Goal: Information Seeking & Learning: Check status

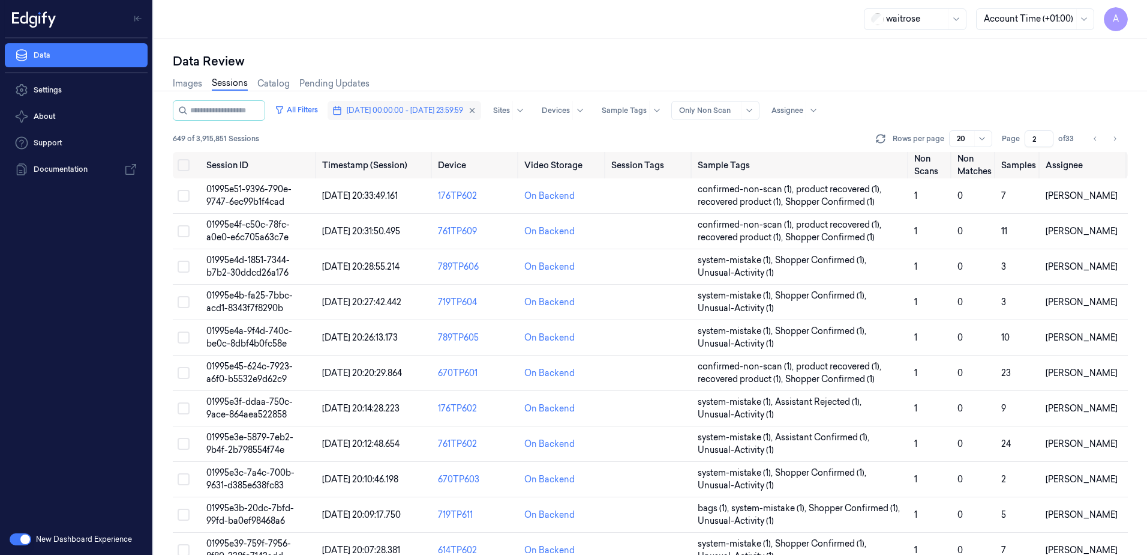
click at [391, 110] on span "[DATE] 00:00:00 - [DATE] 23:59:59" at bounding box center [405, 110] width 116 height 11
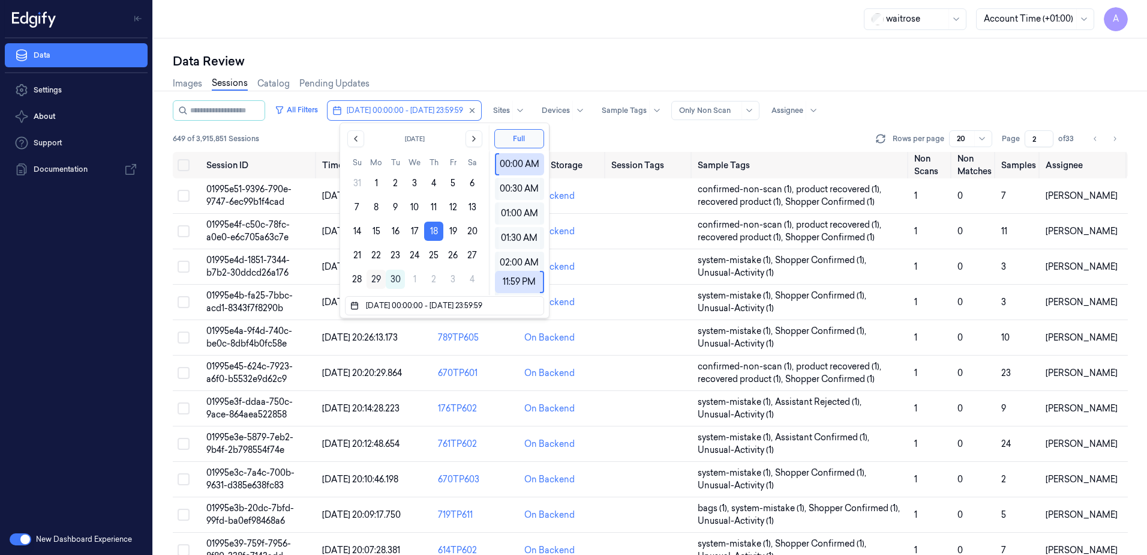
click at [377, 284] on button "29" at bounding box center [376, 278] width 19 height 19
type input "[DATE] 00:00:00 - [DATE] 23:59:59"
click at [449, 39] on div "Data Review Images Sessions Catalog Pending Updates All Filters [DATE] 00:00:00…" at bounding box center [651, 296] width 994 height 516
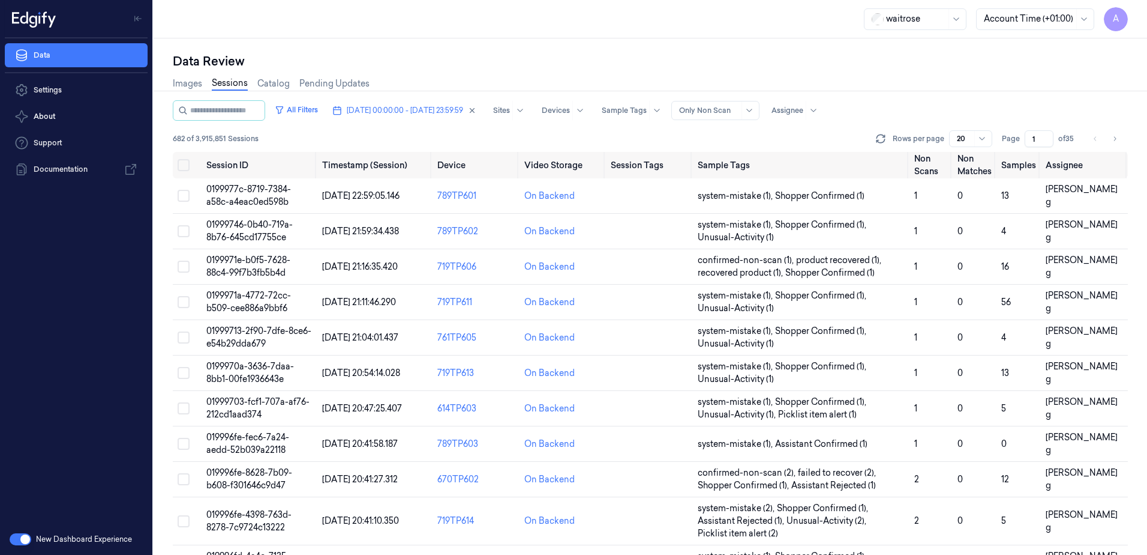
drag, startPoint x: 1039, startPoint y: 137, endPoint x: 1029, endPoint y: 139, distance: 10.4
click at [1029, 139] on input "1" at bounding box center [1039, 138] width 29 height 17
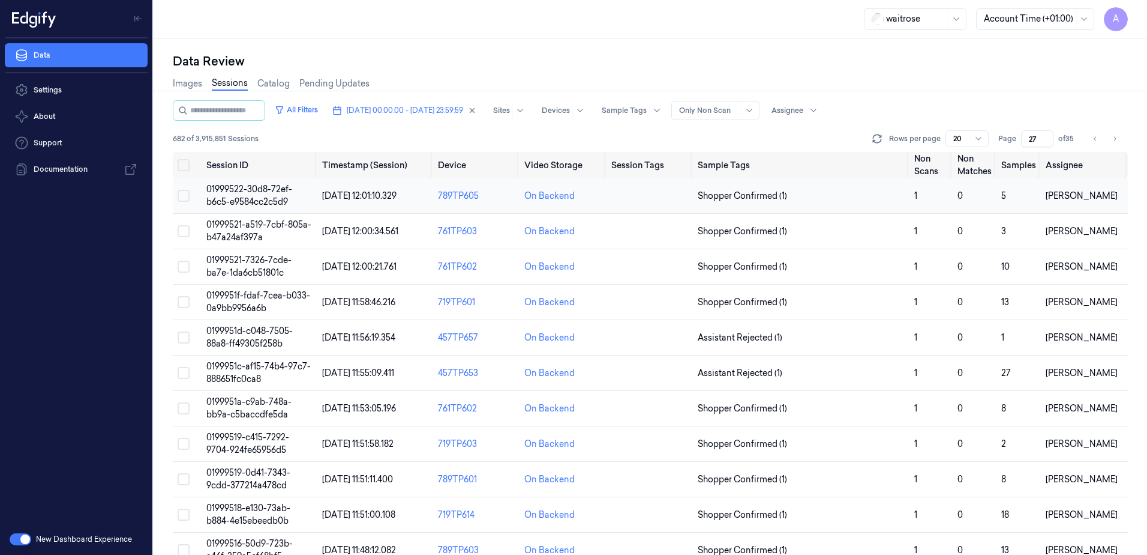
type input "27"
click at [239, 192] on span "01999522-30d8-72ef-b6c5-e9584cc2c5d9" at bounding box center [249, 195] width 86 height 23
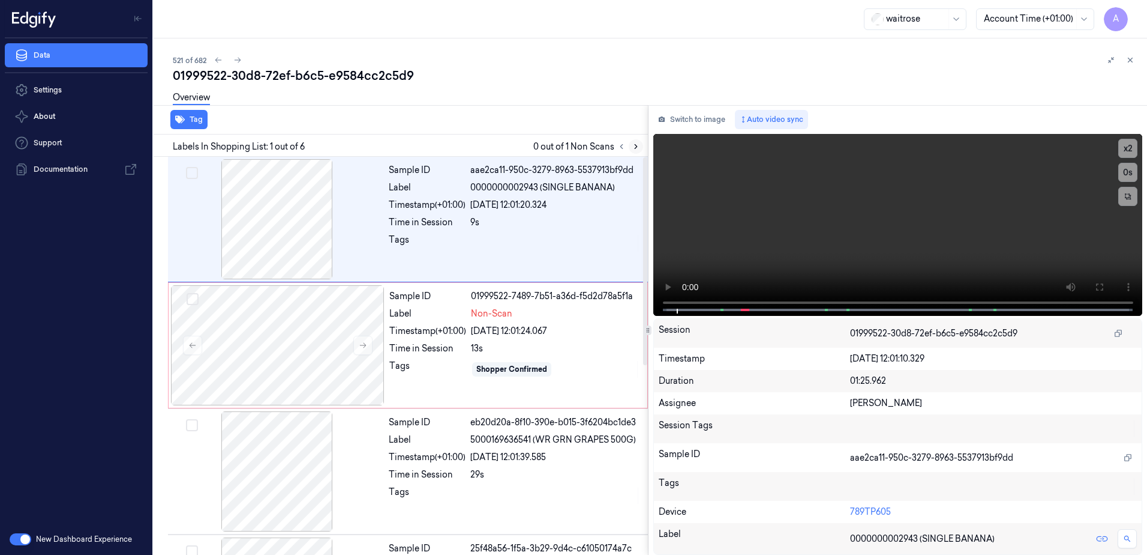
click at [634, 148] on icon at bounding box center [636, 146] width 8 height 8
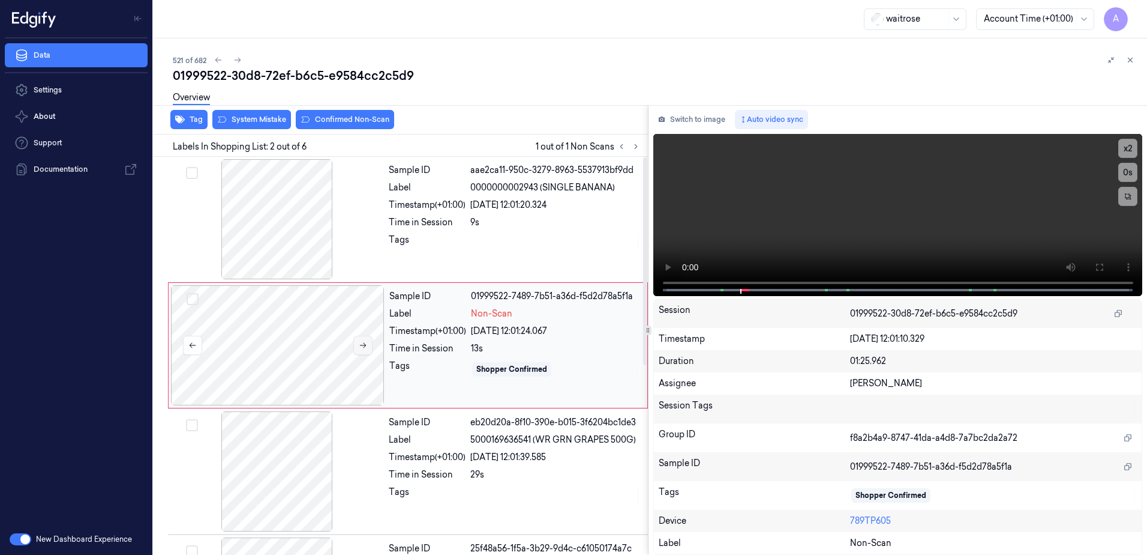
click at [364, 345] on icon at bounding box center [363, 345] width 7 height 5
click at [362, 352] on button at bounding box center [362, 344] width 19 height 19
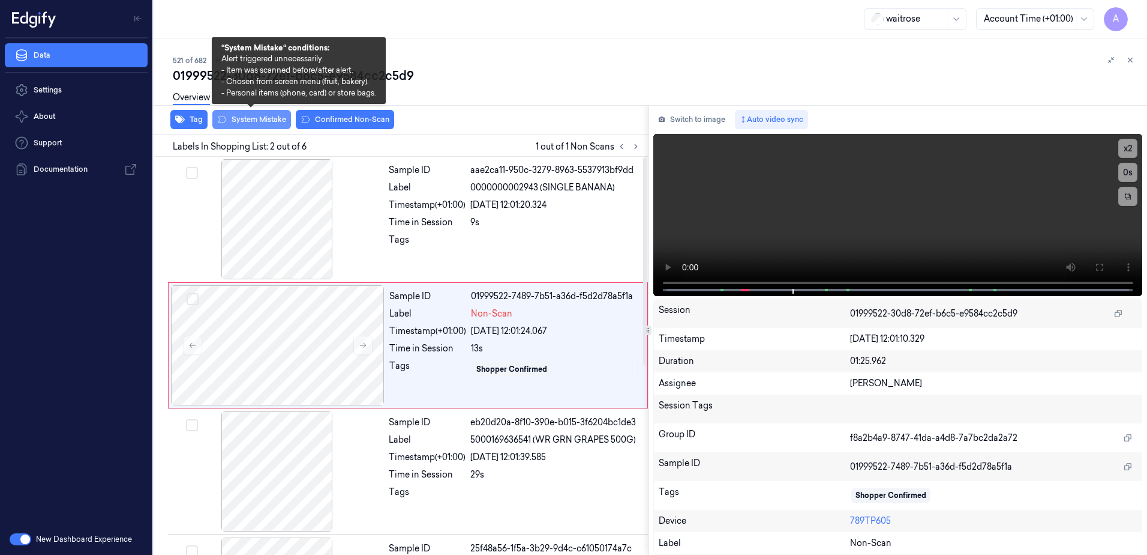
click at [254, 122] on button "System Mistake" at bounding box center [251, 119] width 79 height 19
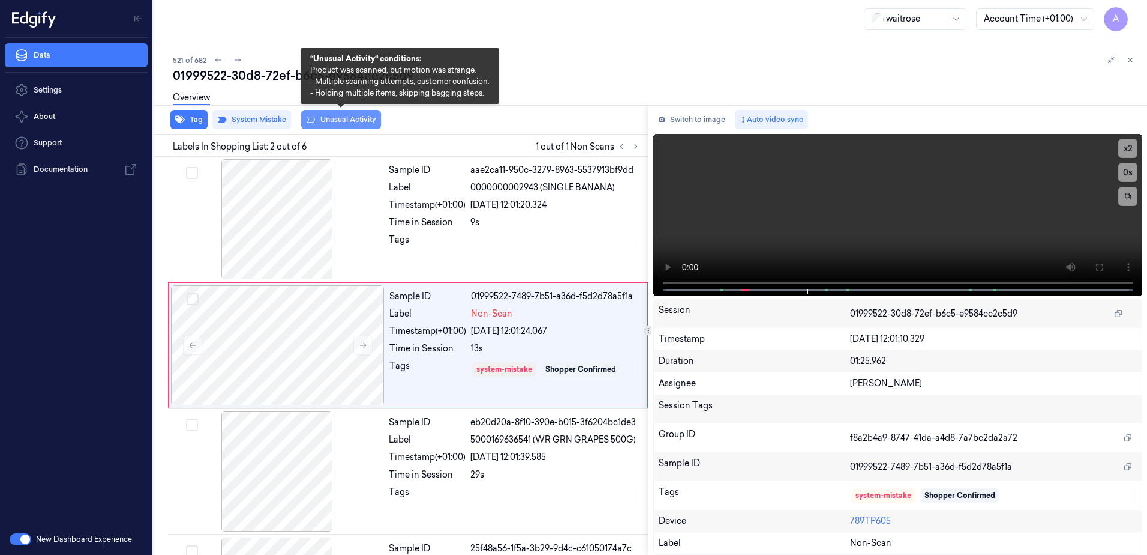
click at [340, 128] on button "Unusual Activity" at bounding box center [341, 119] width 80 height 19
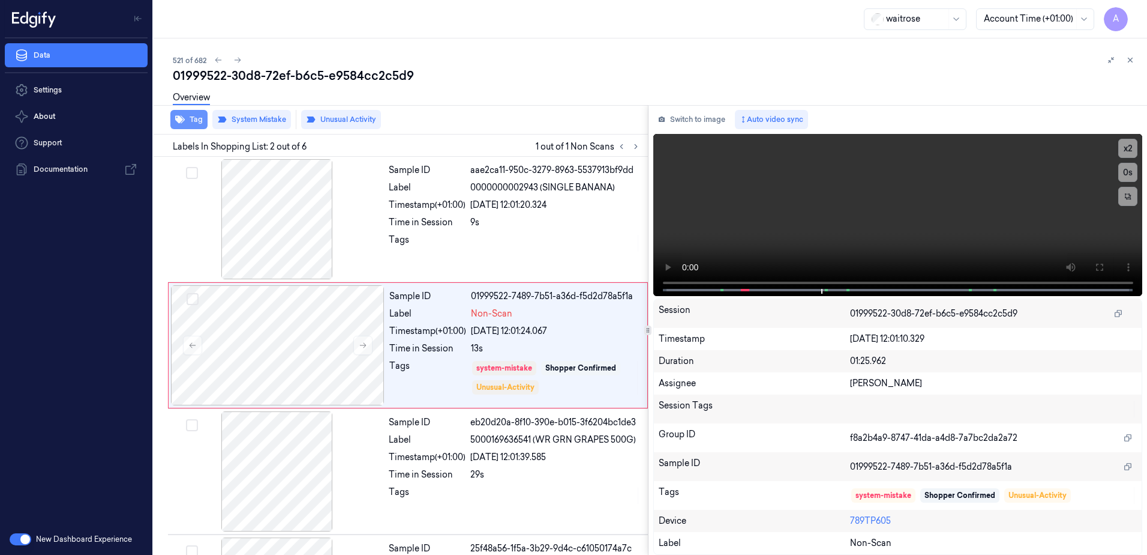
click at [199, 124] on button "Tag" at bounding box center [188, 119] width 37 height 19
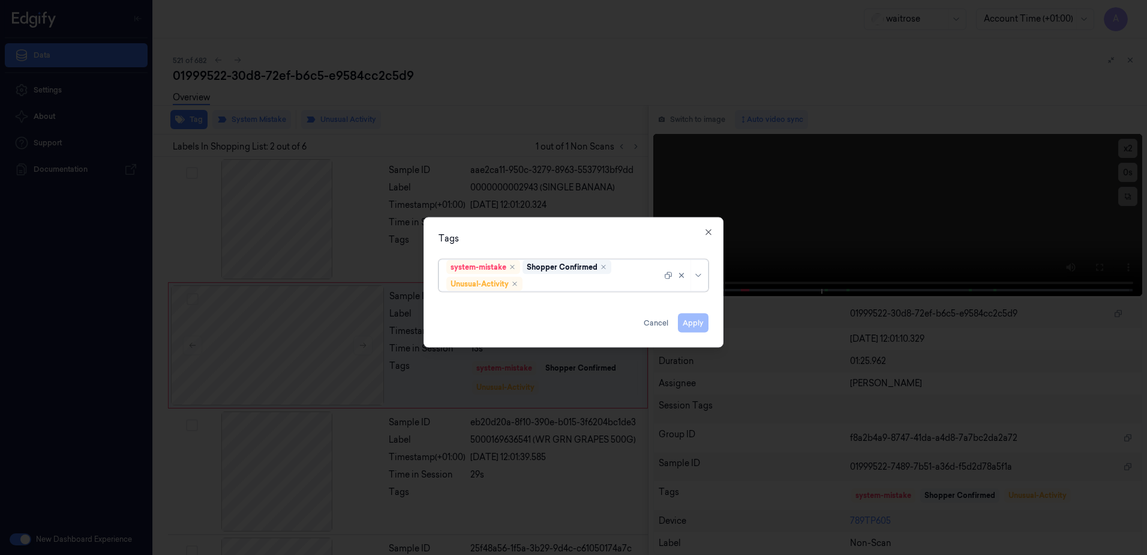
click at [547, 289] on div at bounding box center [593, 283] width 137 height 13
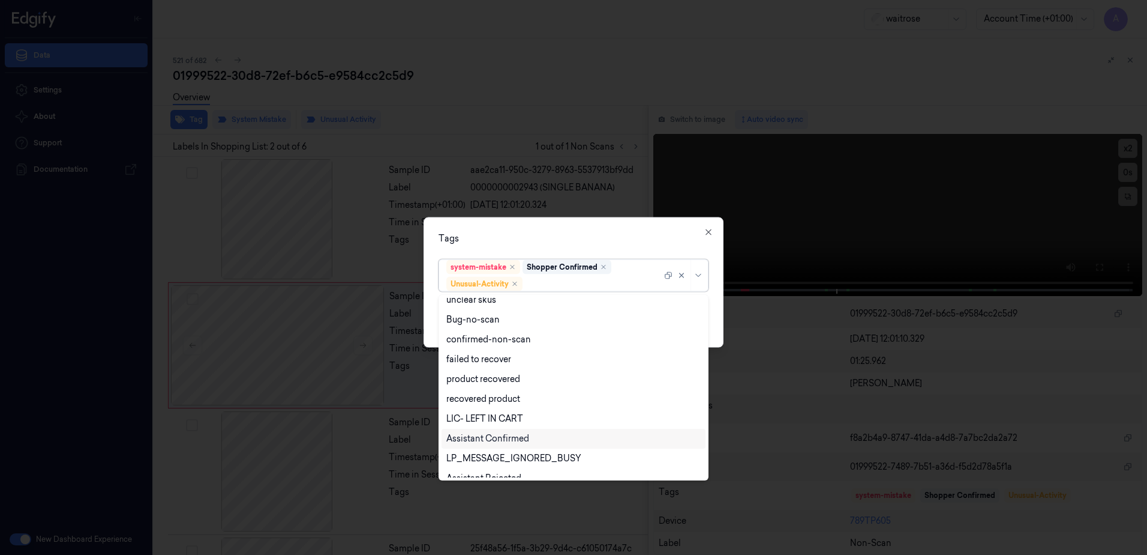
scroll to position [157, 0]
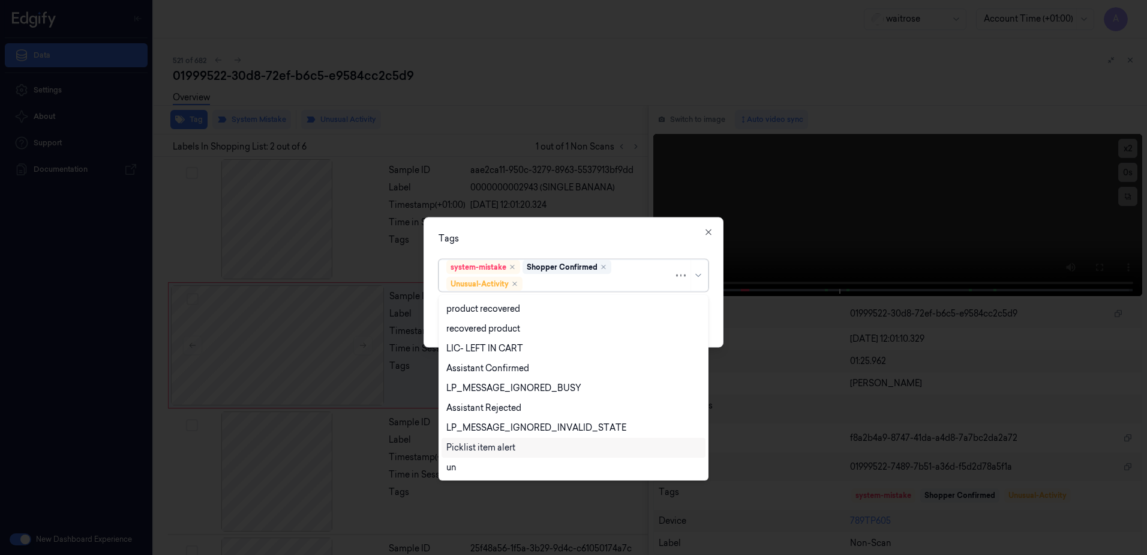
click at [463, 449] on div "Picklist item alert" at bounding box center [480, 447] width 69 height 13
click at [577, 244] on div "Tags" at bounding box center [574, 238] width 270 height 13
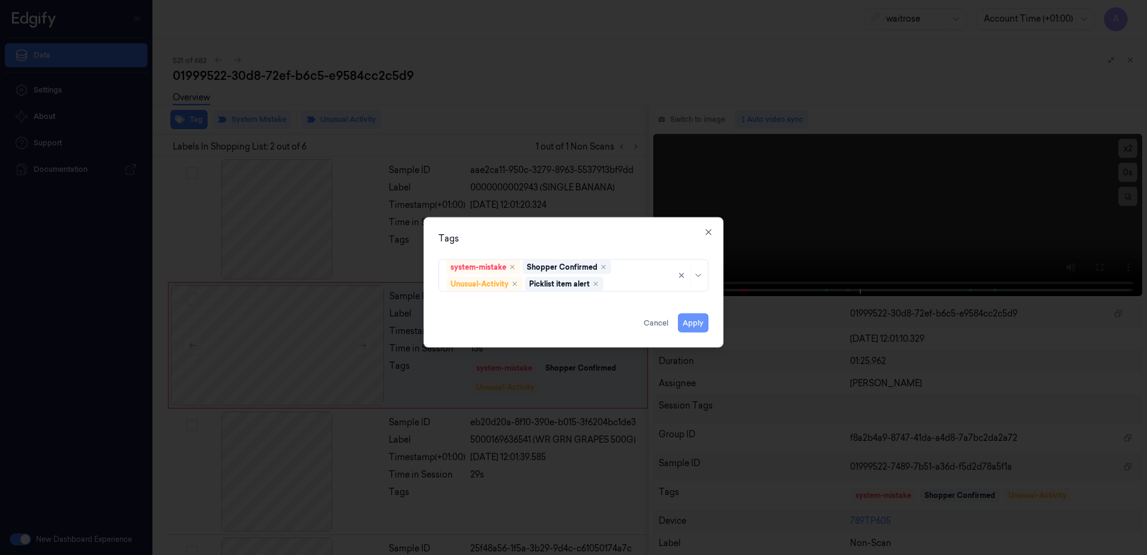
click at [688, 320] on button "Apply" at bounding box center [693, 322] width 31 height 19
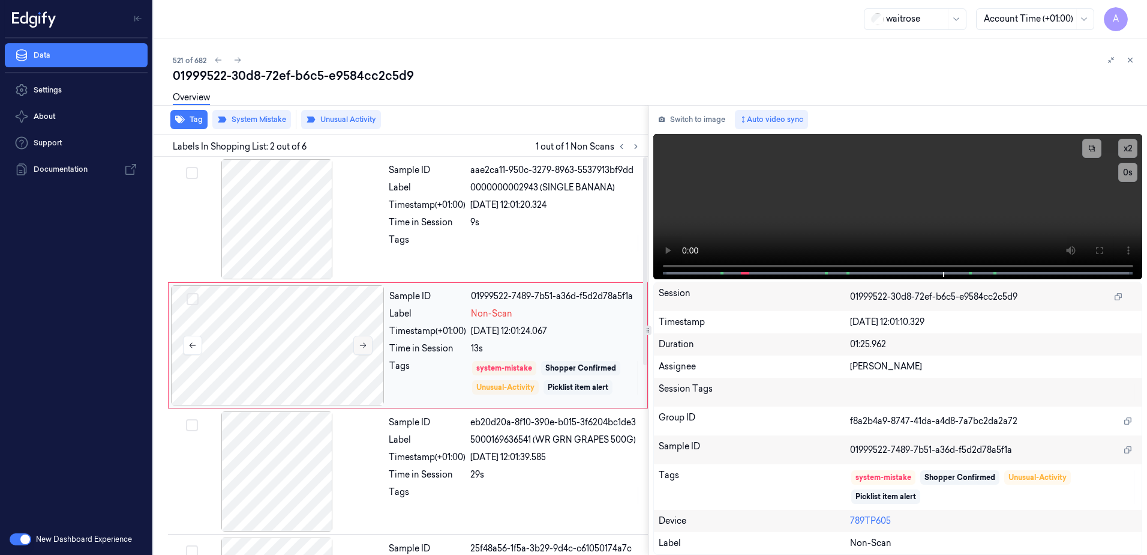
click at [362, 343] on icon at bounding box center [363, 345] width 8 height 8
click at [368, 344] on button at bounding box center [362, 344] width 19 height 19
click at [1093, 244] on button at bounding box center [1099, 250] width 19 height 19
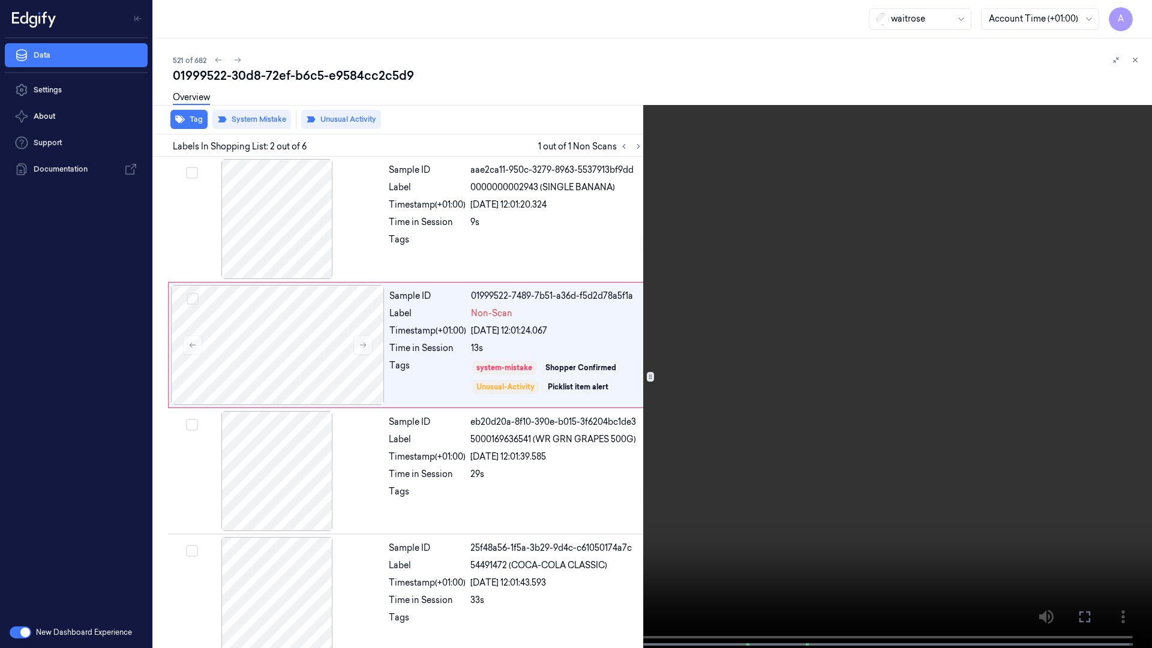
click at [1085, 554] on div "x 2 0 s" at bounding box center [576, 324] width 1152 height 648
click at [0, 0] on icon at bounding box center [0, 0] width 0 height 0
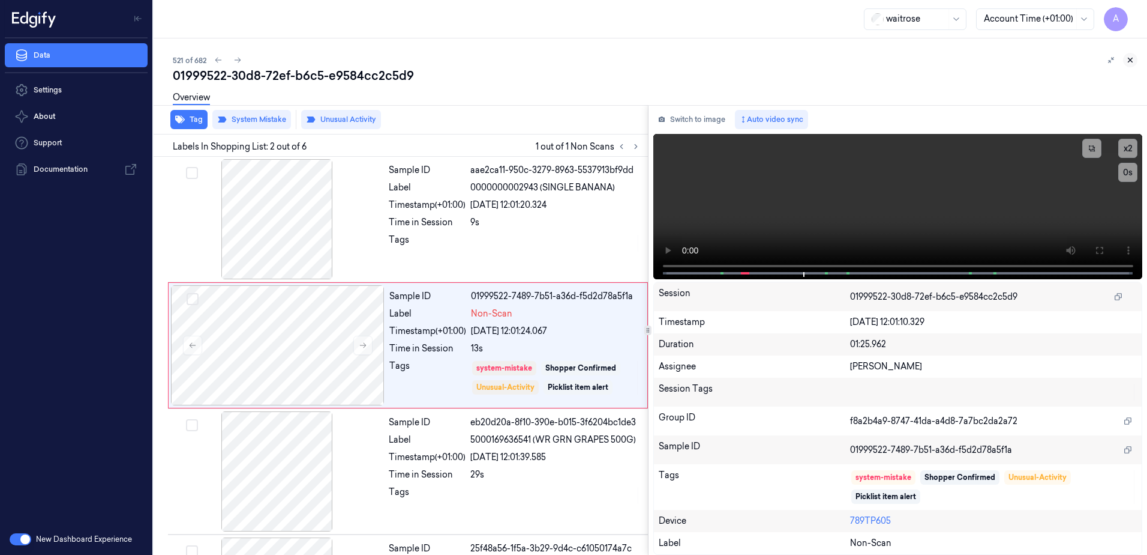
click at [1132, 62] on icon at bounding box center [1130, 60] width 8 height 8
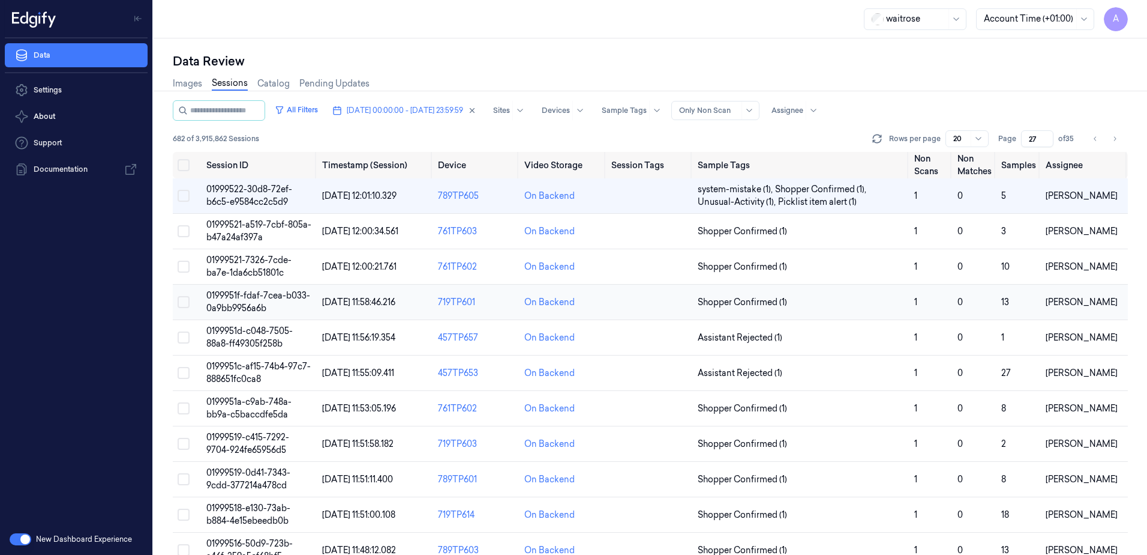
click at [244, 298] on span "0199951f-fdaf-7cea-b033-0a9bb9956a6b" at bounding box center [258, 301] width 104 height 23
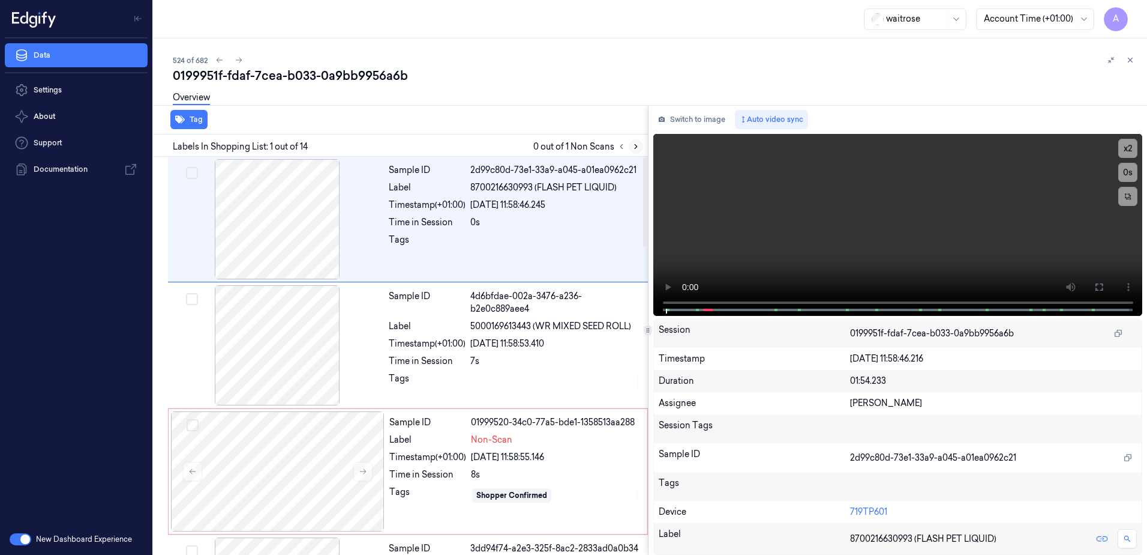
click at [634, 146] on icon at bounding box center [636, 146] width 8 height 8
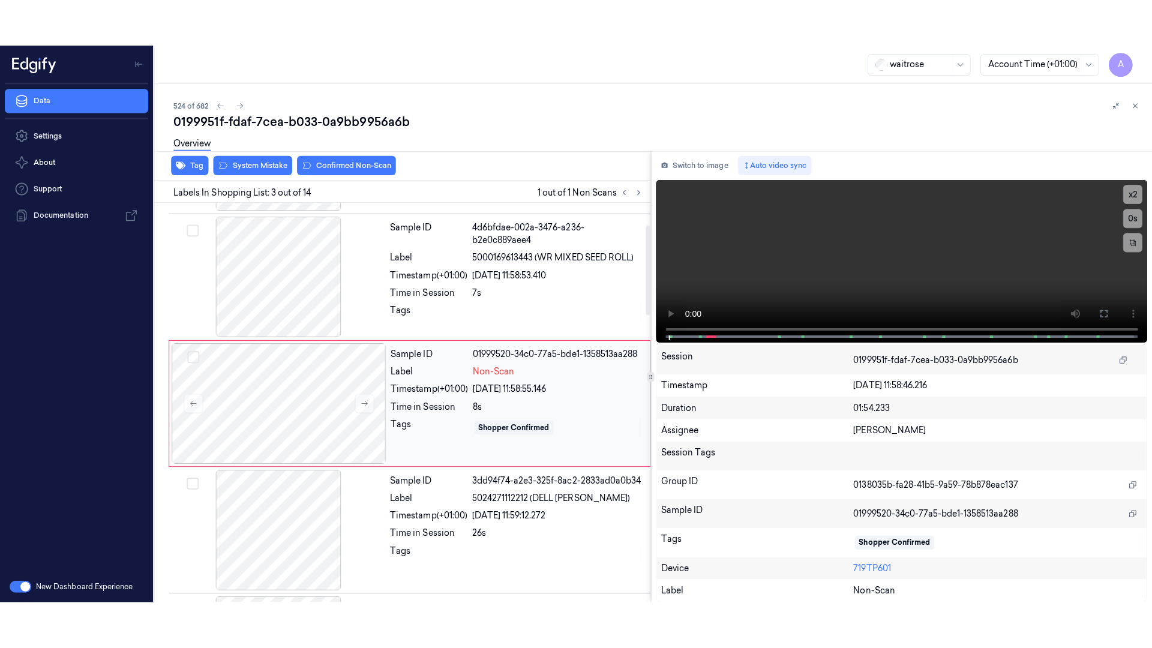
scroll to position [116, 0]
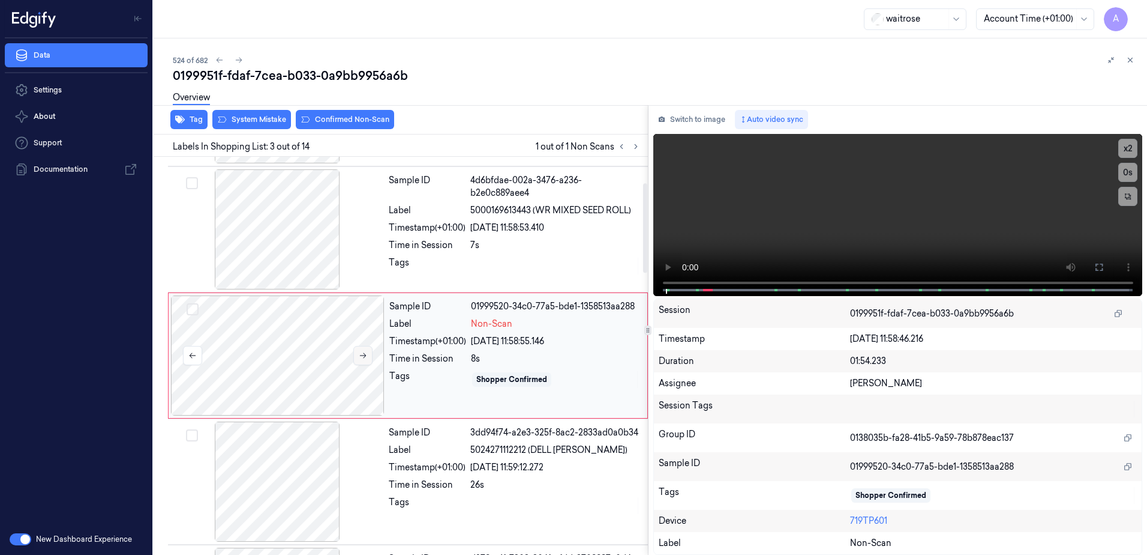
click at [364, 358] on icon at bounding box center [363, 355] width 8 height 8
click at [364, 355] on icon at bounding box center [363, 355] width 8 height 8
click at [1100, 274] on button at bounding box center [1099, 266] width 19 height 19
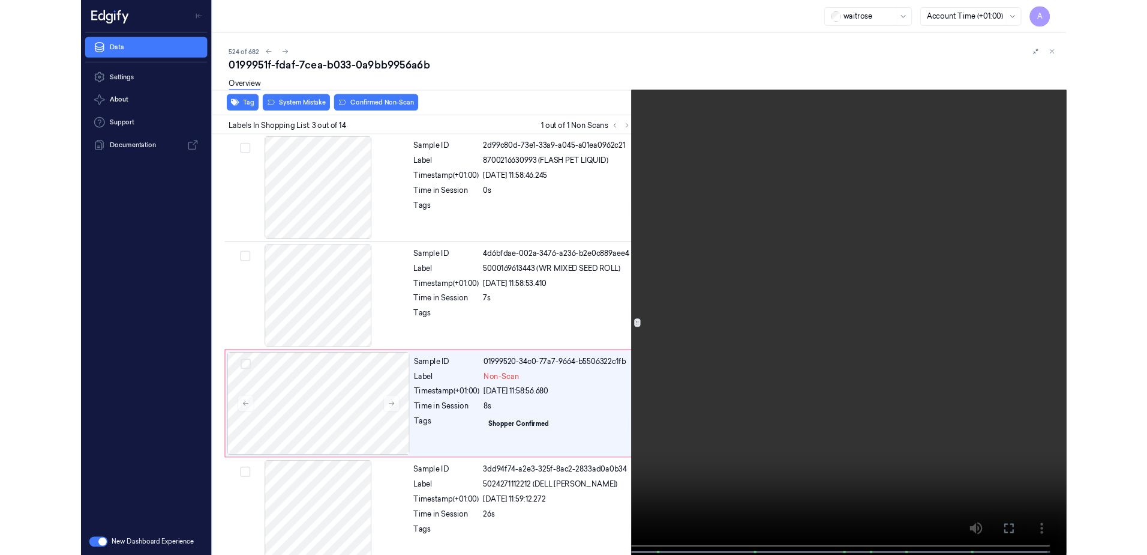
scroll to position [69, 0]
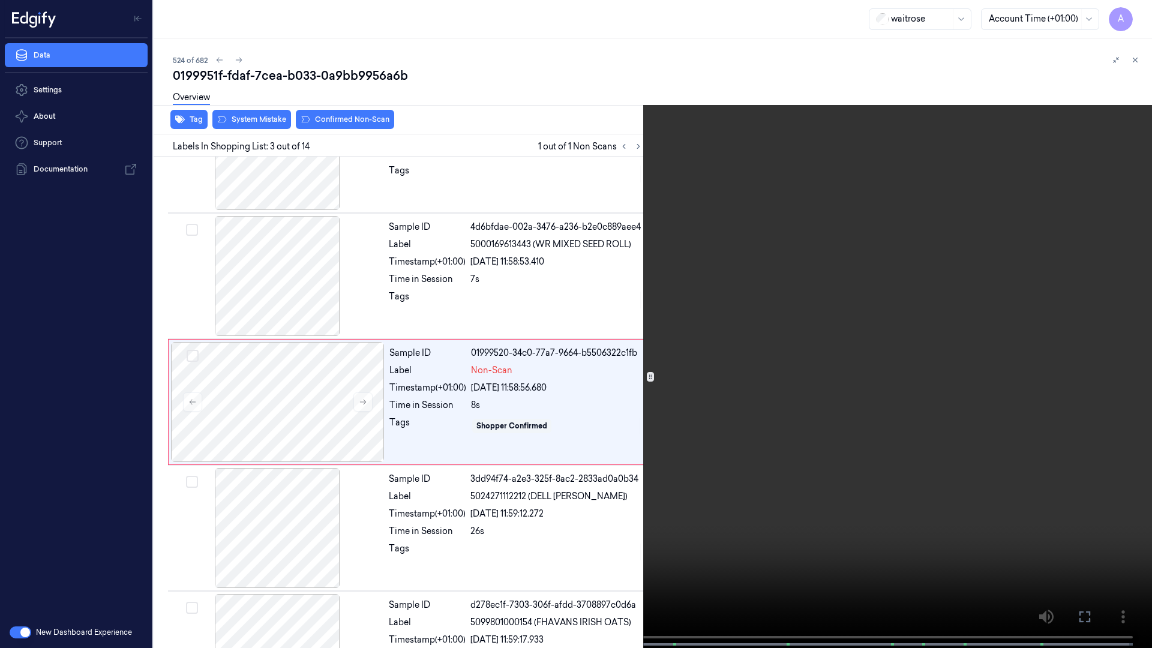
click at [0, 0] on icon at bounding box center [0, 0] width 0 height 0
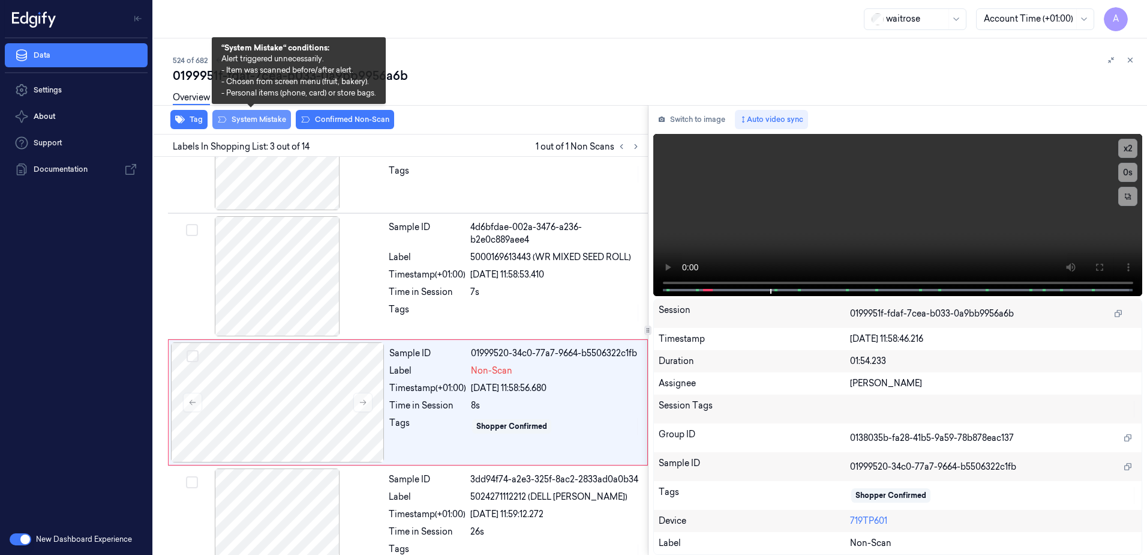
click at [251, 122] on button "System Mistake" at bounding box center [251, 119] width 79 height 19
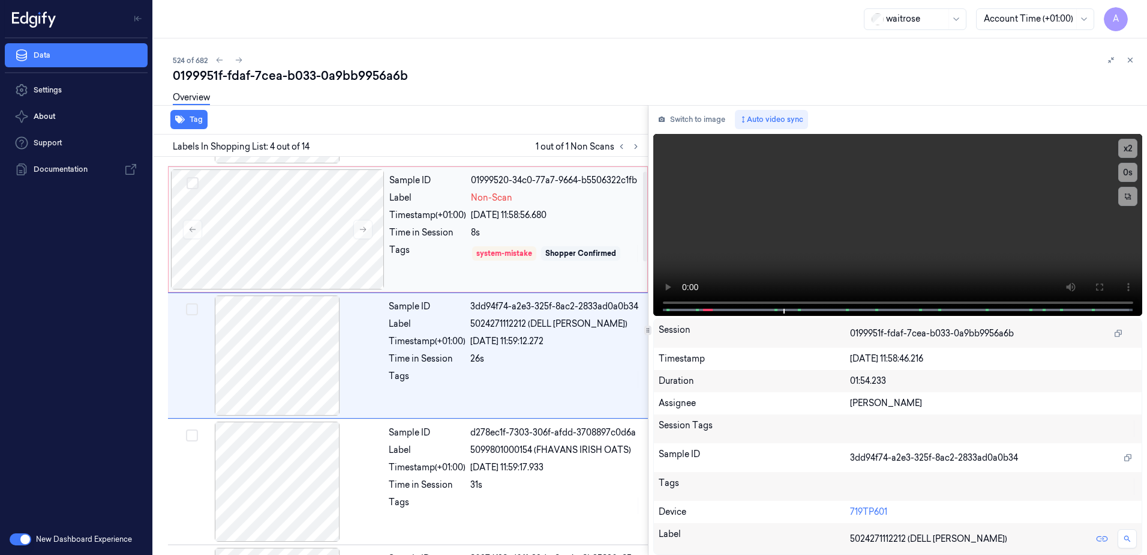
scroll to position [62, 0]
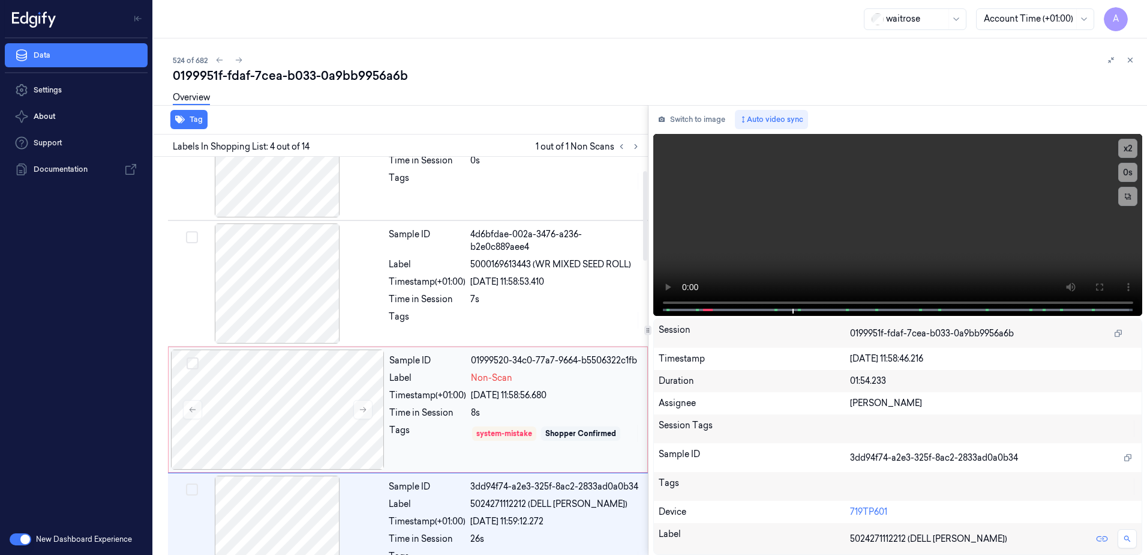
click at [441, 408] on div "Time in Session" at bounding box center [427, 412] width 77 height 13
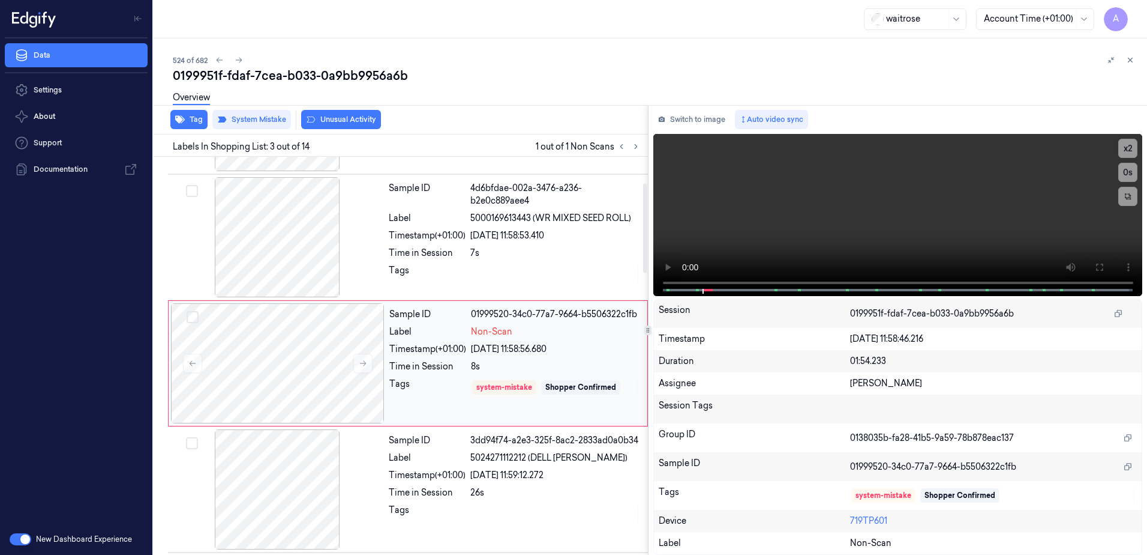
scroll to position [116, 0]
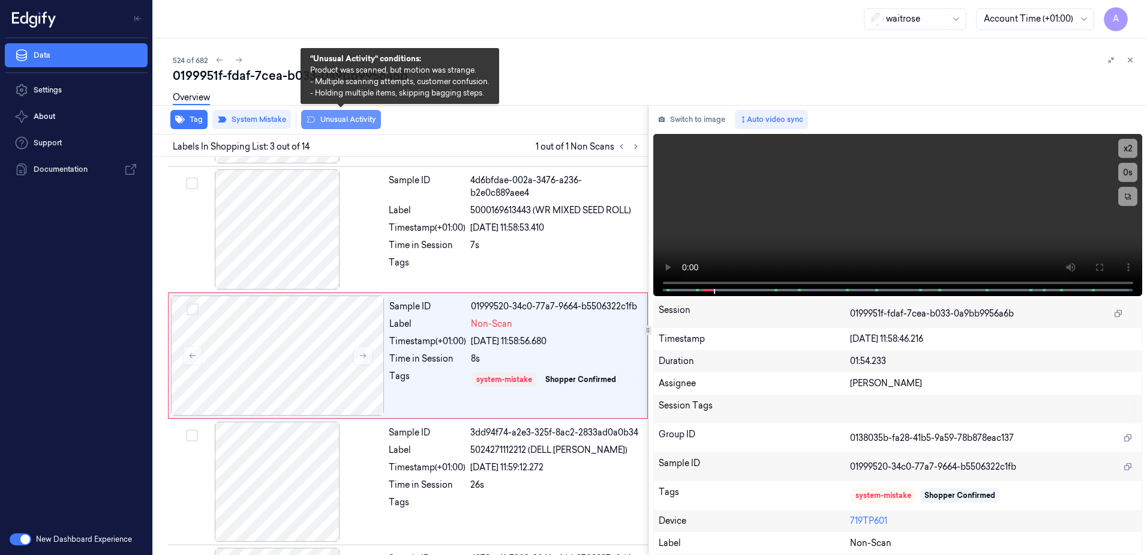
click at [337, 122] on button "Unusual Activity" at bounding box center [341, 119] width 80 height 19
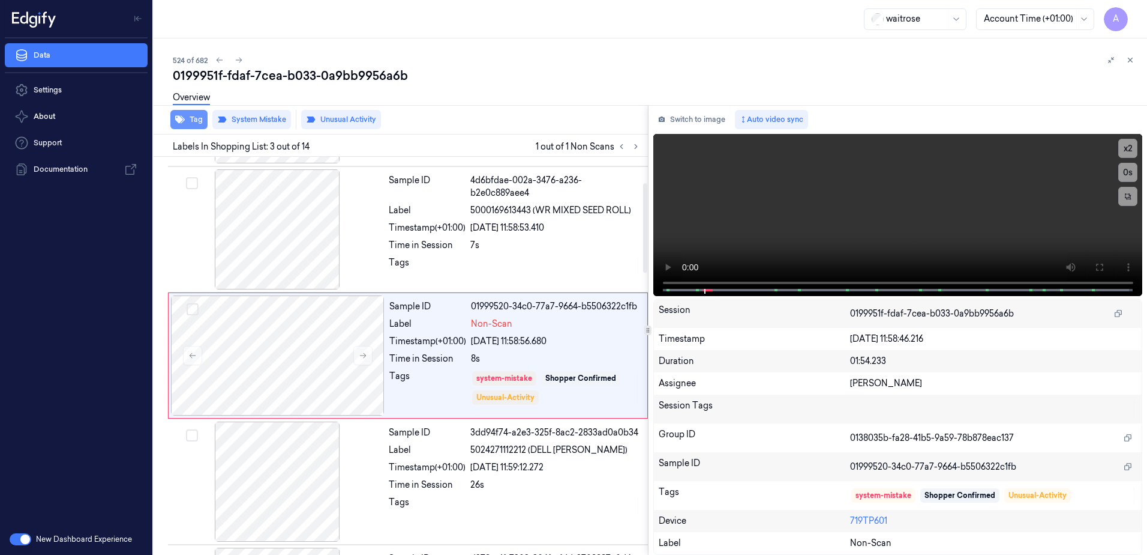
click at [193, 121] on button "Tag" at bounding box center [188, 119] width 37 height 19
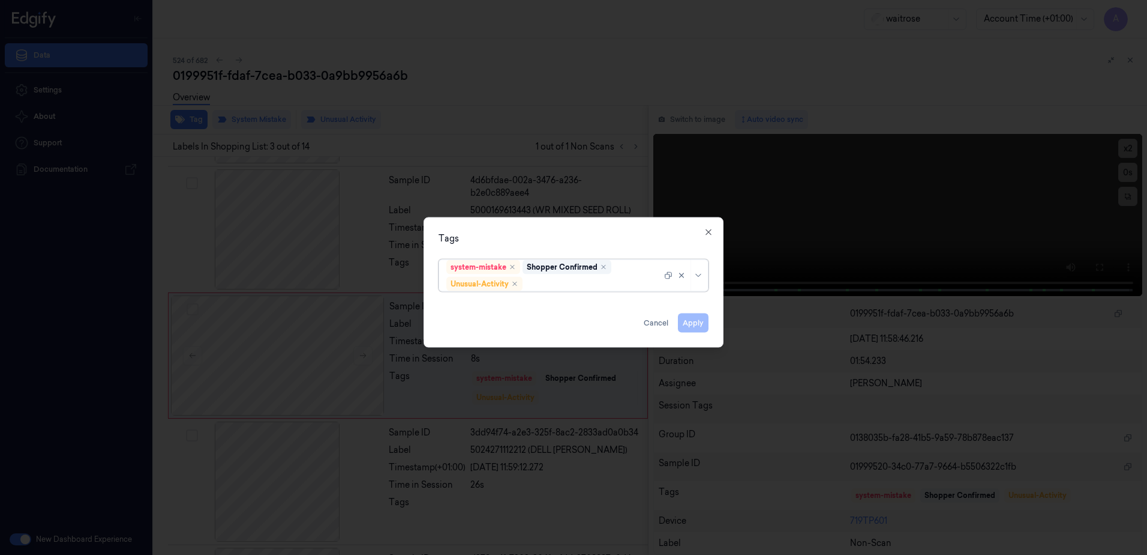
click at [550, 280] on div at bounding box center [593, 283] width 137 height 13
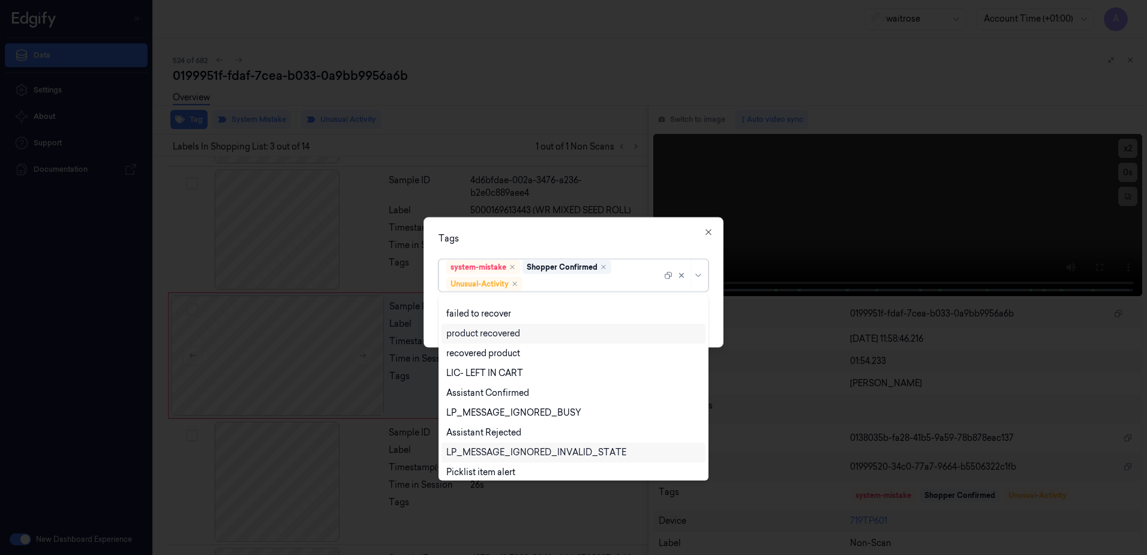
scroll to position [157, 0]
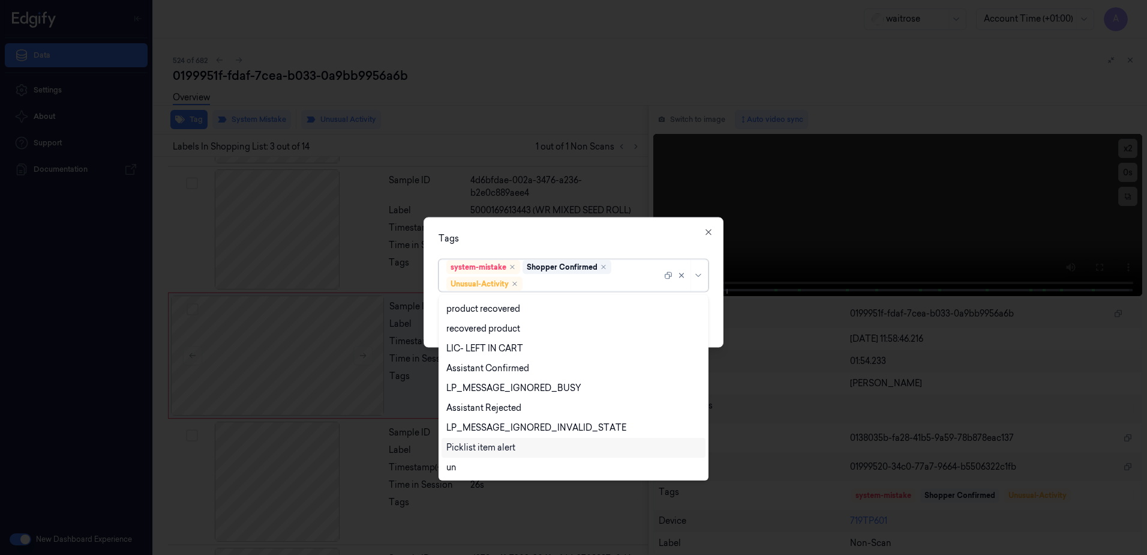
click at [466, 446] on div "Picklist item alert" at bounding box center [480, 447] width 69 height 13
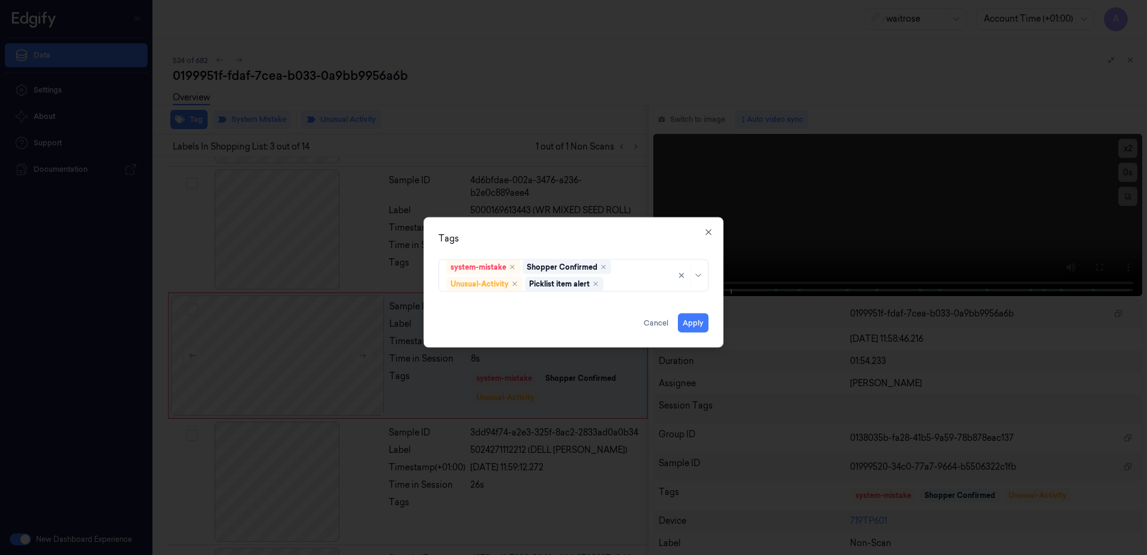
click at [582, 229] on div "Tags system-mistake Shopper Confirmed Unusual-Activity Picklist item alert Appl…" at bounding box center [574, 282] width 300 height 130
click at [684, 319] on button "Apply" at bounding box center [693, 322] width 31 height 19
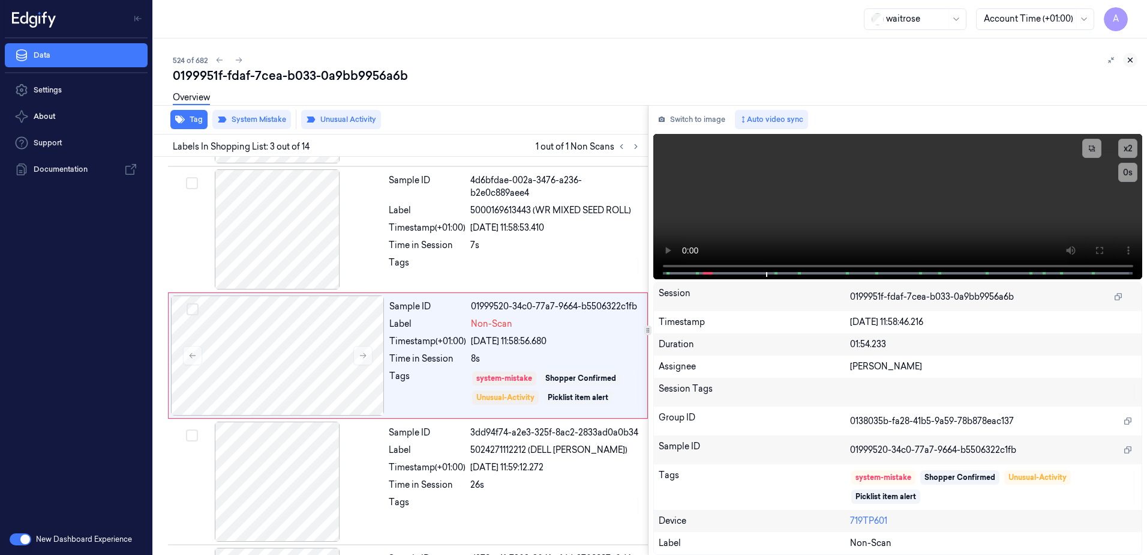
click at [1131, 60] on icon at bounding box center [1131, 60] width 4 height 4
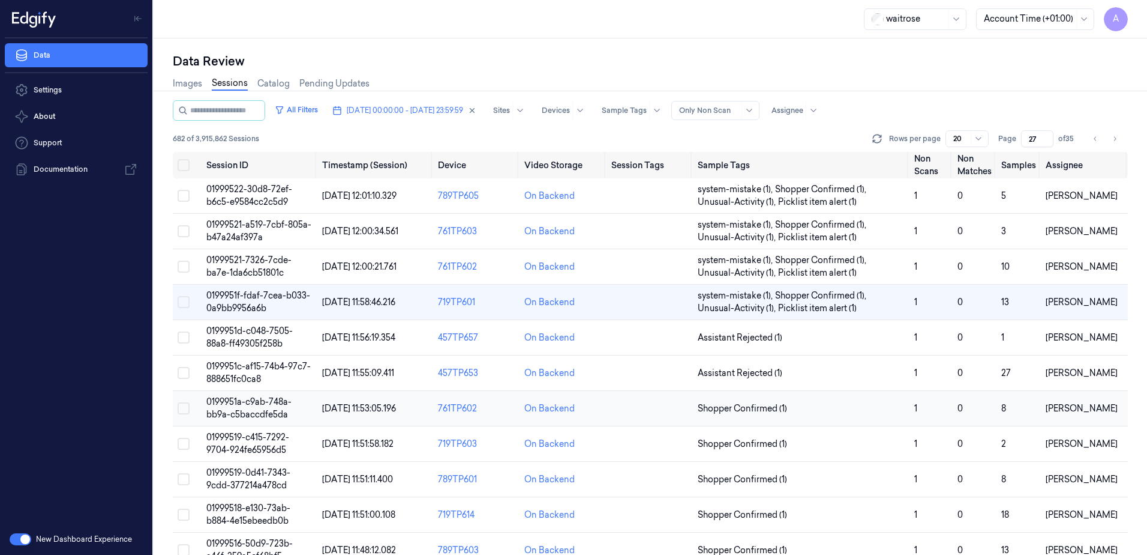
click at [245, 405] on span "0199951a-c9ab-748a-bb9a-c5baccdfe5da" at bounding box center [248, 407] width 85 height 23
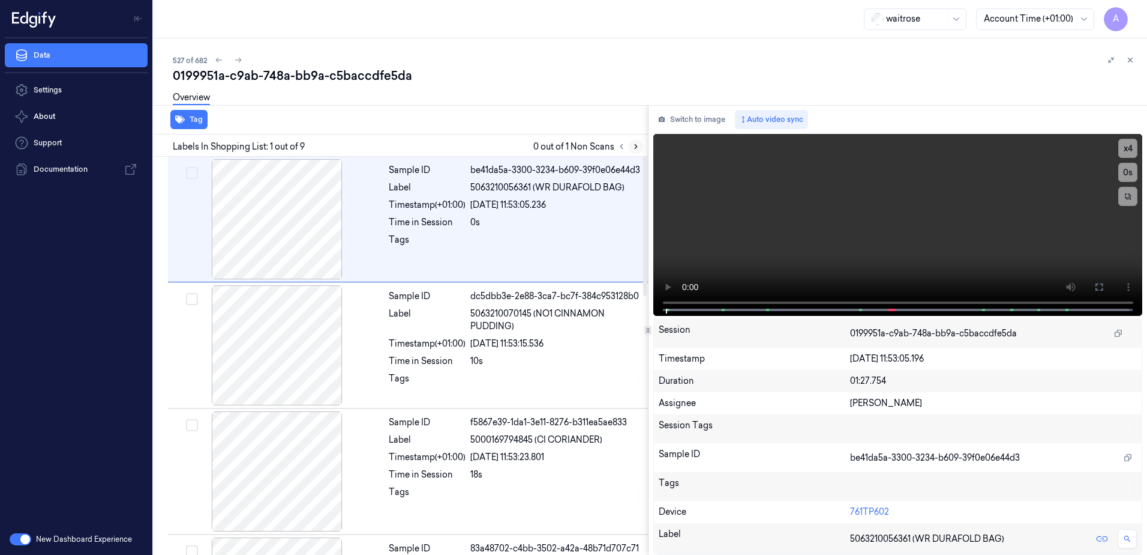
click at [639, 146] on icon at bounding box center [636, 146] width 8 height 8
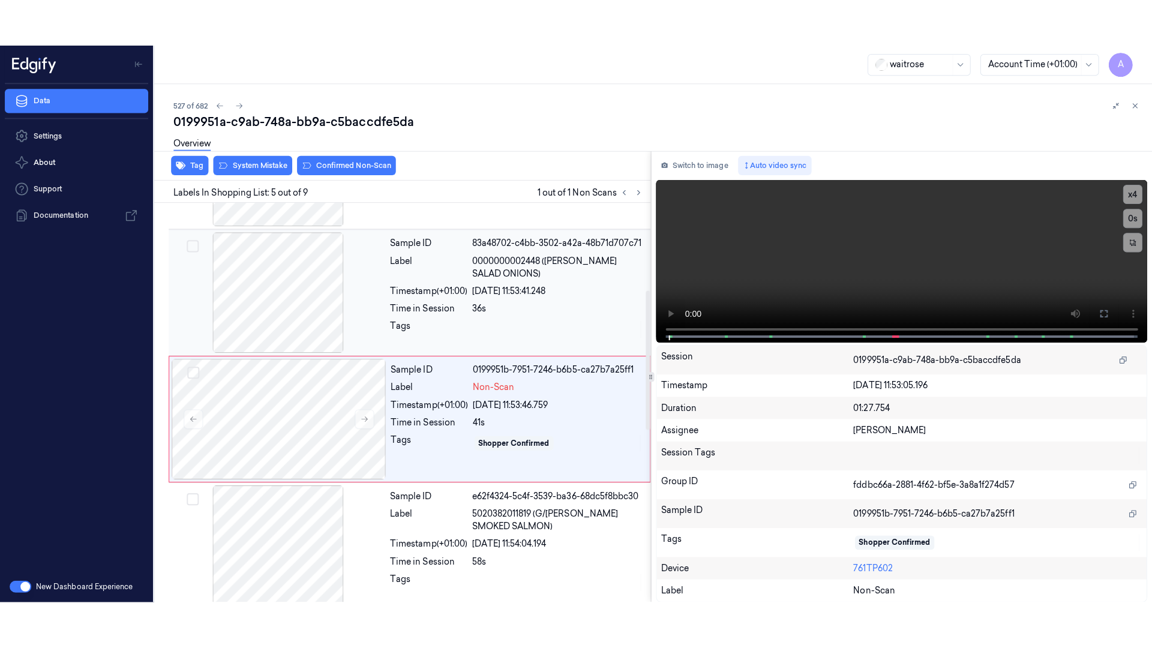
scroll to position [368, 0]
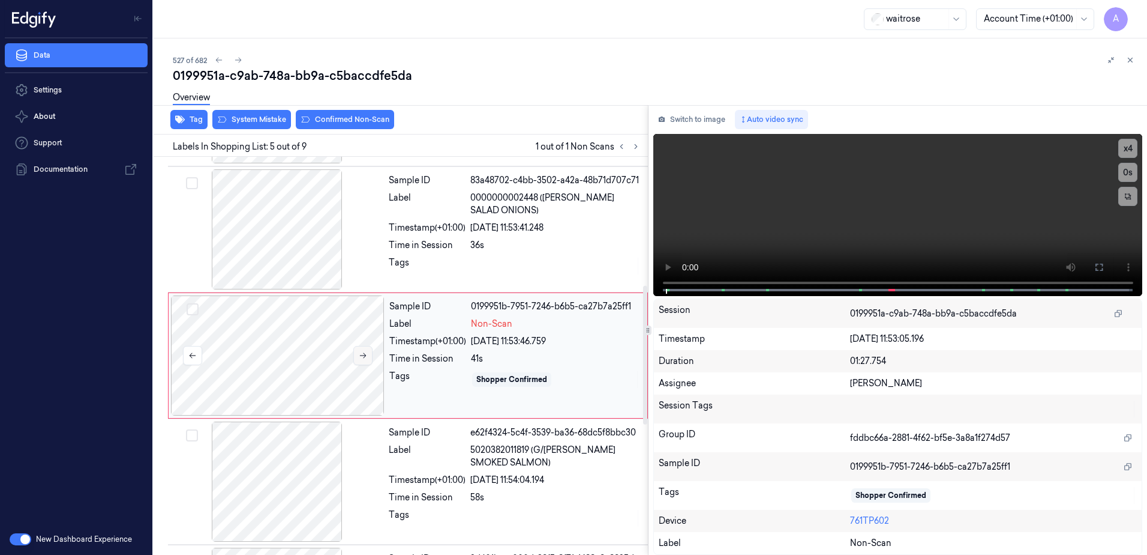
click at [355, 359] on button at bounding box center [362, 355] width 19 height 19
click at [361, 354] on icon at bounding box center [363, 355] width 8 height 8
click at [1103, 268] on icon at bounding box center [1099, 266] width 7 height 7
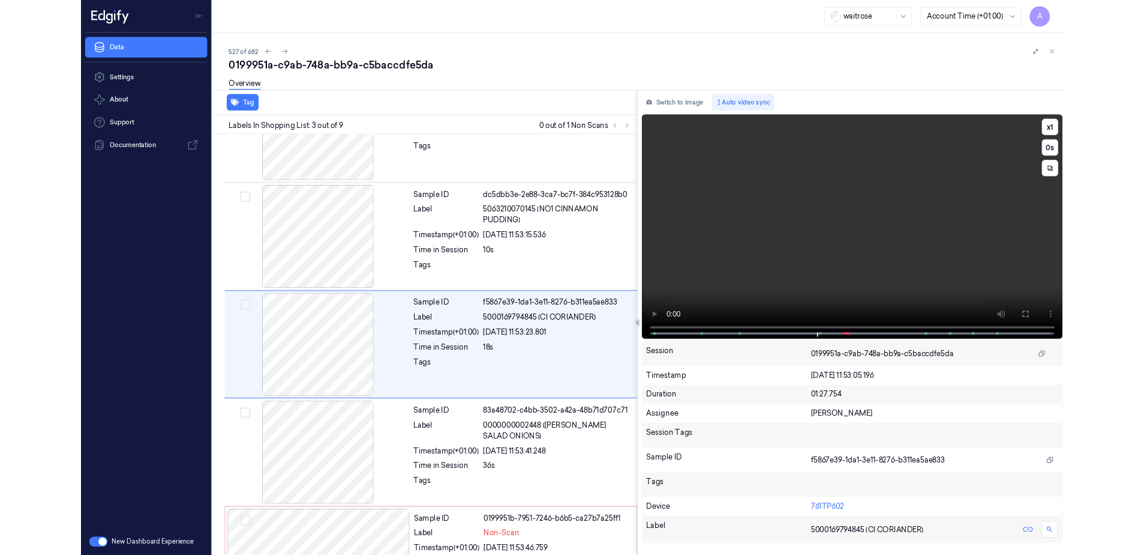
scroll to position [195, 0]
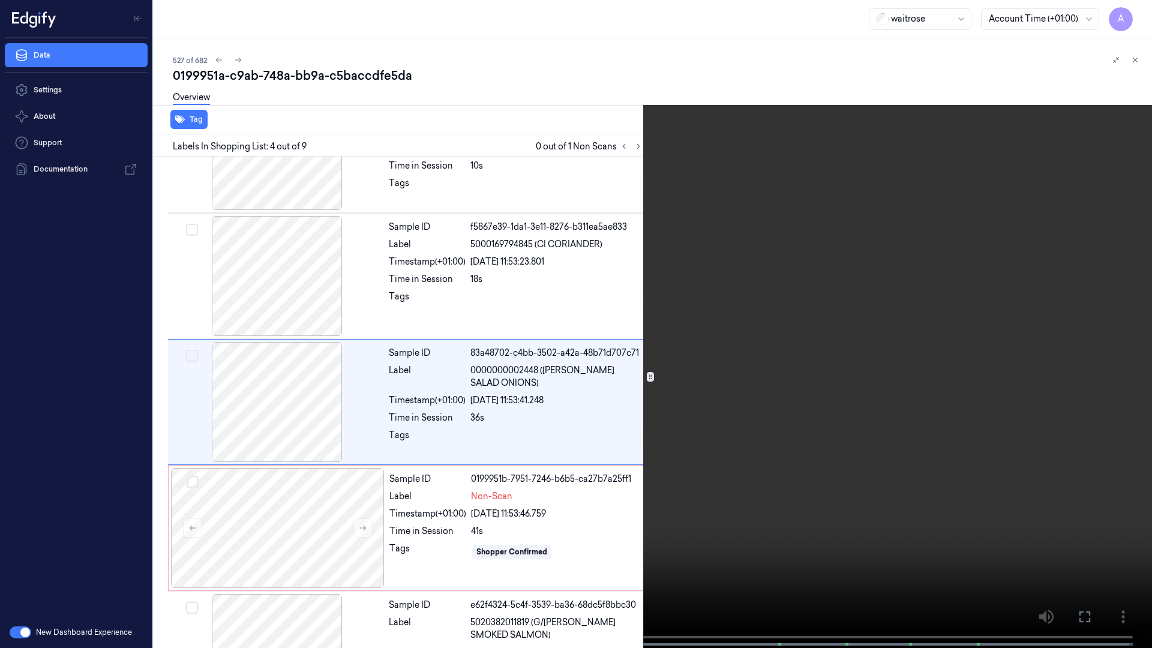
click at [0, 0] on icon at bounding box center [0, 0] width 0 height 0
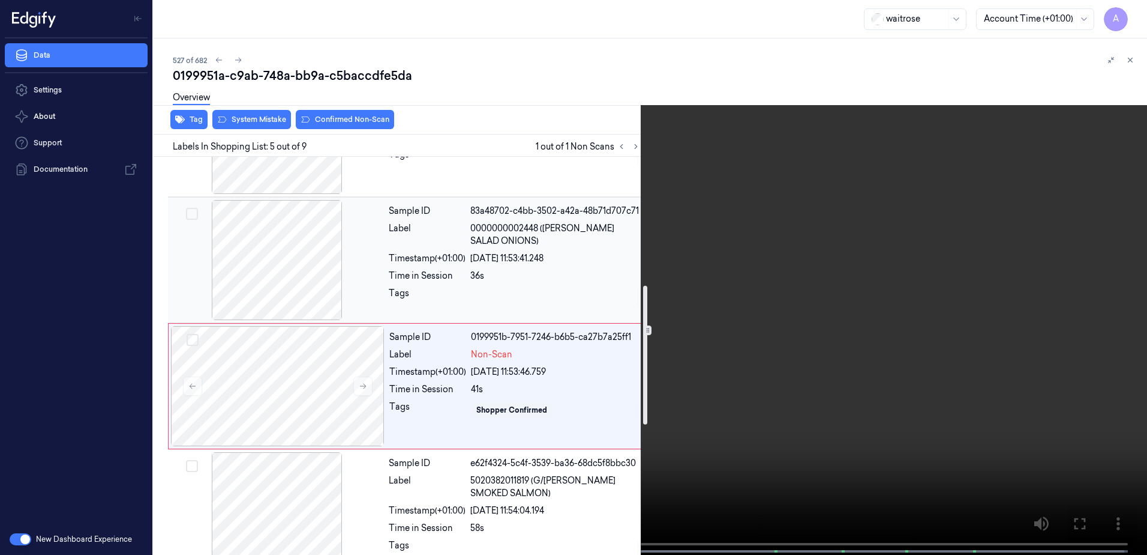
scroll to position [487, 0]
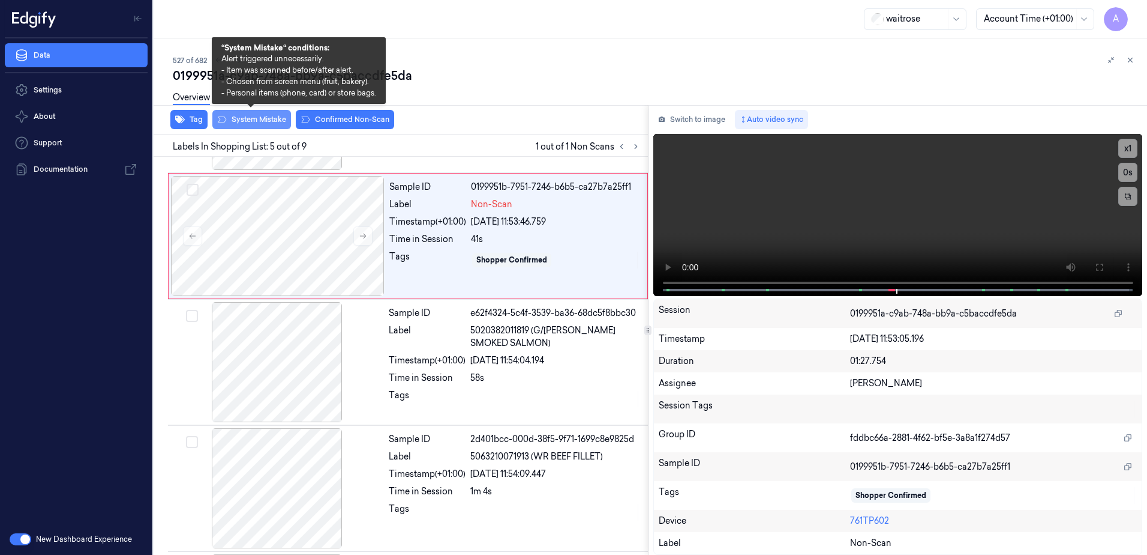
click at [253, 118] on button "System Mistake" at bounding box center [251, 119] width 79 height 19
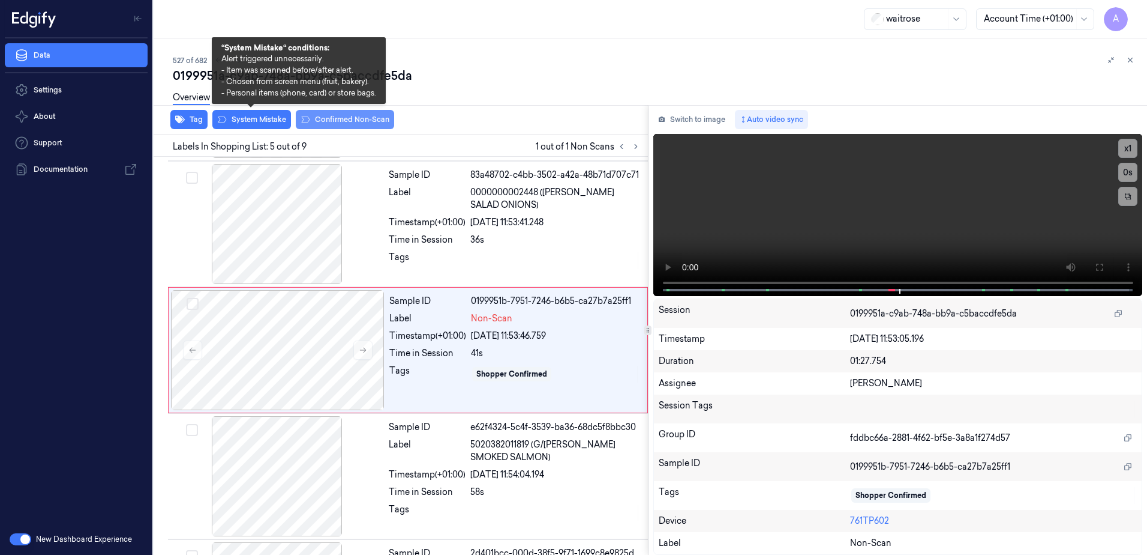
scroll to position [368, 0]
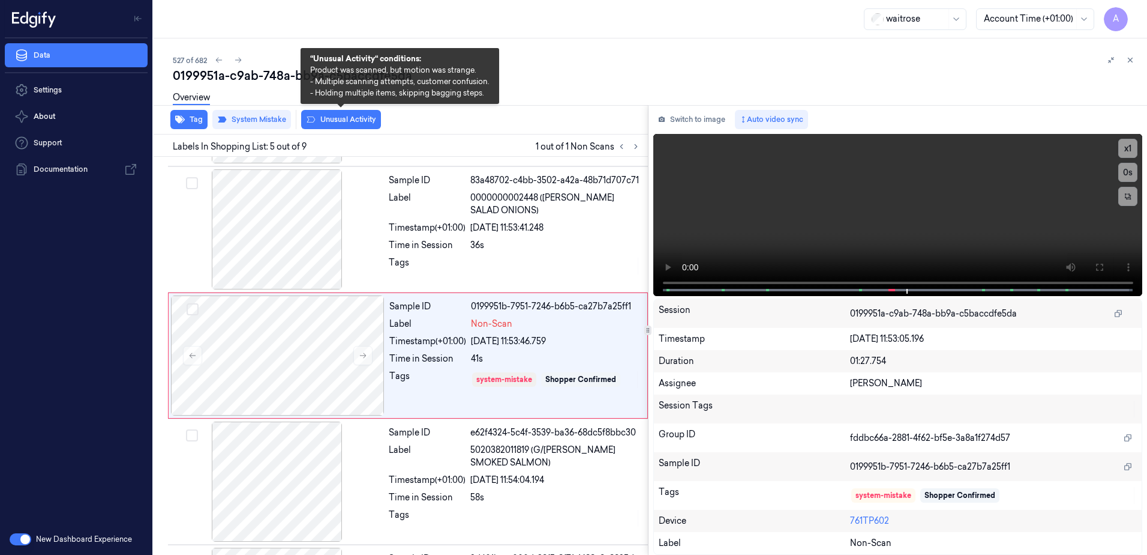
click at [332, 122] on button "Unusual Activity" at bounding box center [341, 119] width 80 height 19
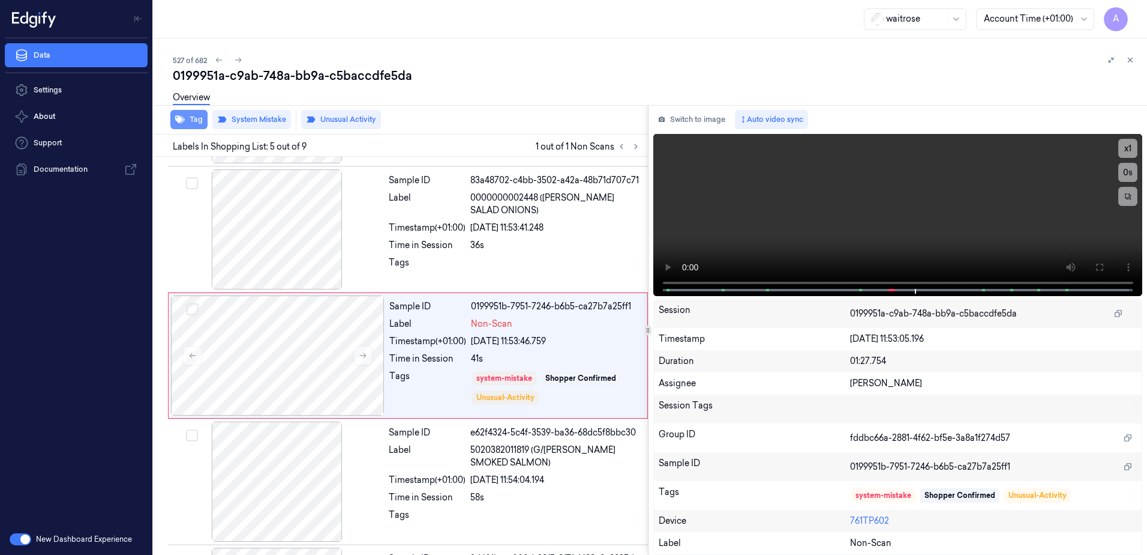
click at [198, 124] on button "Tag" at bounding box center [188, 119] width 37 height 19
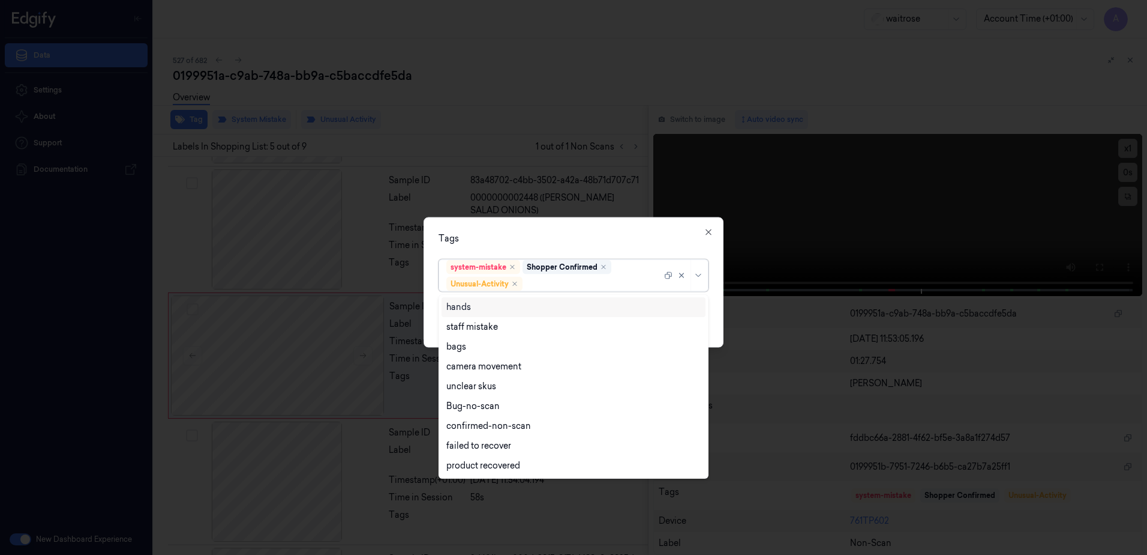
click at [547, 286] on div at bounding box center [593, 283] width 137 height 13
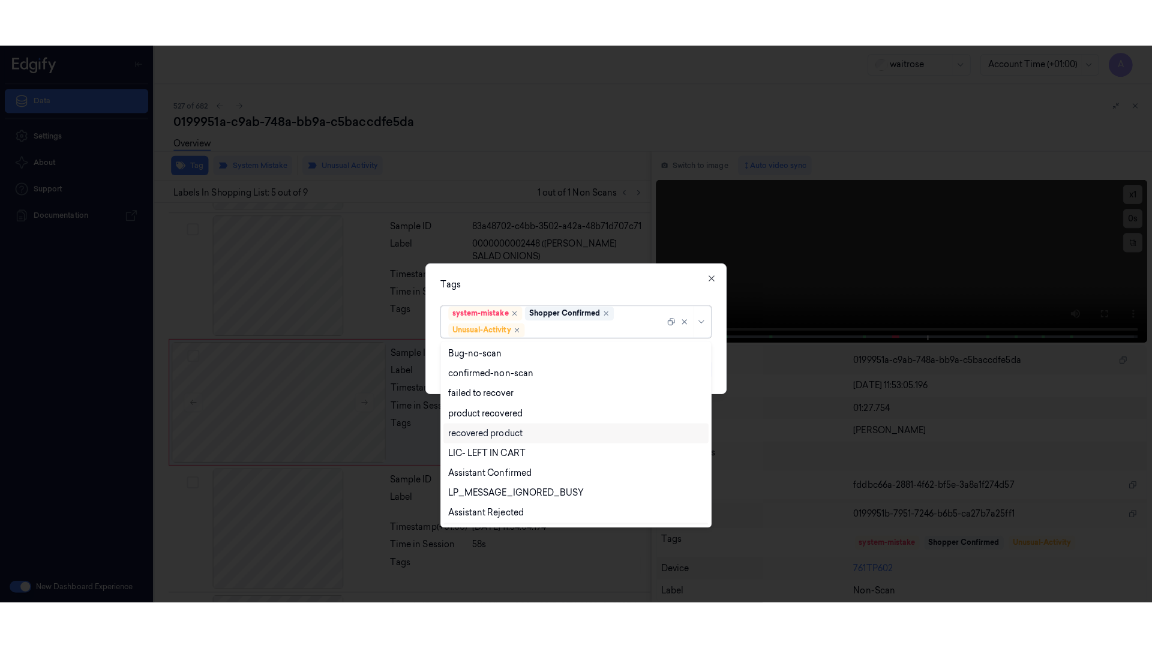
scroll to position [157, 0]
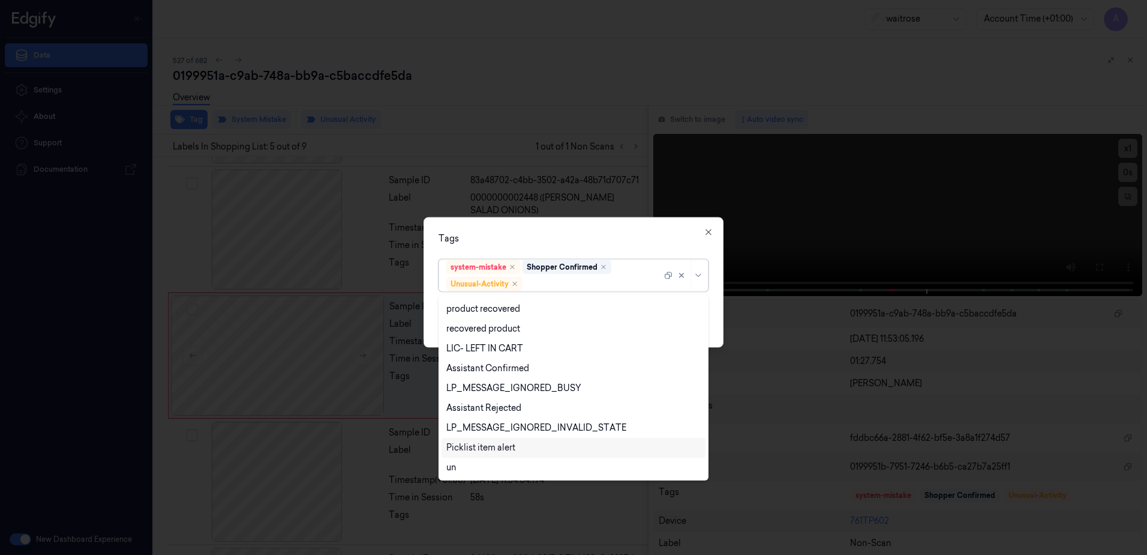
click at [525, 451] on div "Picklist item alert" at bounding box center [573, 447] width 254 height 13
click at [573, 238] on div "Tags" at bounding box center [574, 238] width 270 height 13
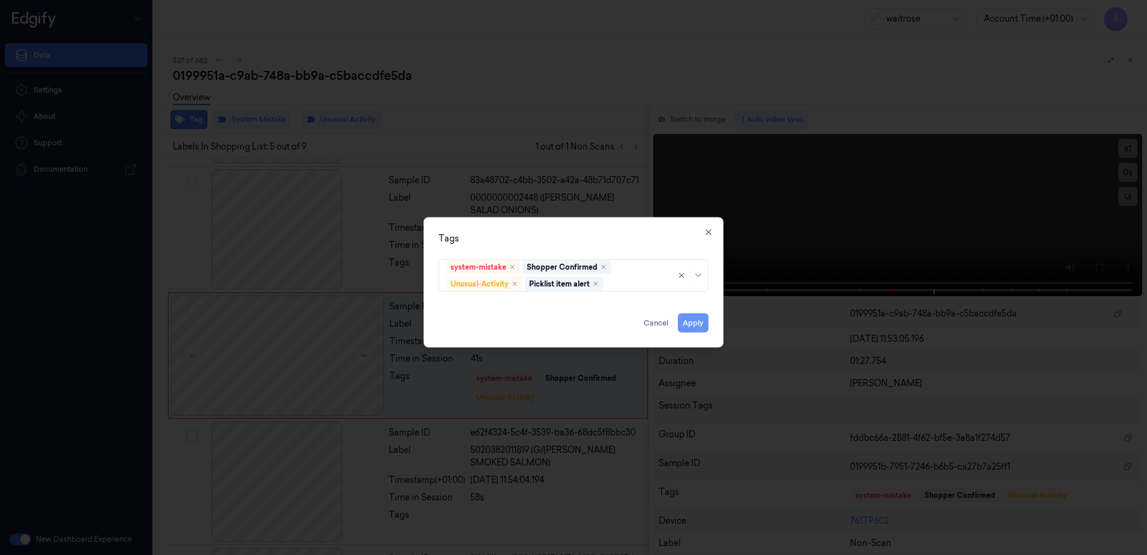
click at [696, 326] on button "Apply" at bounding box center [693, 322] width 31 height 19
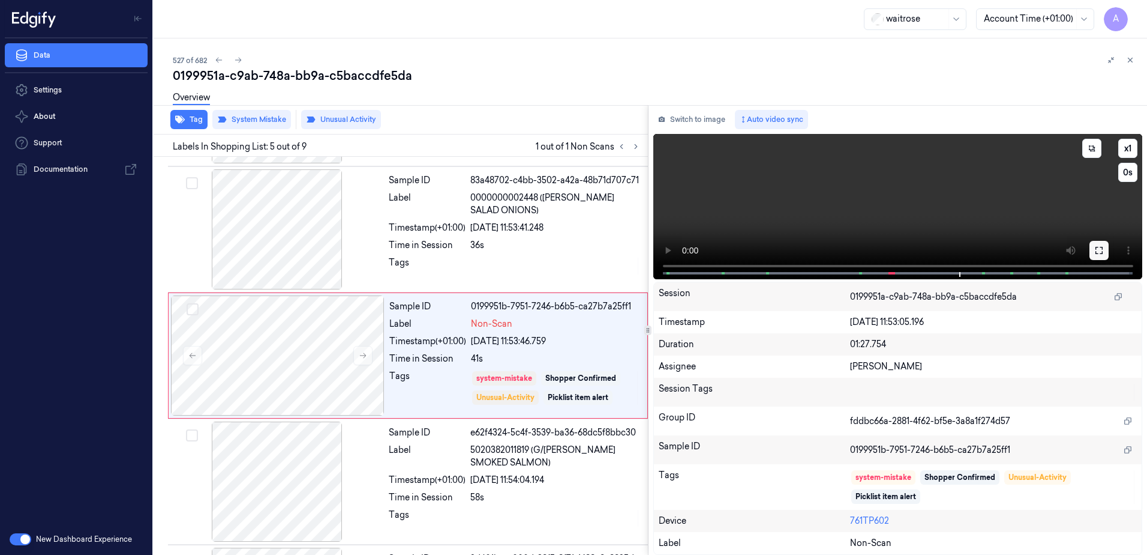
click at [1098, 244] on button at bounding box center [1099, 250] width 19 height 19
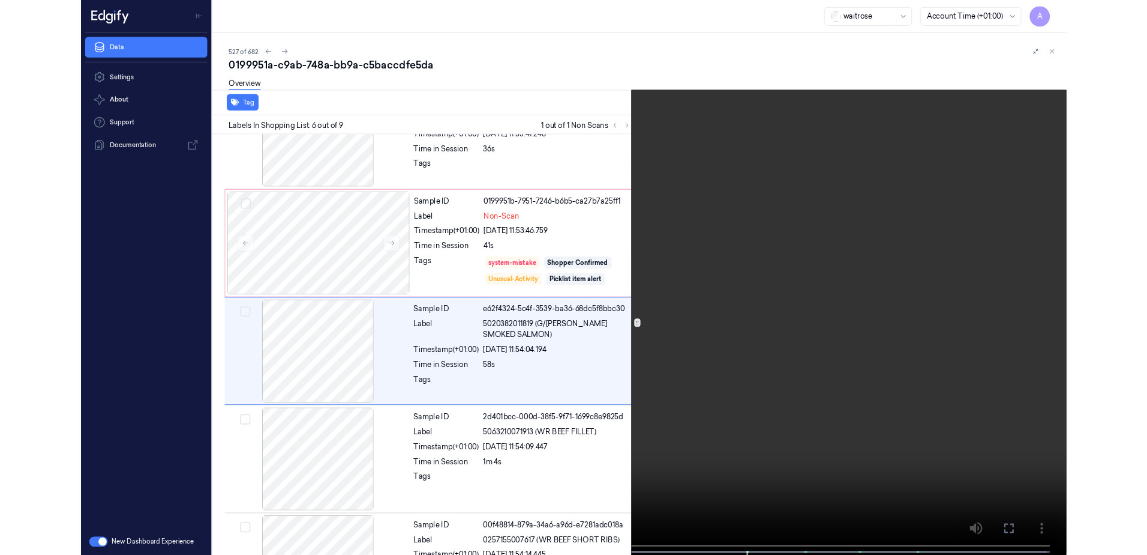
scroll to position [447, 0]
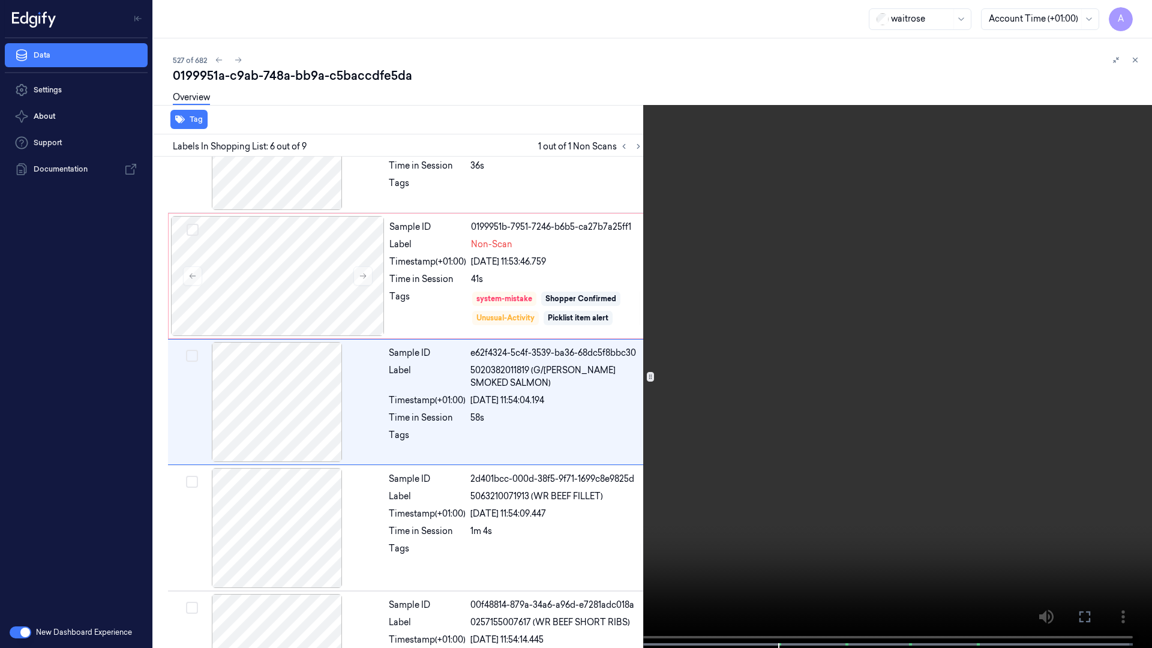
drag, startPoint x: 1086, startPoint y: 609, endPoint x: 1074, endPoint y: 543, distance: 67.2
click at [0, 0] on button at bounding box center [0, 0] width 0 height 0
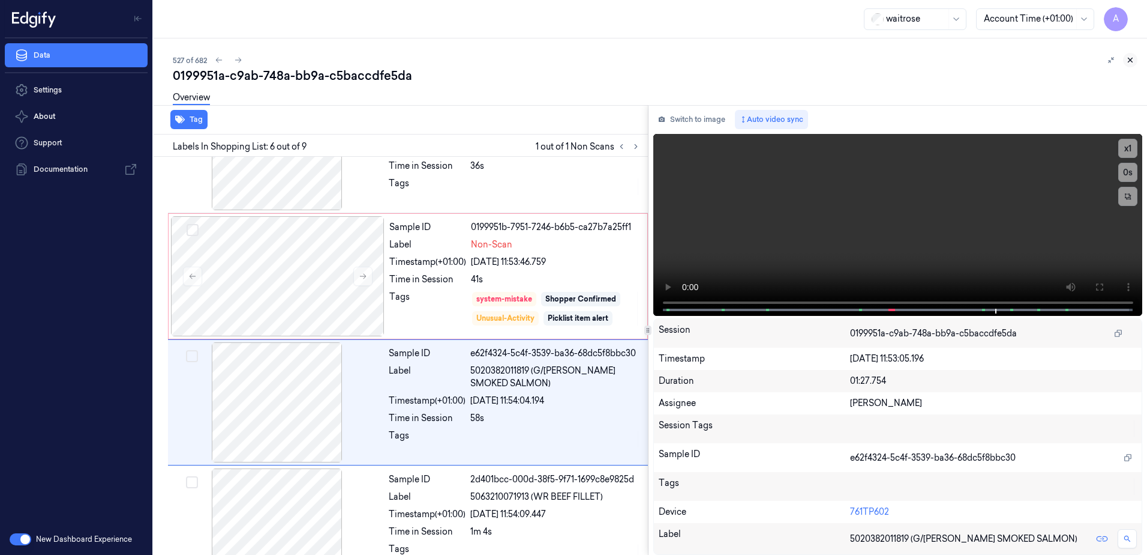
click at [1129, 59] on icon at bounding box center [1130, 60] width 8 height 8
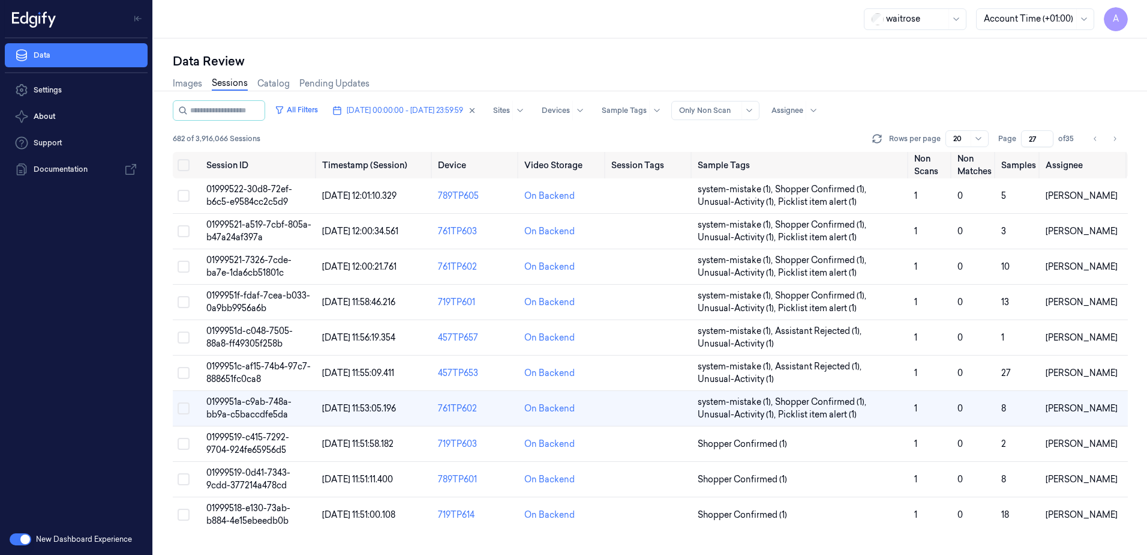
scroll to position [55, 0]
click at [239, 504] on span "01999518-e130-73ab-b884-4e15ebeedb0b" at bounding box center [248, 513] width 84 height 23
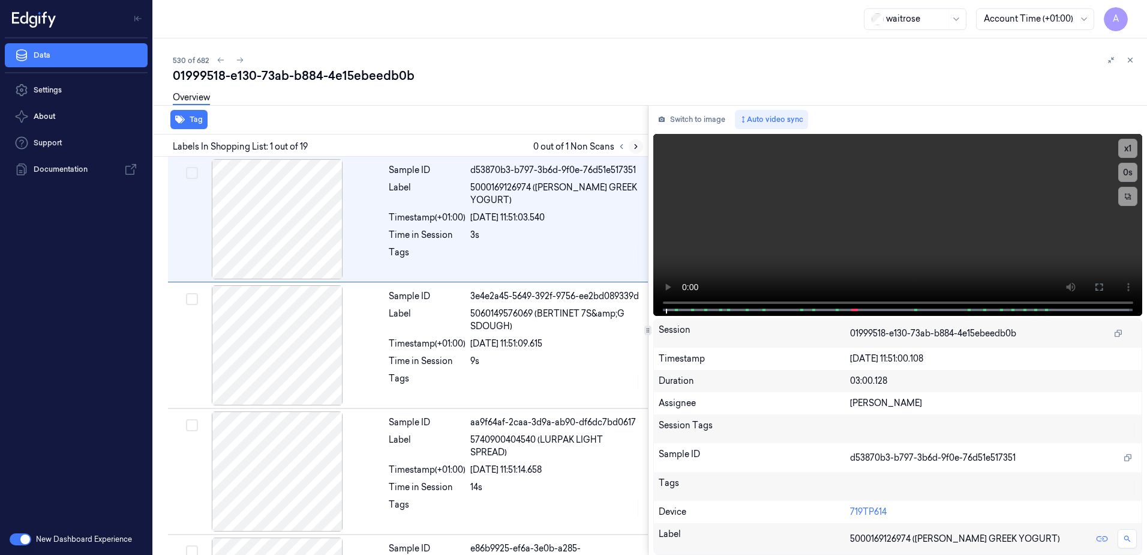
click at [637, 151] on button at bounding box center [636, 146] width 14 height 14
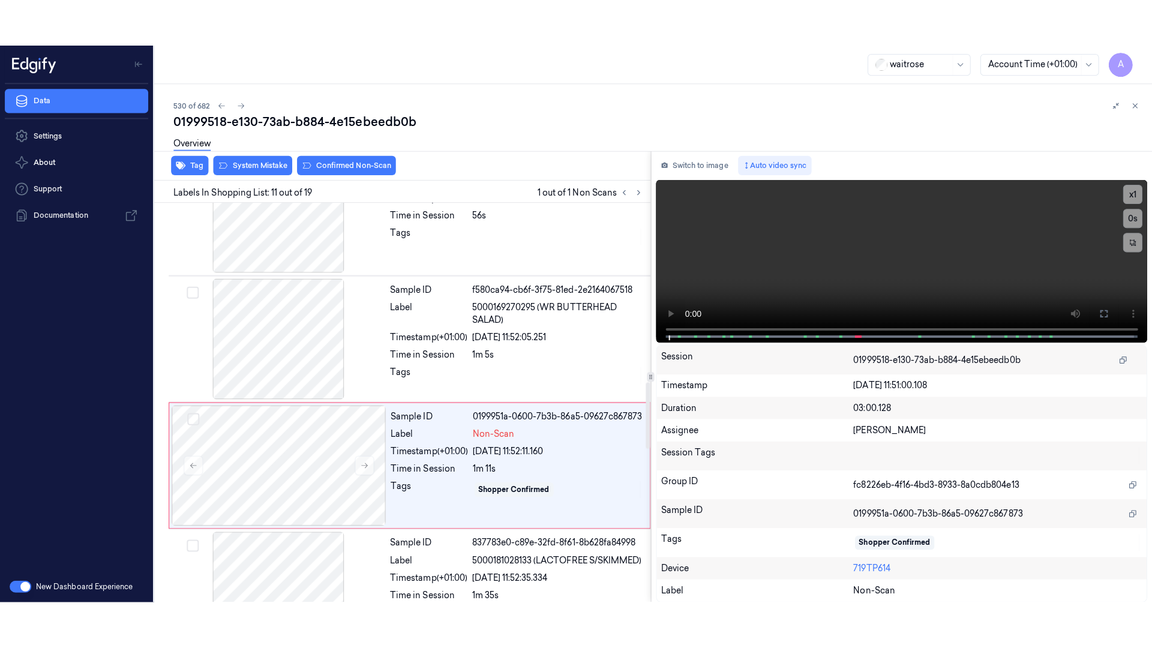
scroll to position [1124, 0]
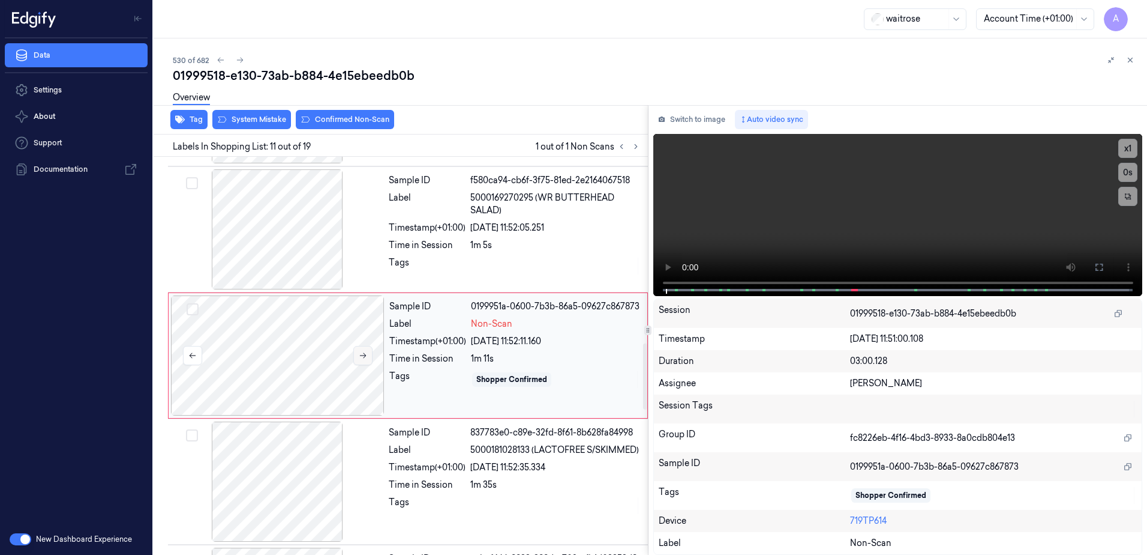
click at [358, 355] on button at bounding box center [362, 355] width 19 height 19
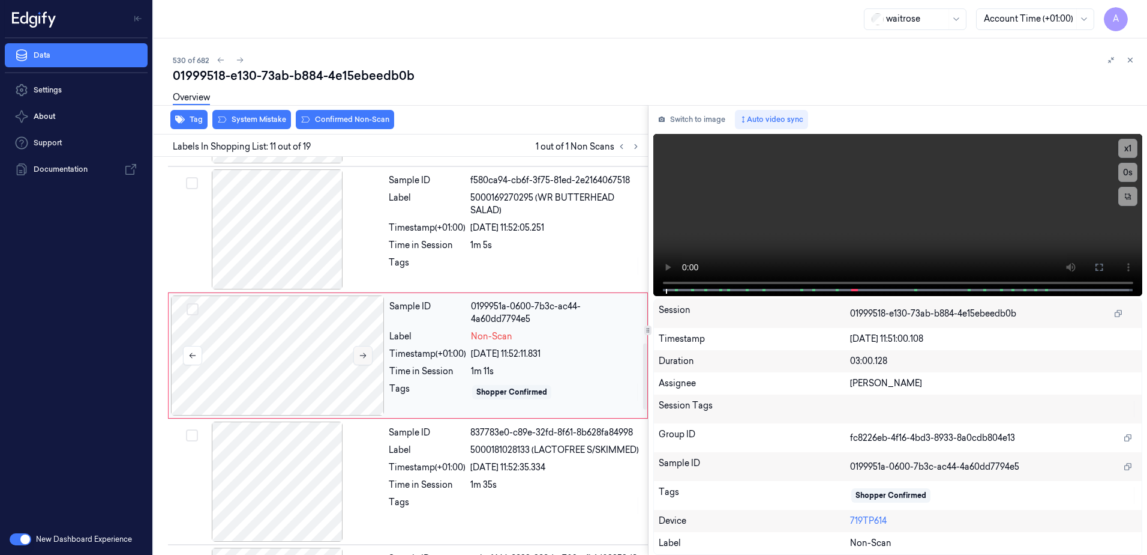
click at [359, 359] on button at bounding box center [362, 355] width 19 height 19
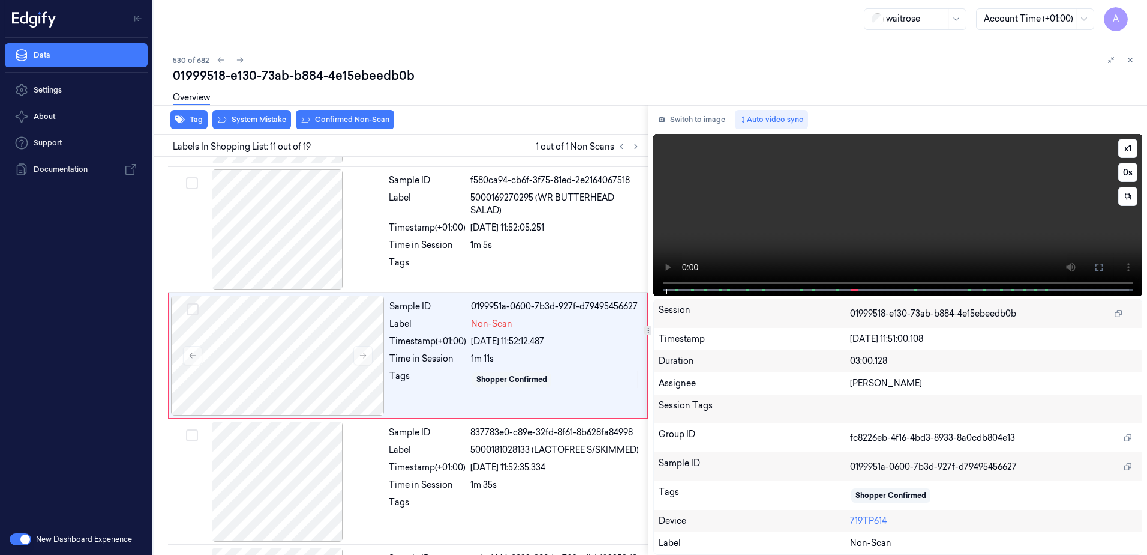
click at [924, 227] on video at bounding box center [899, 215] width 490 height 162
drag, startPoint x: 1103, startPoint y: 260, endPoint x: 1098, endPoint y: 314, distance: 53.6
click at [1103, 260] on button at bounding box center [1099, 266] width 19 height 19
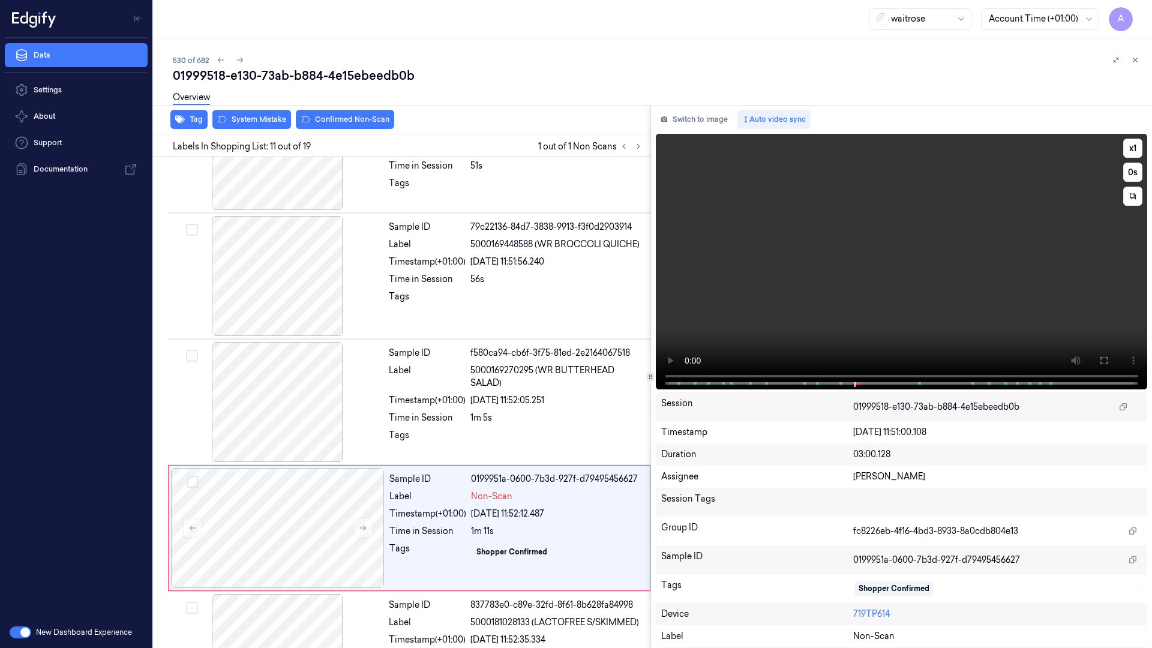
scroll to position [1077, 0]
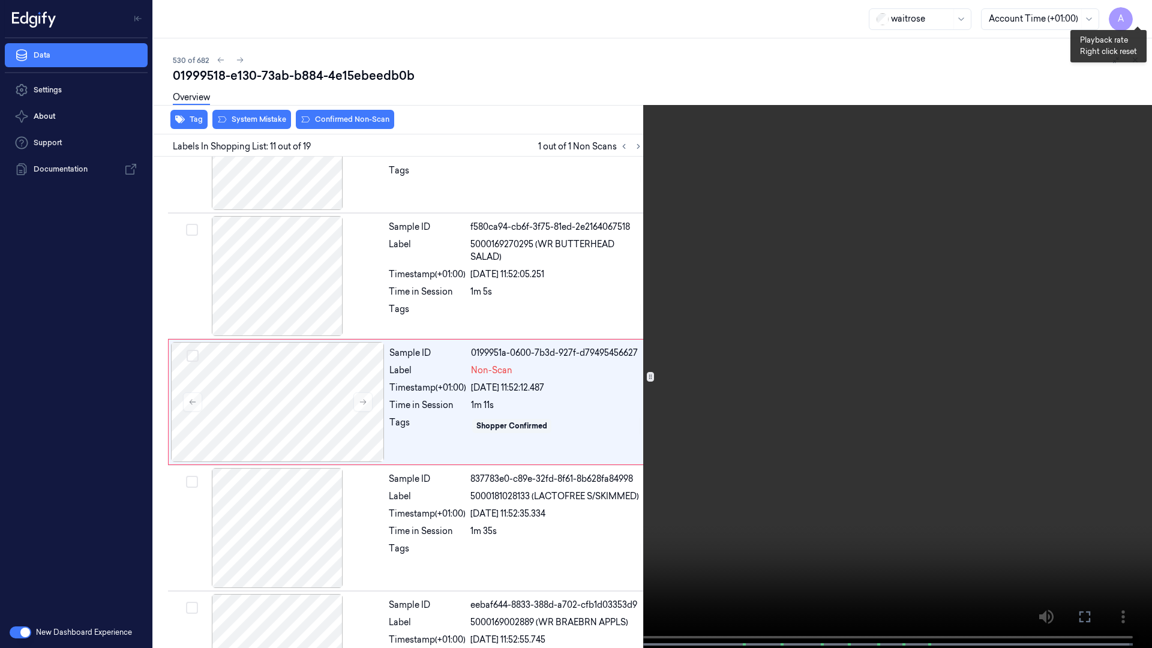
click at [1141, 13] on button "x 1" at bounding box center [1137, 14] width 19 height 19
click at [1140, 15] on button "x 2" at bounding box center [1137, 14] width 19 height 19
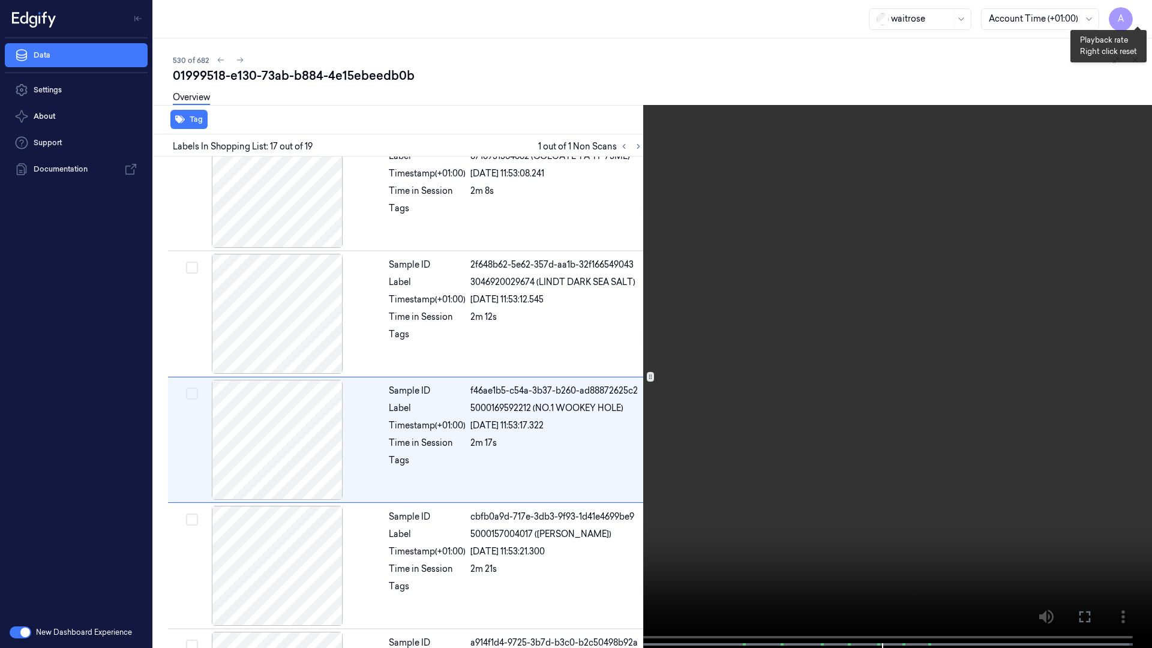
scroll to position [1833, 0]
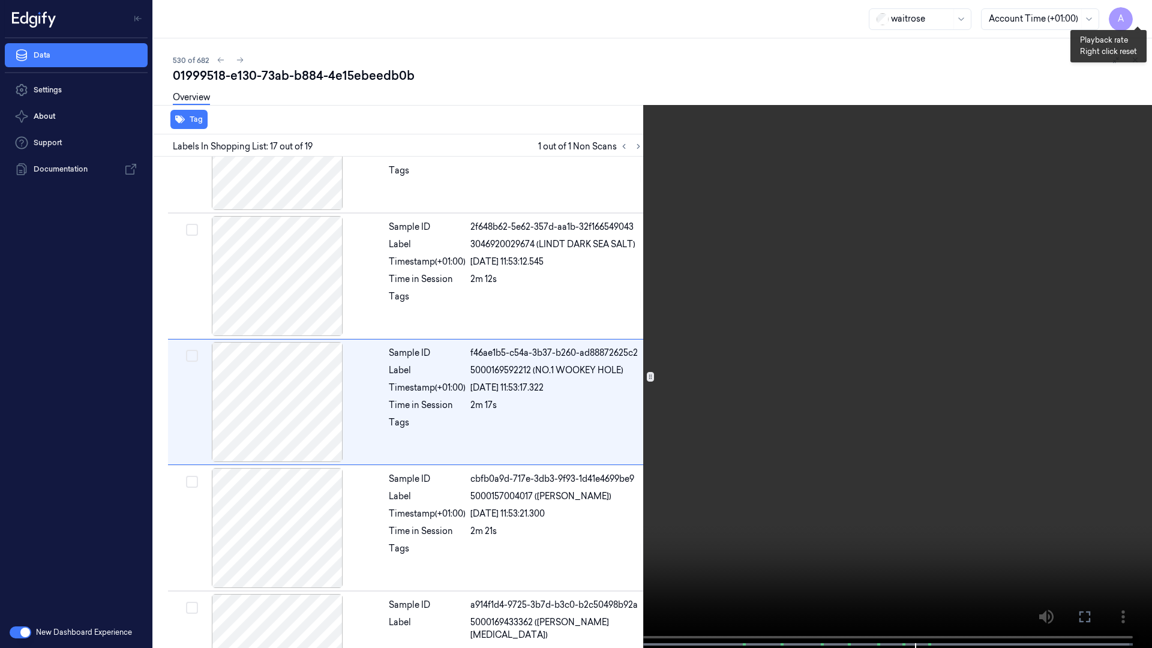
click at [1140, 15] on button "x 4" at bounding box center [1137, 14] width 19 height 19
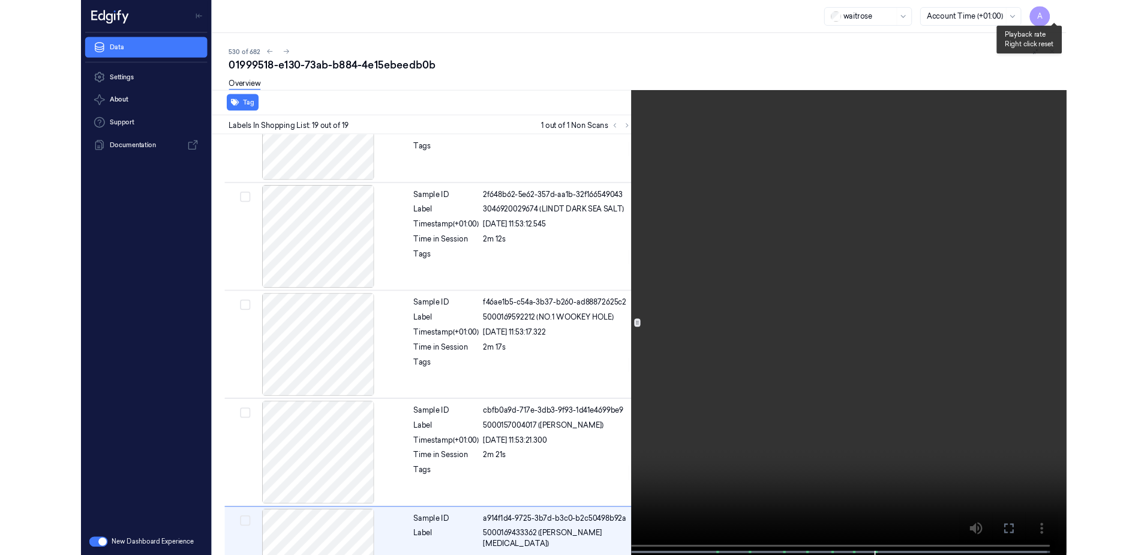
scroll to position [1907, 0]
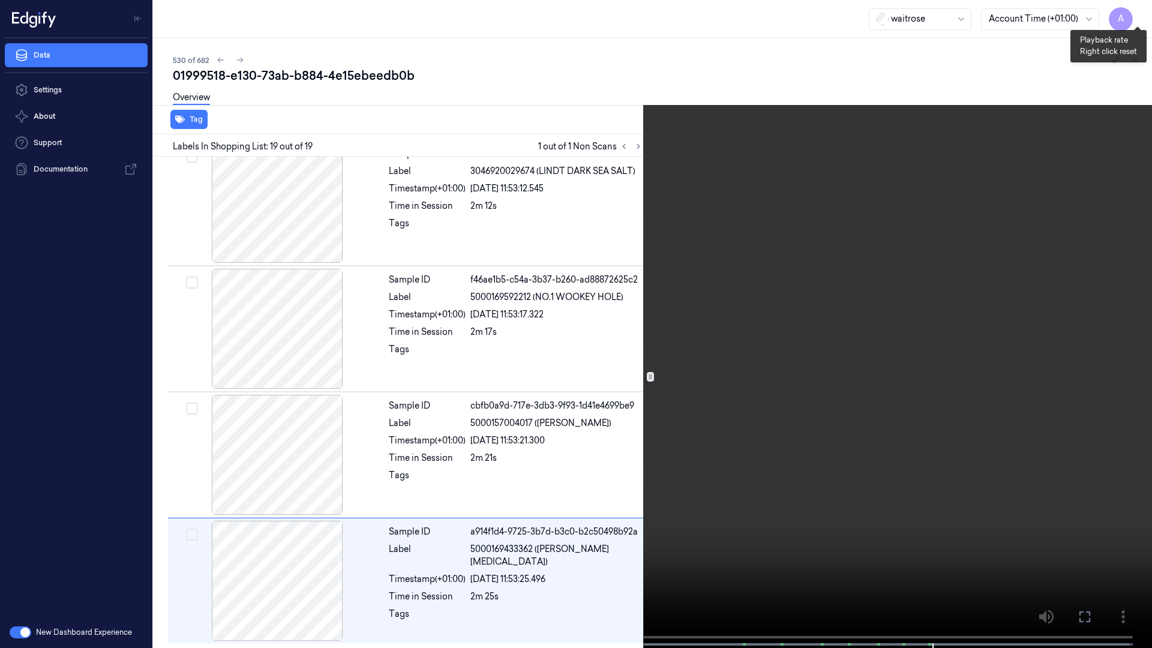
click at [1140, 15] on button "x 1" at bounding box center [1137, 14] width 19 height 19
click at [0, 0] on icon at bounding box center [0, 0] width 0 height 0
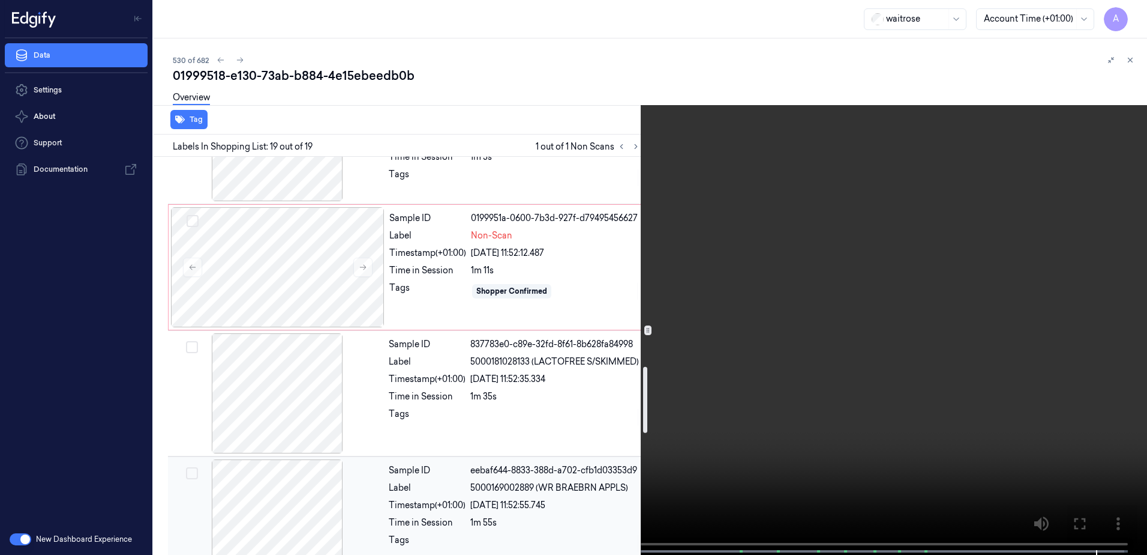
scroll to position [1066, 0]
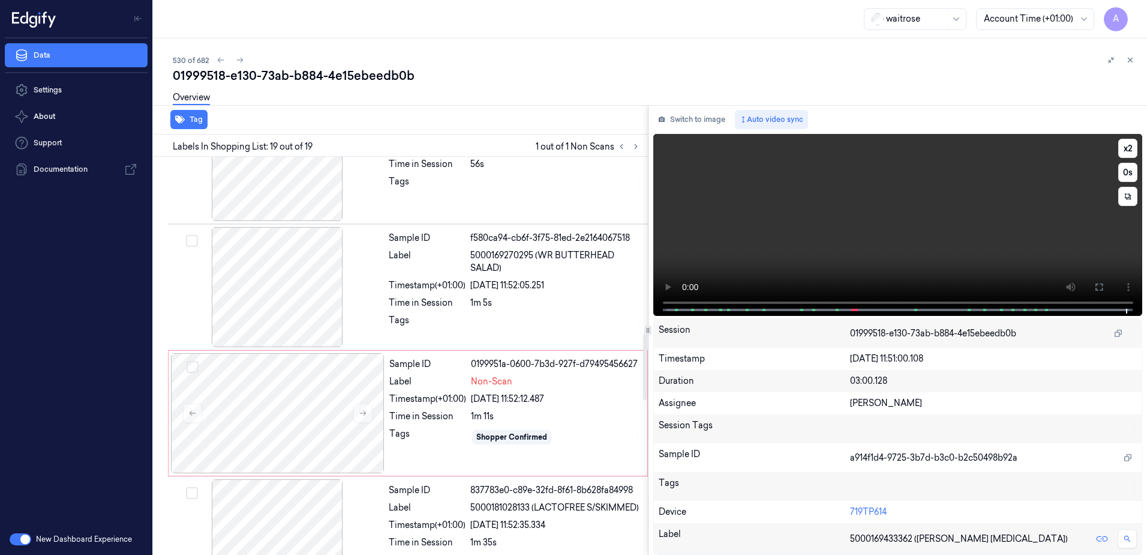
click at [771, 250] on video at bounding box center [899, 225] width 490 height 182
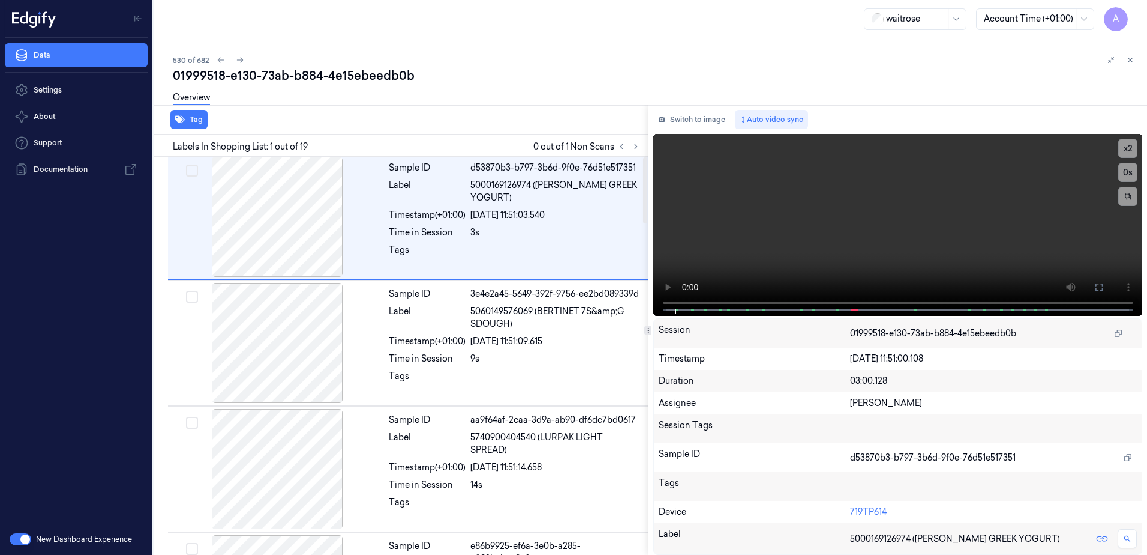
scroll to position [0, 0]
click at [855, 308] on span at bounding box center [856, 310] width 2 height 6
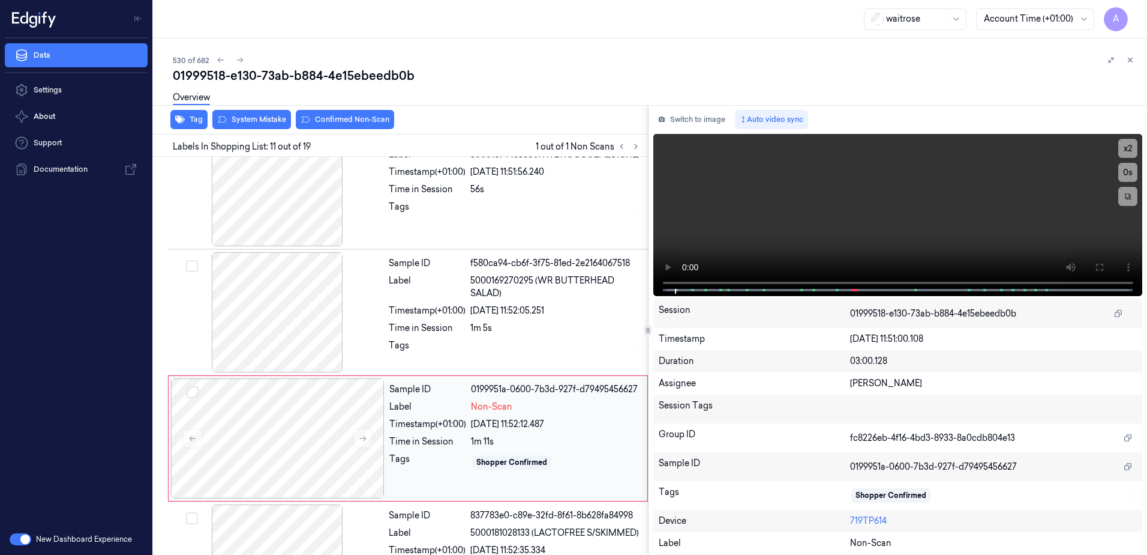
scroll to position [1124, 0]
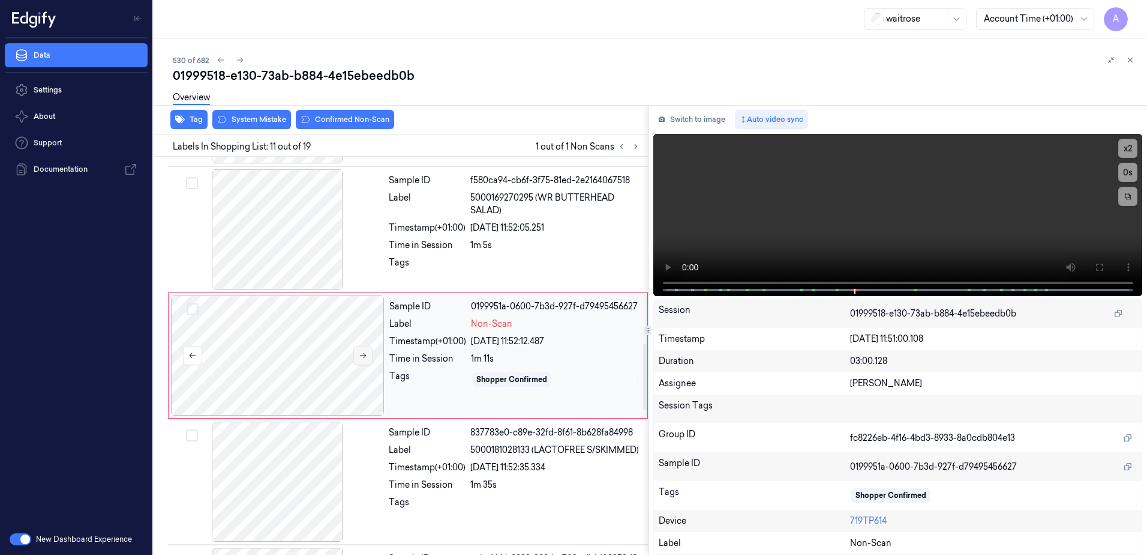
click at [361, 358] on icon at bounding box center [363, 355] width 8 height 8
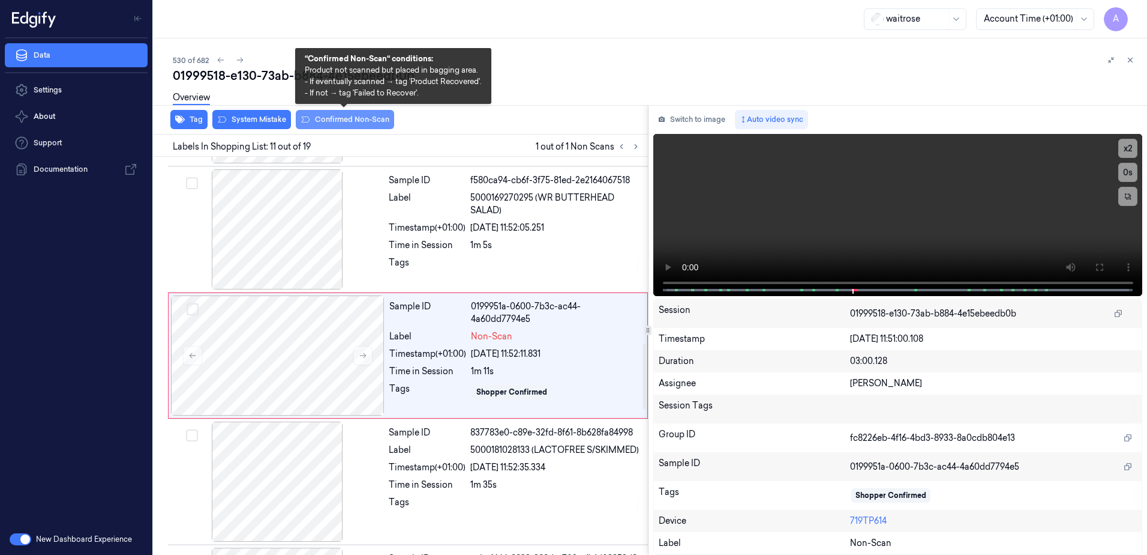
click at [337, 119] on button "Confirmed Non-Scan" at bounding box center [345, 119] width 98 height 19
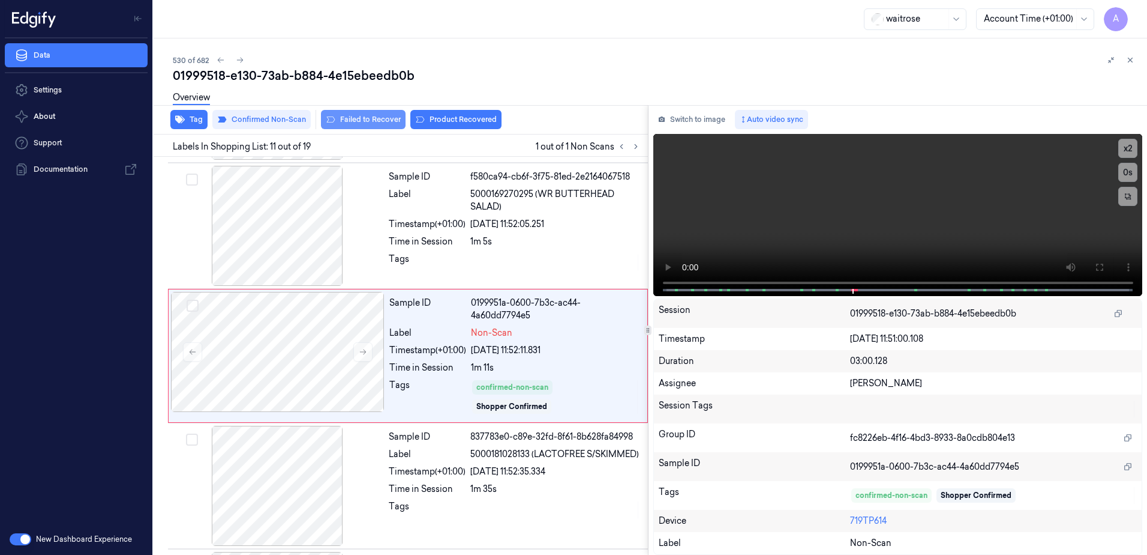
click at [391, 126] on button "Failed to Recover" at bounding box center [363, 119] width 85 height 19
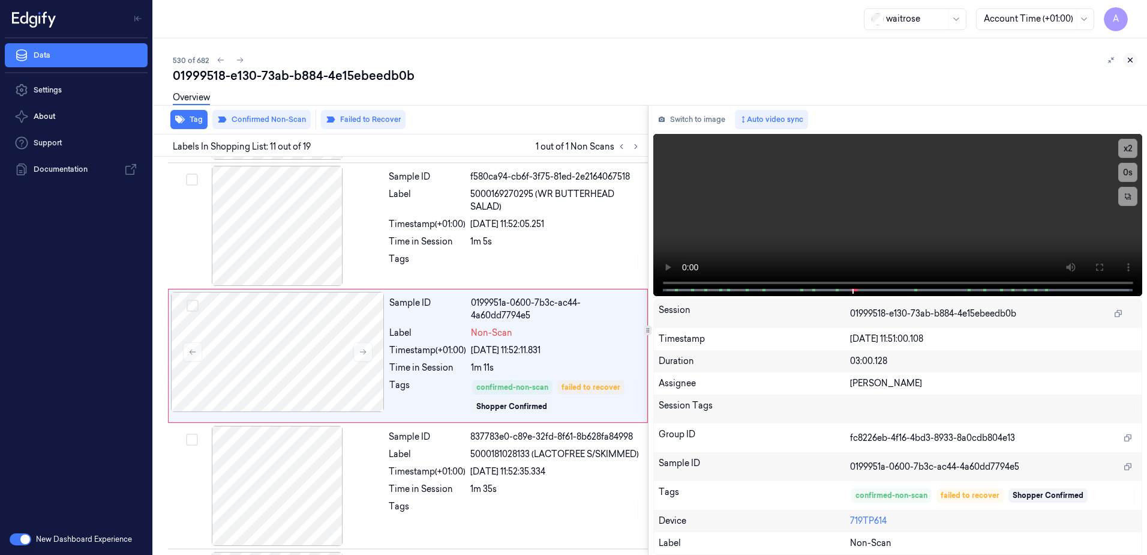
click at [1132, 56] on icon at bounding box center [1130, 60] width 8 height 8
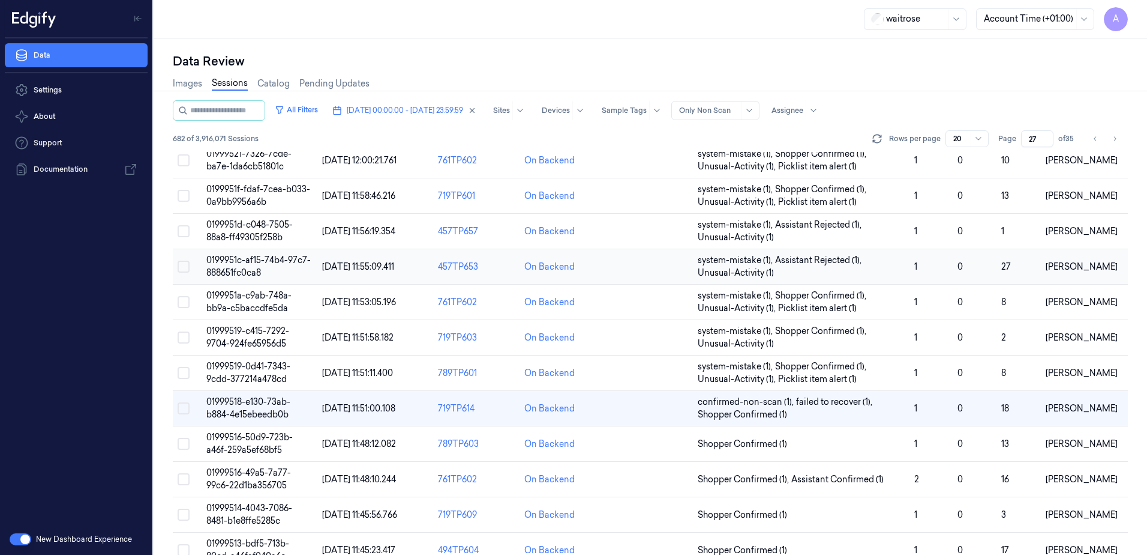
scroll to position [120, 0]
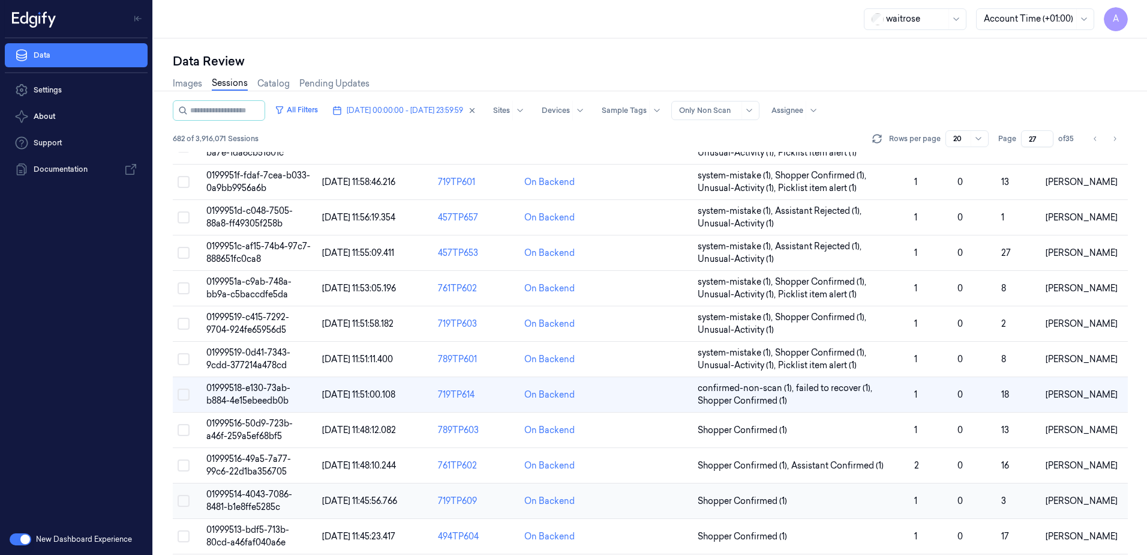
click at [238, 493] on span "01999514-4043-7086-8481-b1e8ffe5285c" at bounding box center [249, 500] width 86 height 23
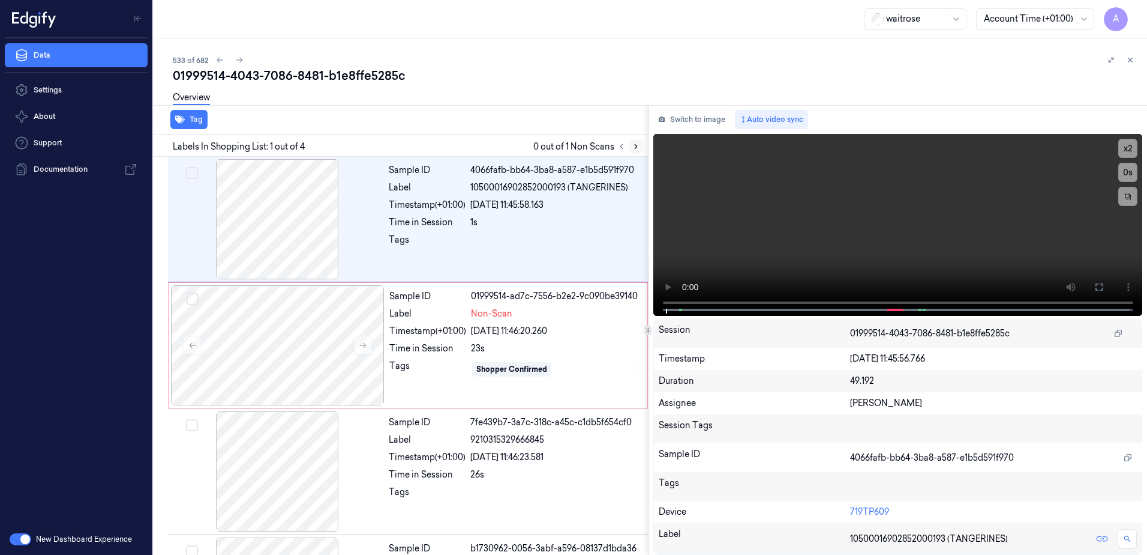
click at [641, 151] on button at bounding box center [636, 146] width 14 height 14
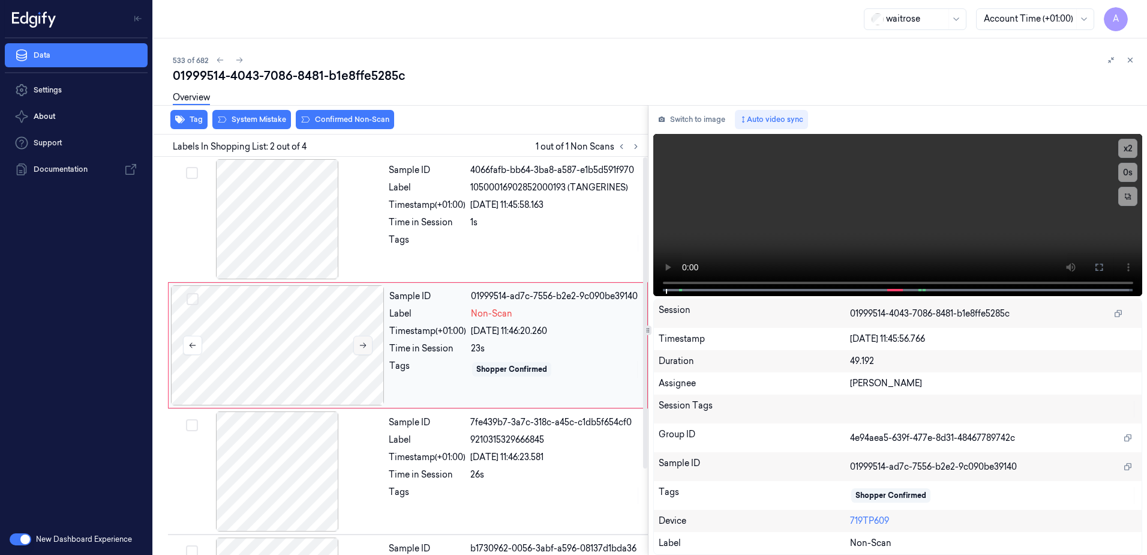
click at [368, 347] on button at bounding box center [362, 344] width 19 height 19
click at [361, 349] on button at bounding box center [362, 344] width 19 height 19
click at [1099, 261] on button at bounding box center [1099, 266] width 19 height 19
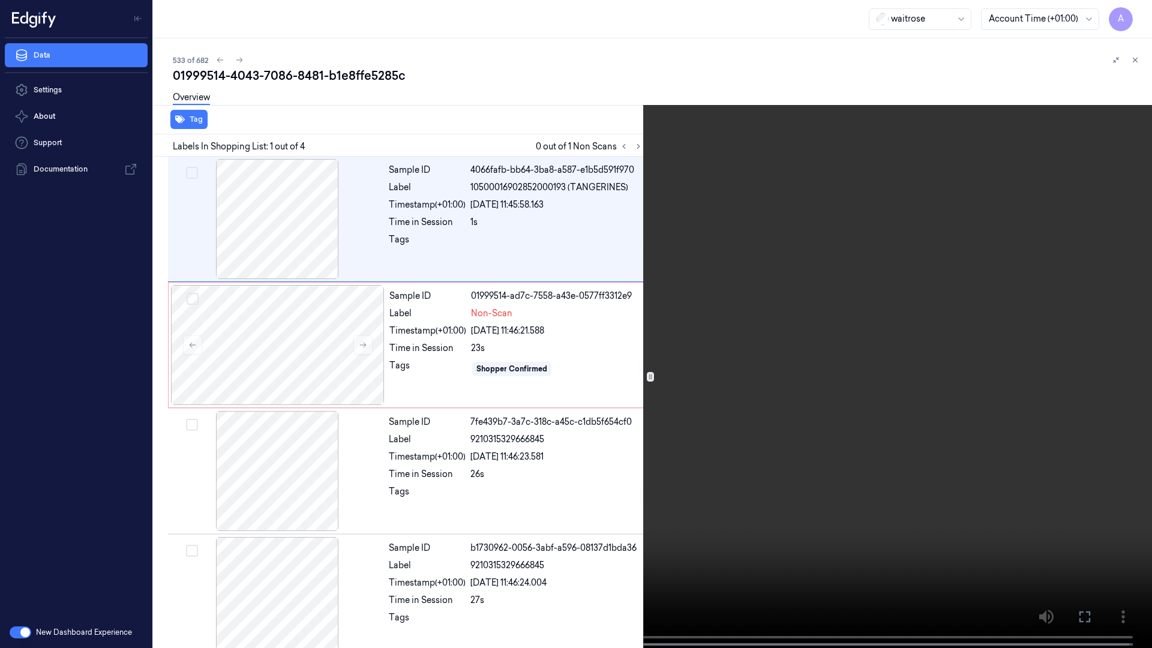
click at [0, 0] on icon at bounding box center [0, 0] width 0 height 0
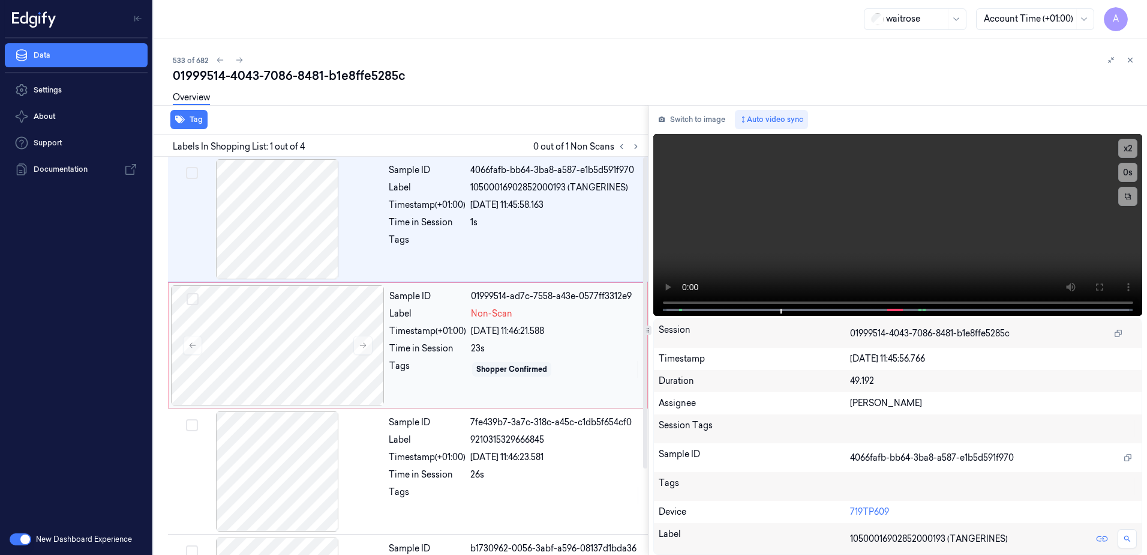
click at [424, 383] on div "Sample ID 01999514-ad7c-7558-a43e-0577ff3312e9 Label Non-Scan Timestamp (+01:00…" at bounding box center [515, 345] width 260 height 120
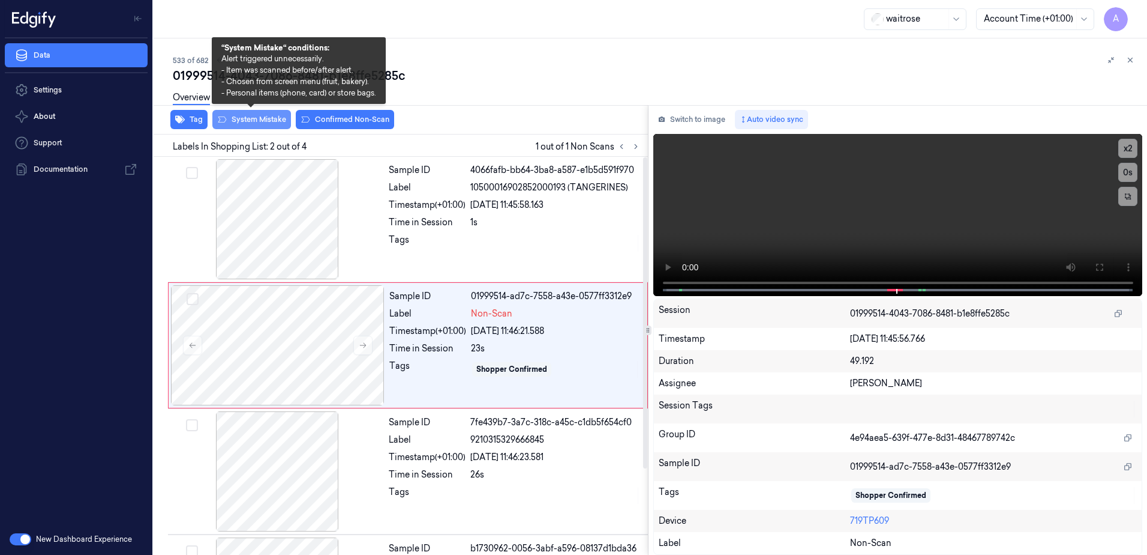
click at [248, 124] on button "System Mistake" at bounding box center [251, 119] width 79 height 19
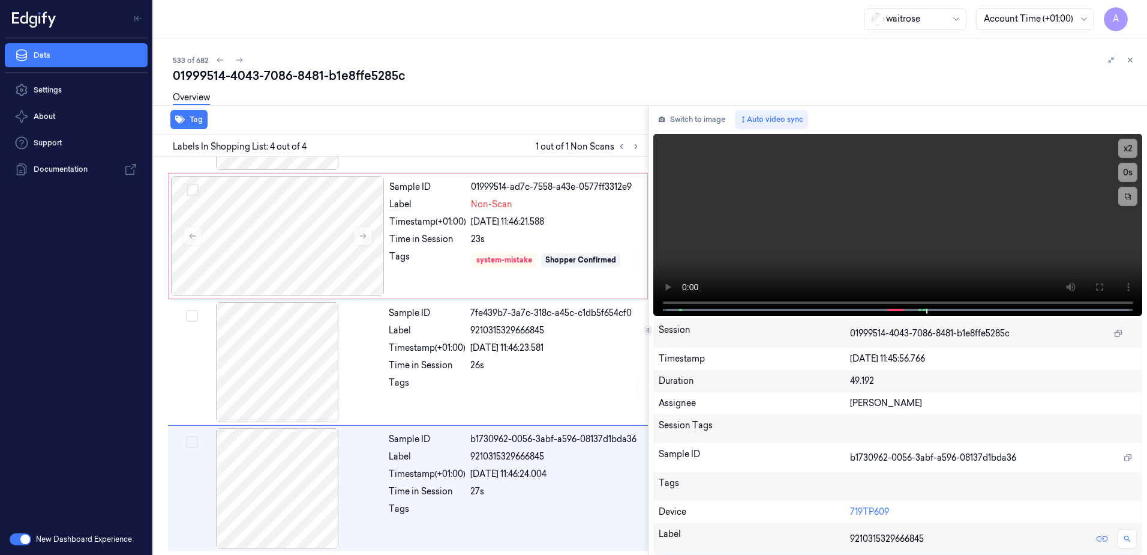
scroll to position [110, 0]
click at [432, 296] on div "Sample ID 01999514-ad7c-7558-a43e-0577ff3312e9 Label Non-Scan Timestamp (+01:00…" at bounding box center [408, 235] width 480 height 126
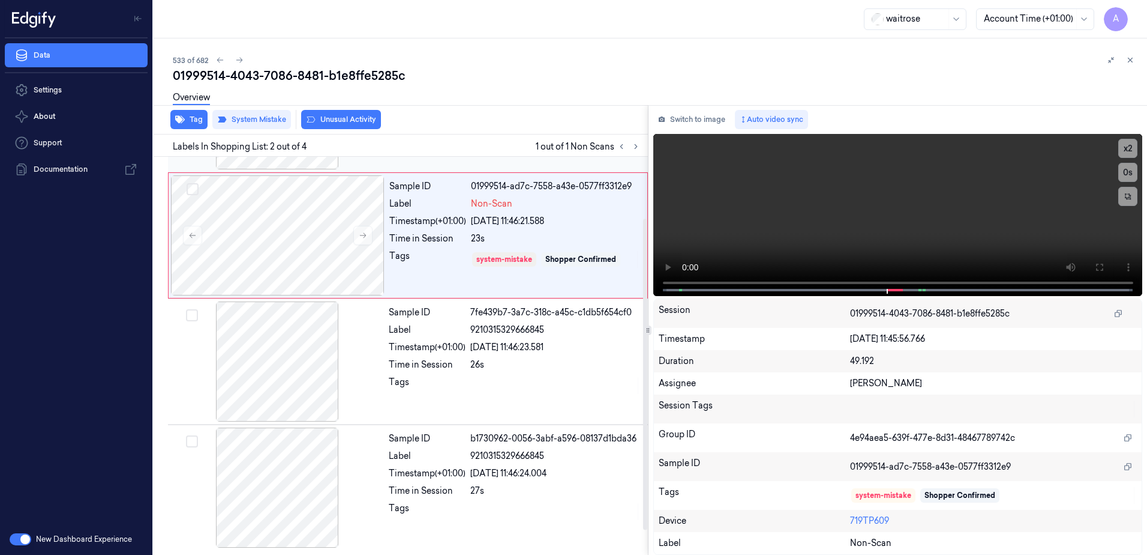
scroll to position [0, 0]
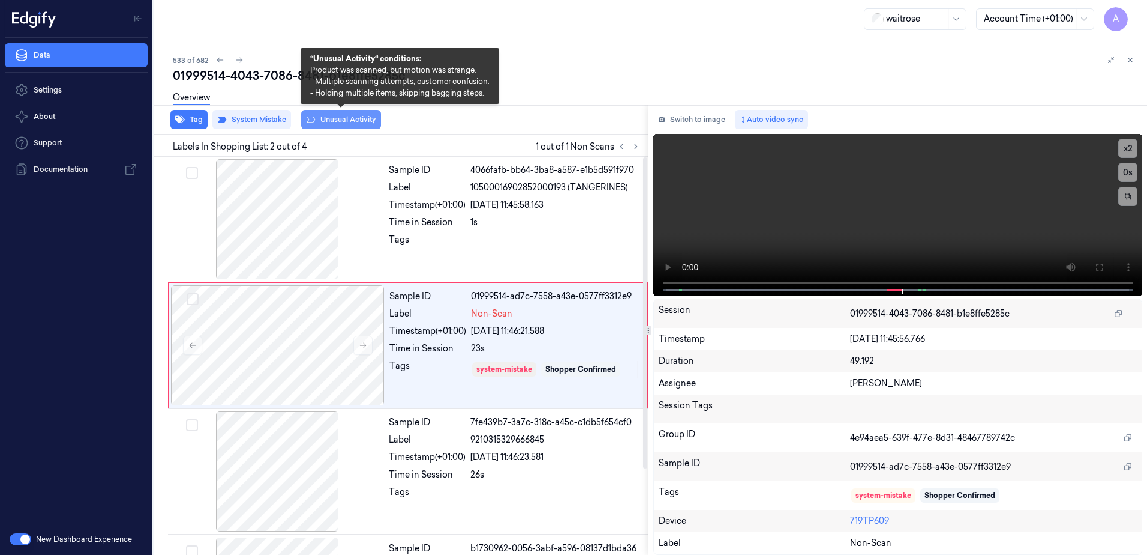
click at [328, 128] on button "Unusual Activity" at bounding box center [341, 119] width 80 height 19
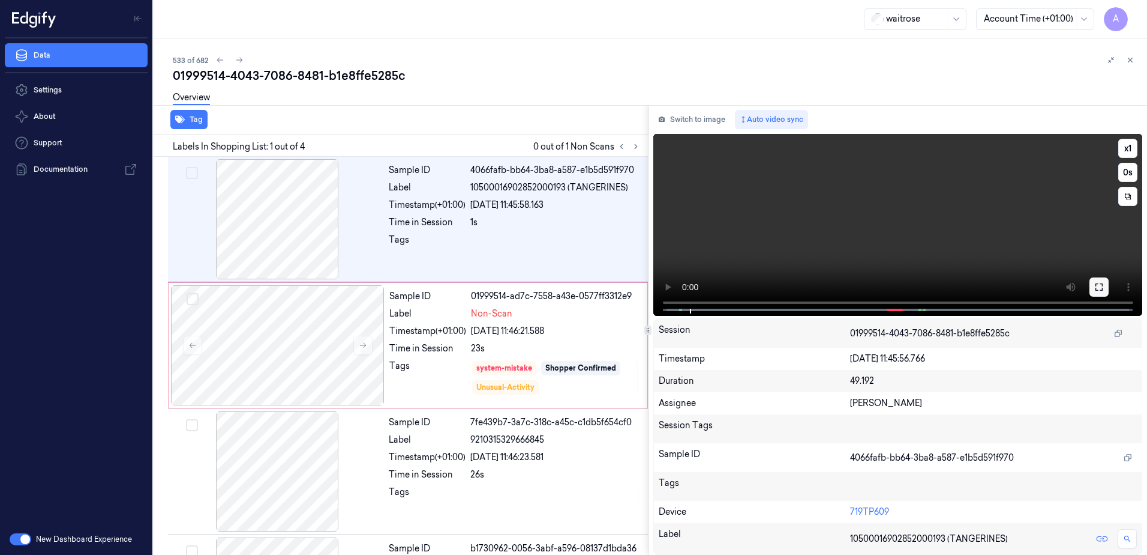
click at [1094, 292] on button at bounding box center [1099, 286] width 19 height 19
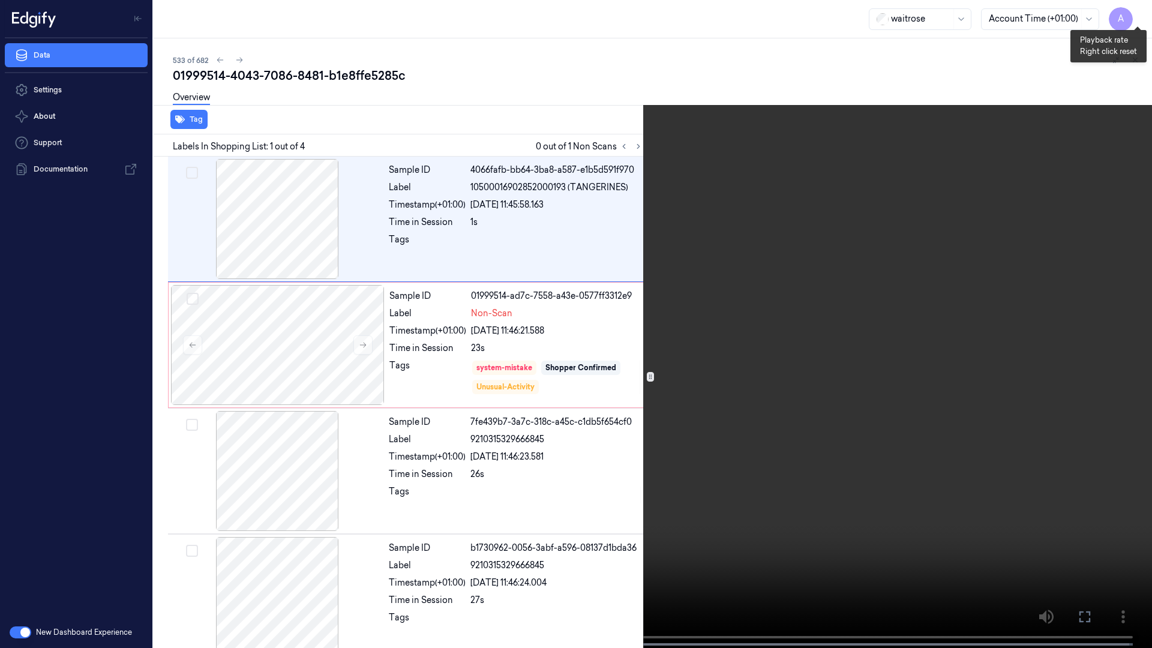
click at [1139, 14] on button "x 1" at bounding box center [1137, 14] width 19 height 19
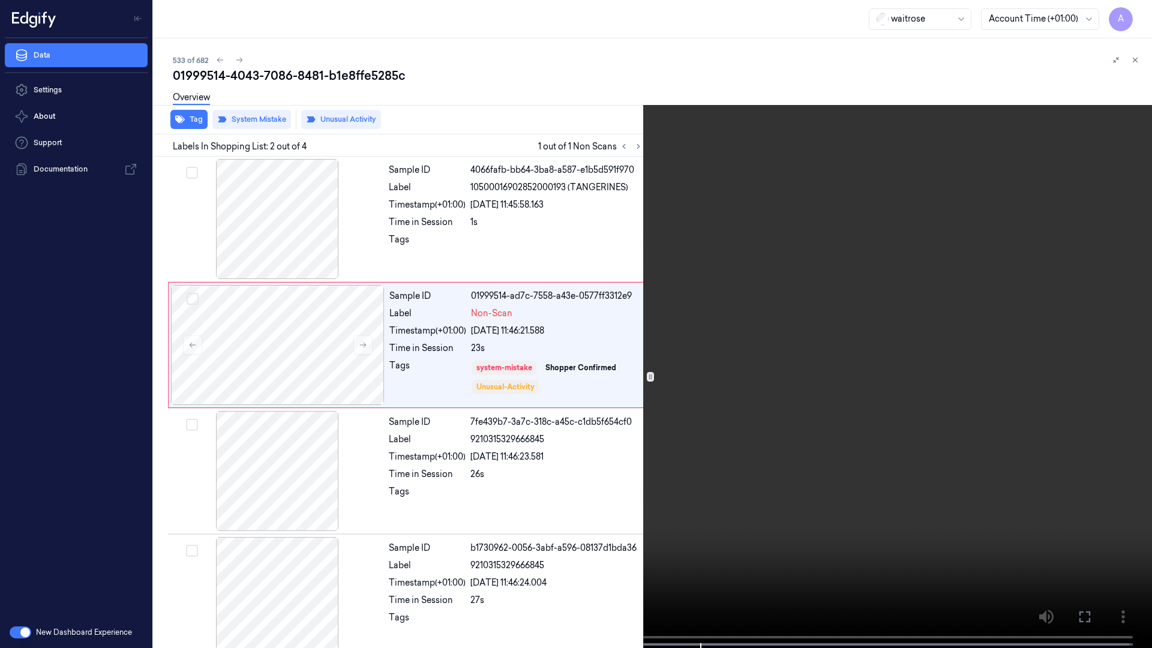
click at [0, 0] on icon at bounding box center [0, 0] width 0 height 0
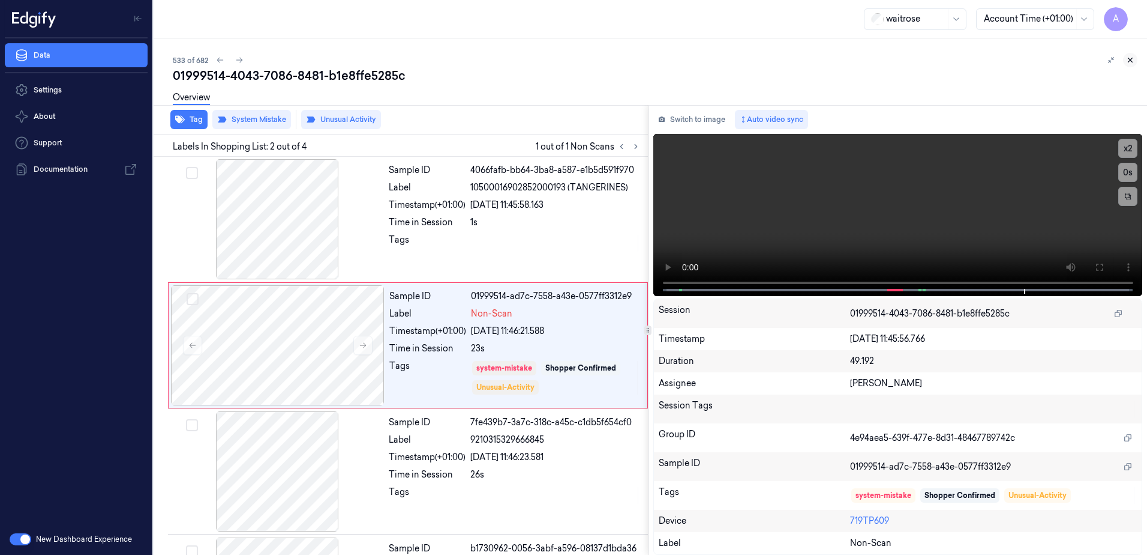
click at [1127, 59] on icon at bounding box center [1130, 60] width 8 height 8
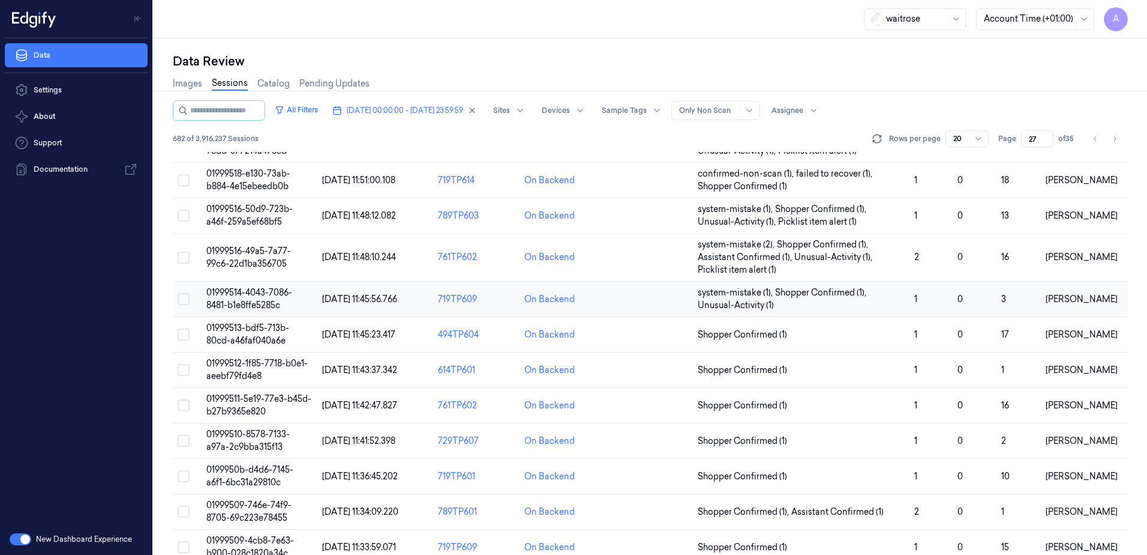
scroll to position [353, 0]
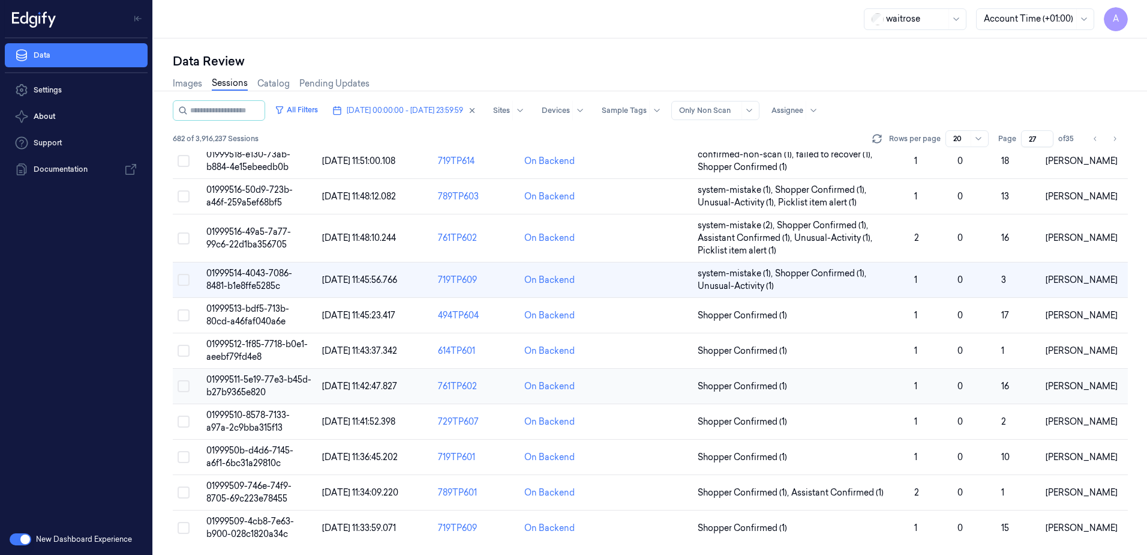
click at [244, 383] on span "01999511-5e19-77e3-b45d-b27b9365e820" at bounding box center [258, 385] width 105 height 23
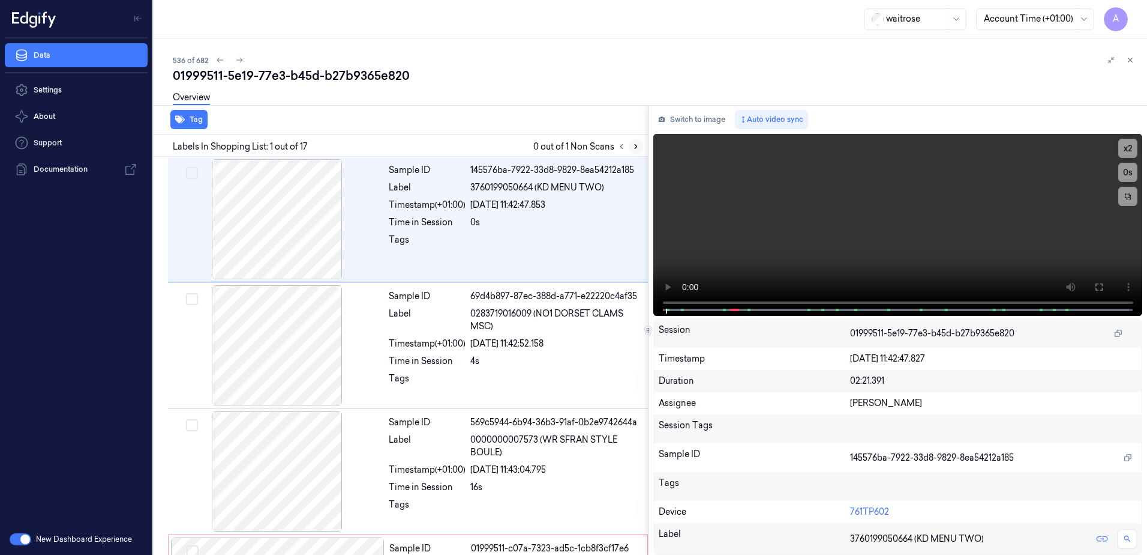
click at [637, 146] on icon at bounding box center [636, 147] width 2 height 4
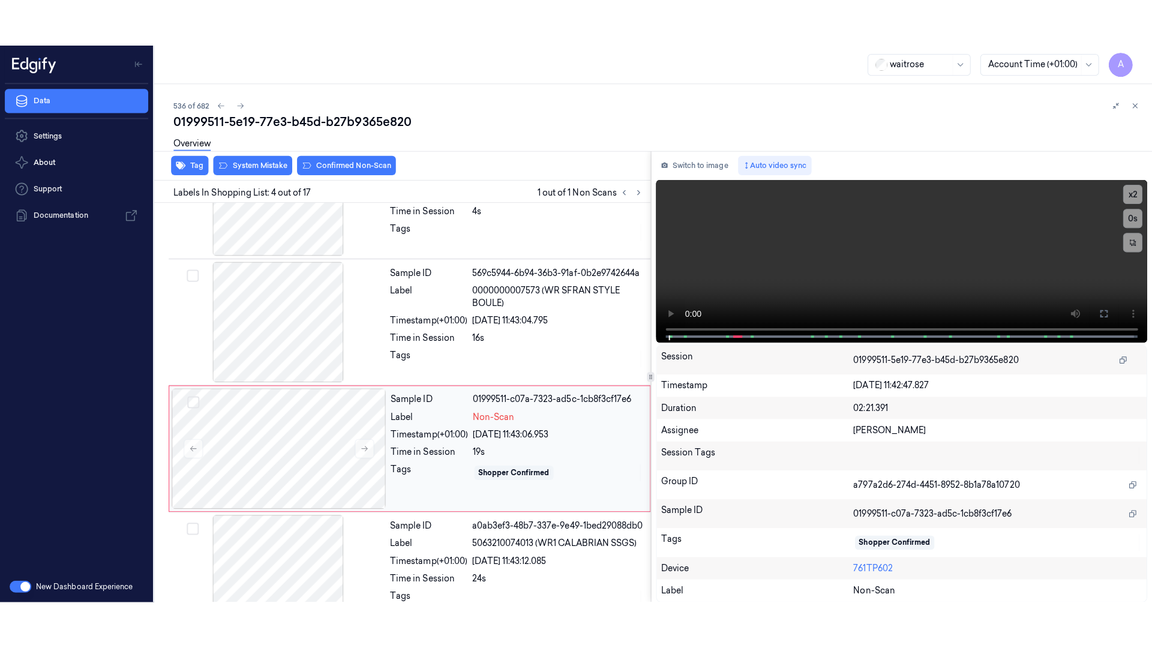
scroll to position [242, 0]
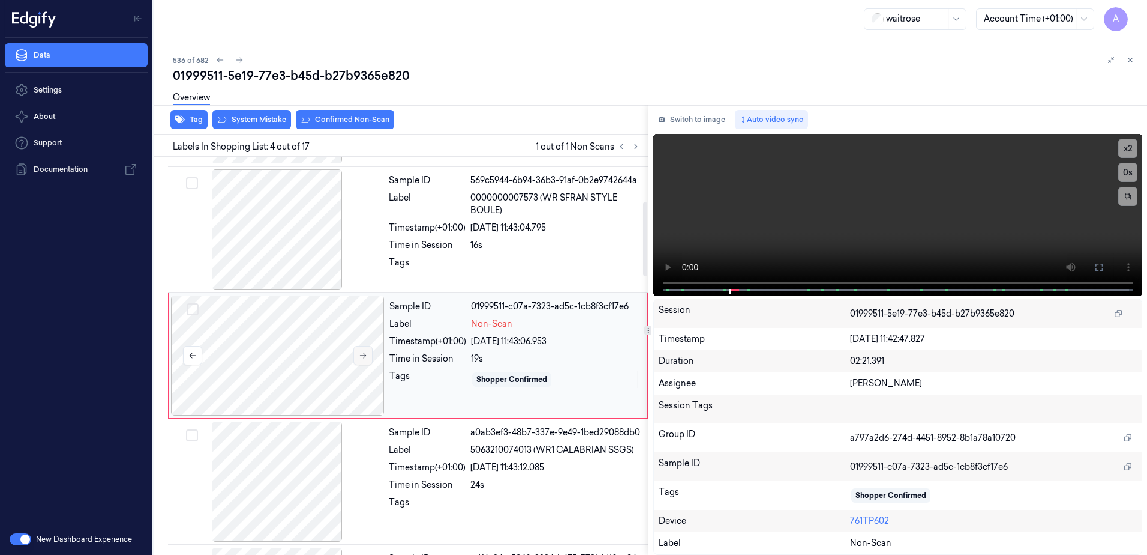
click at [360, 356] on icon at bounding box center [363, 355] width 8 height 8
click at [361, 356] on icon at bounding box center [363, 355] width 8 height 8
click at [1093, 261] on button at bounding box center [1099, 266] width 19 height 19
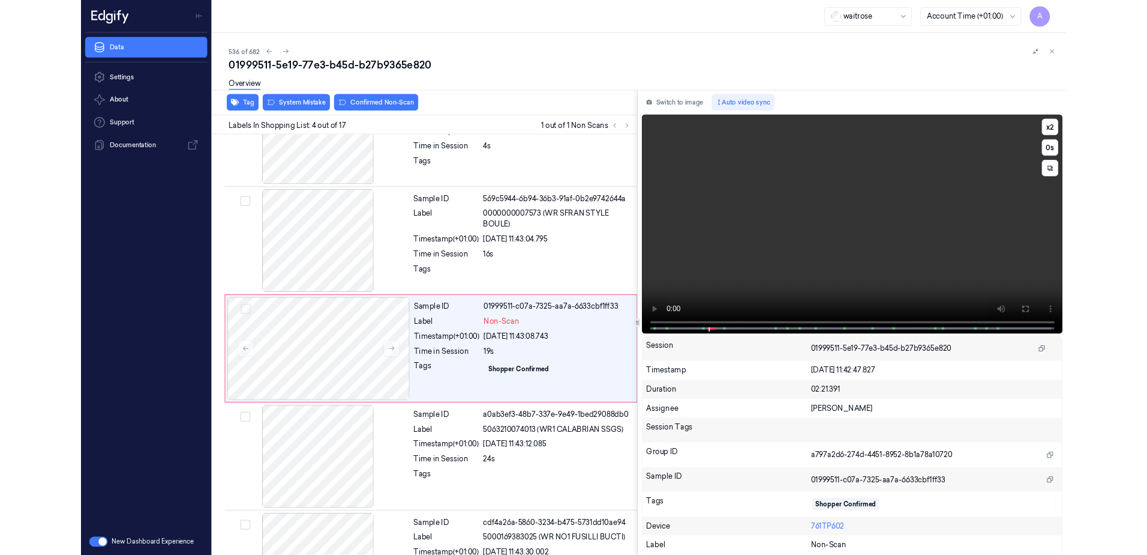
scroll to position [195, 0]
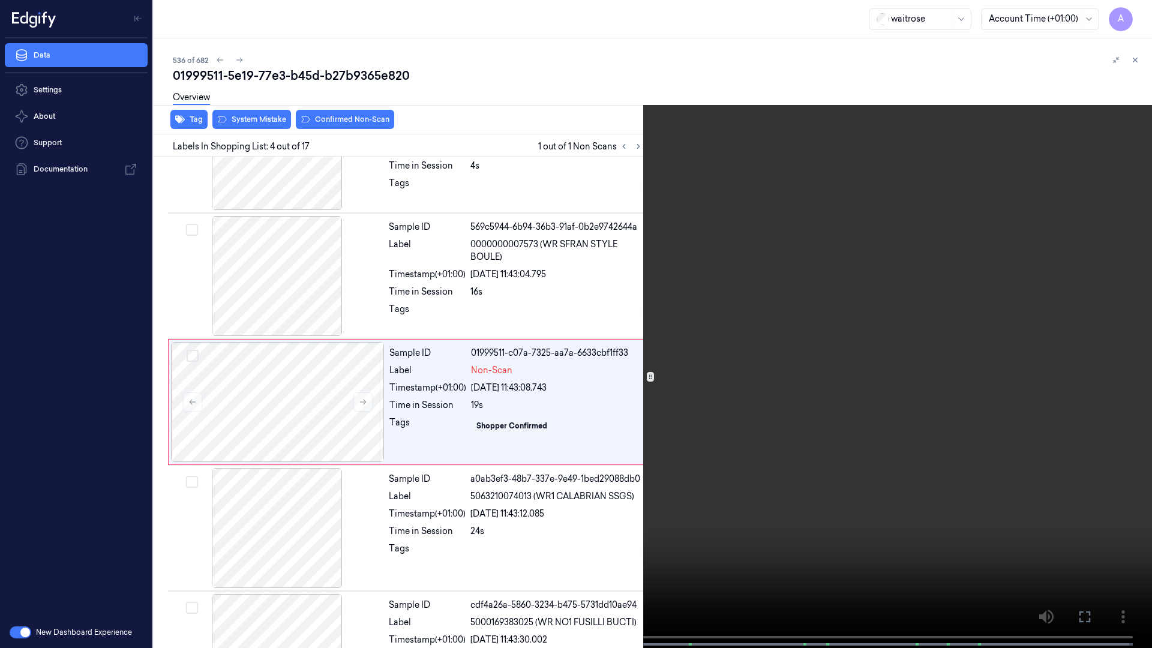
click at [0, 0] on icon at bounding box center [0, 0] width 0 height 0
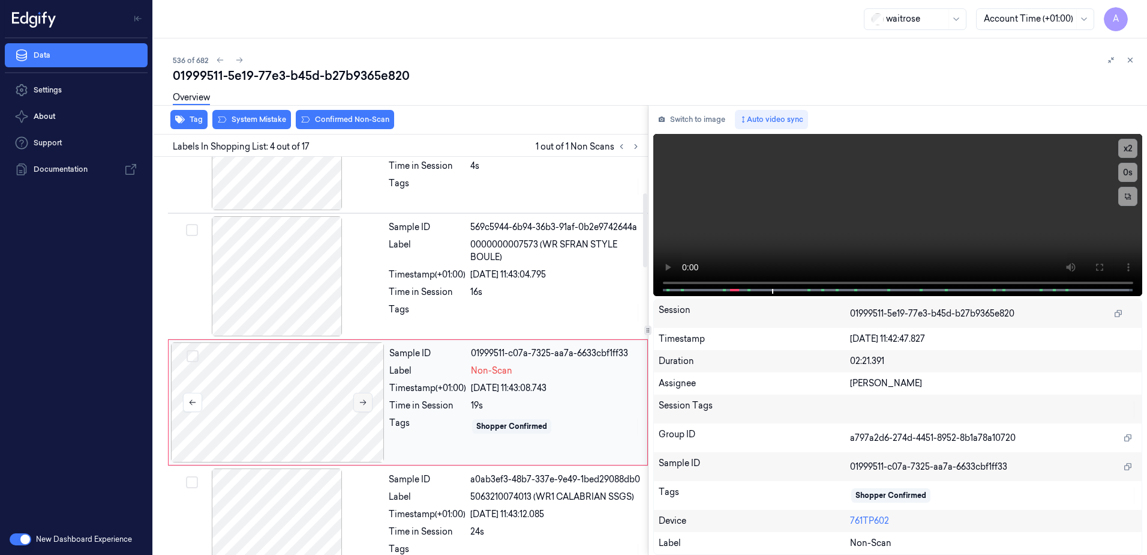
click at [364, 401] on icon at bounding box center [363, 402] width 8 height 8
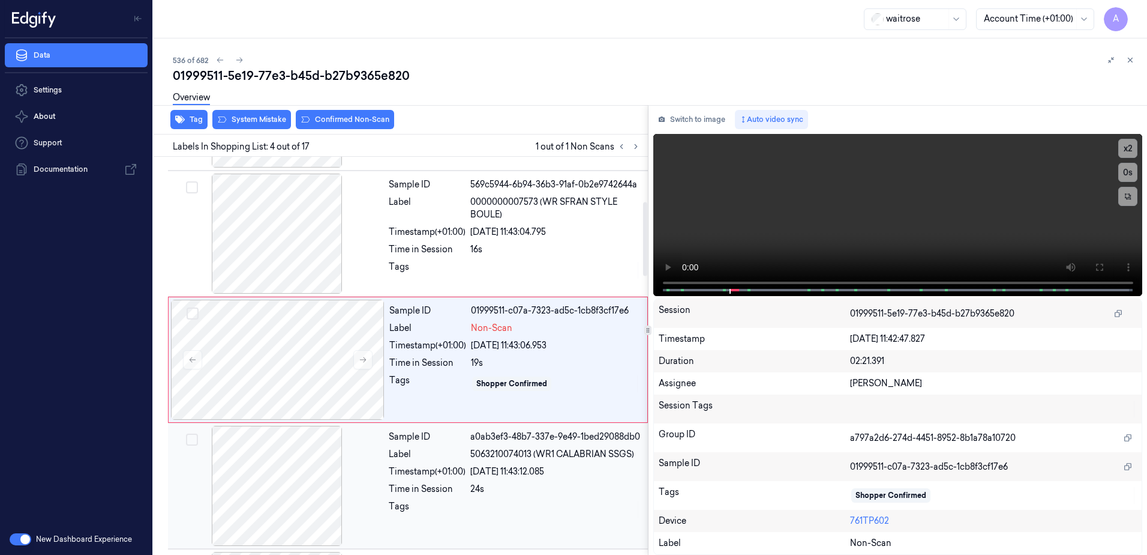
scroll to position [242, 0]
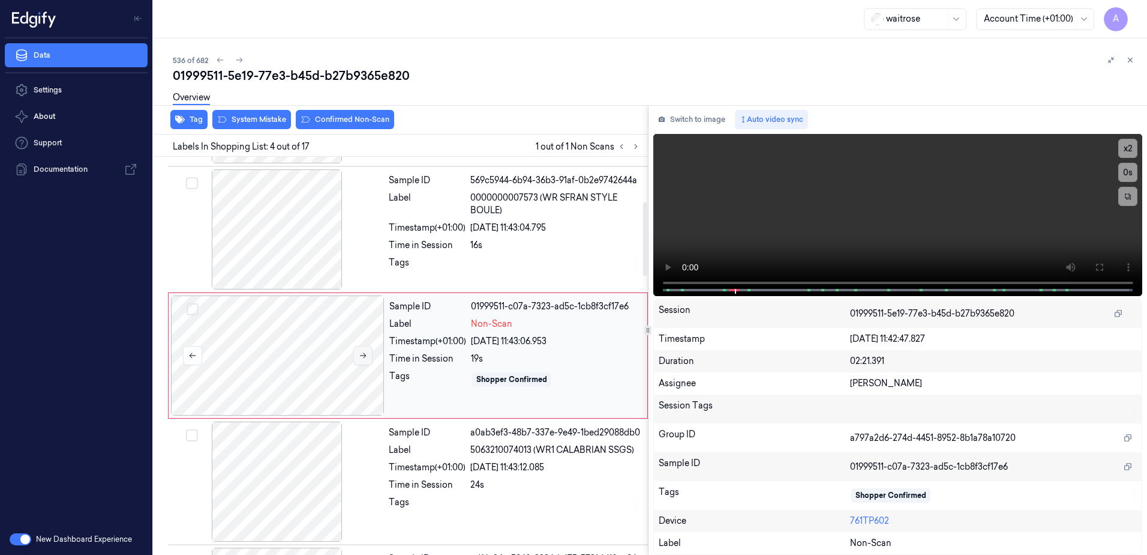
click at [359, 356] on icon at bounding box center [363, 355] width 8 height 8
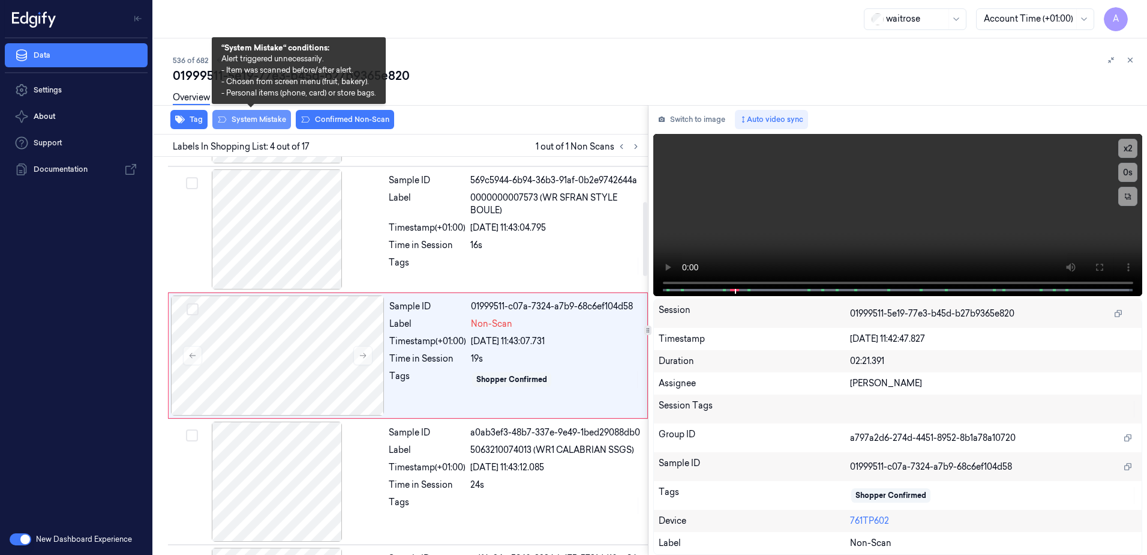
click at [249, 127] on button "System Mistake" at bounding box center [251, 119] width 79 height 19
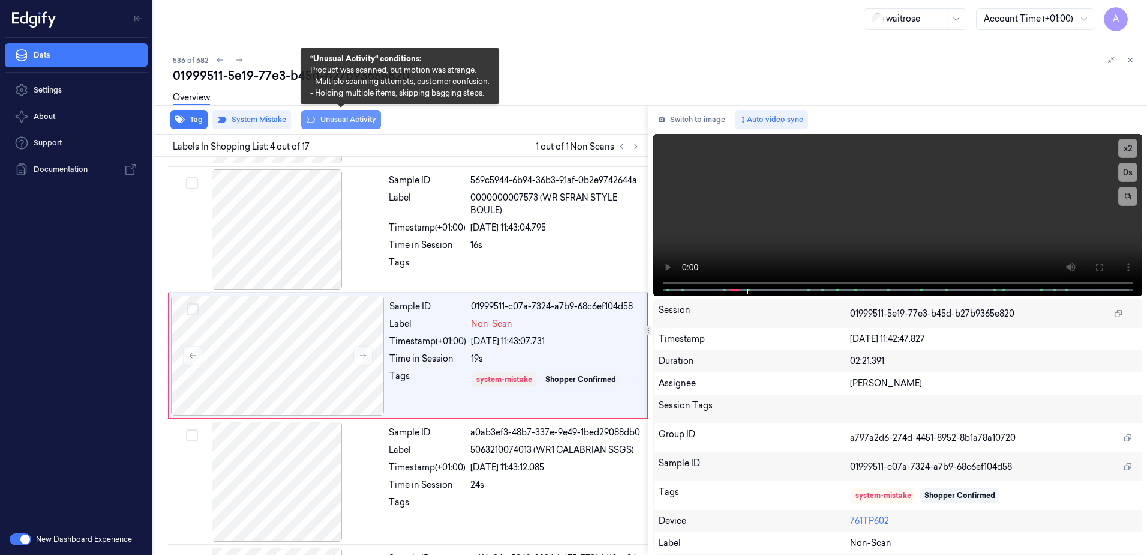
click at [340, 125] on button "Unusual Activity" at bounding box center [341, 119] width 80 height 19
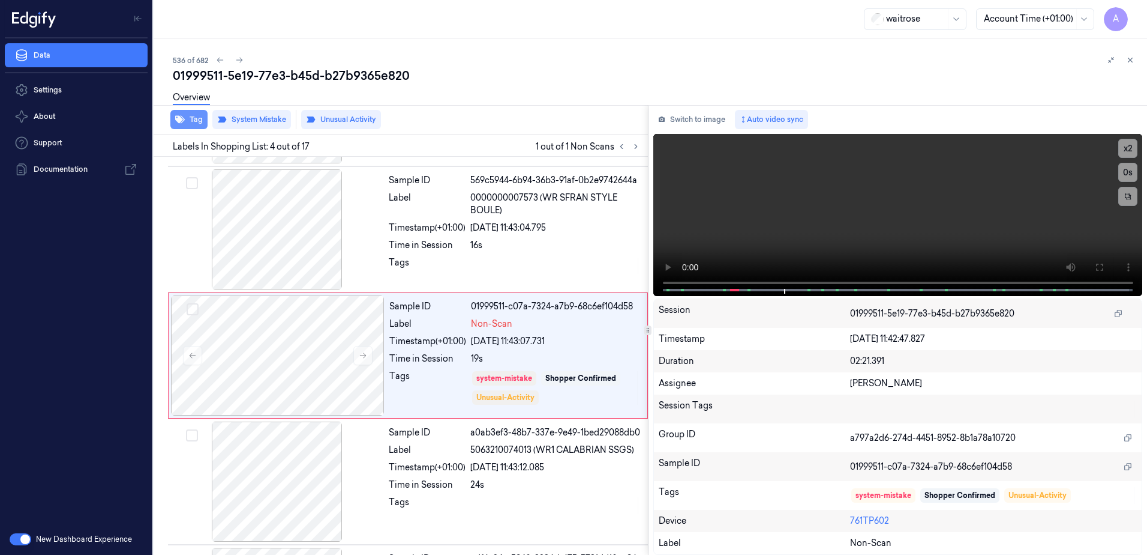
click at [199, 126] on button "Tag" at bounding box center [188, 119] width 37 height 19
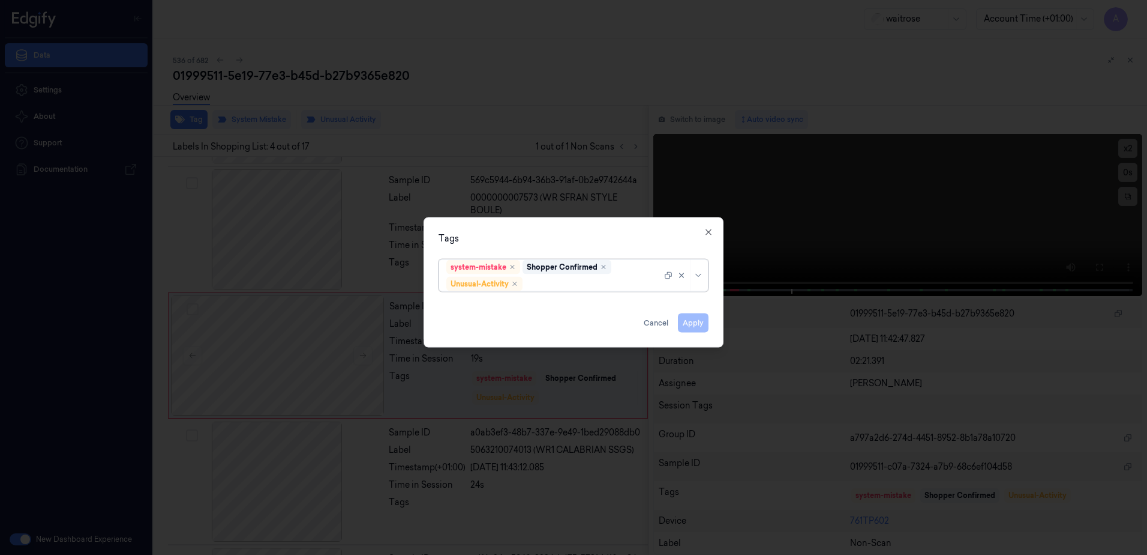
click at [551, 278] on div at bounding box center [593, 283] width 137 height 13
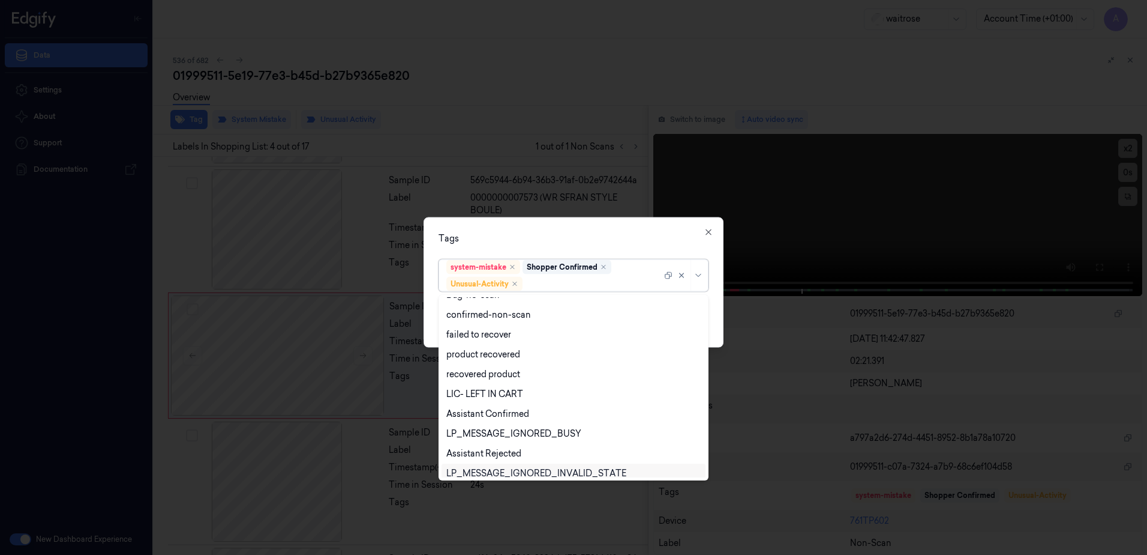
scroll to position [157, 0]
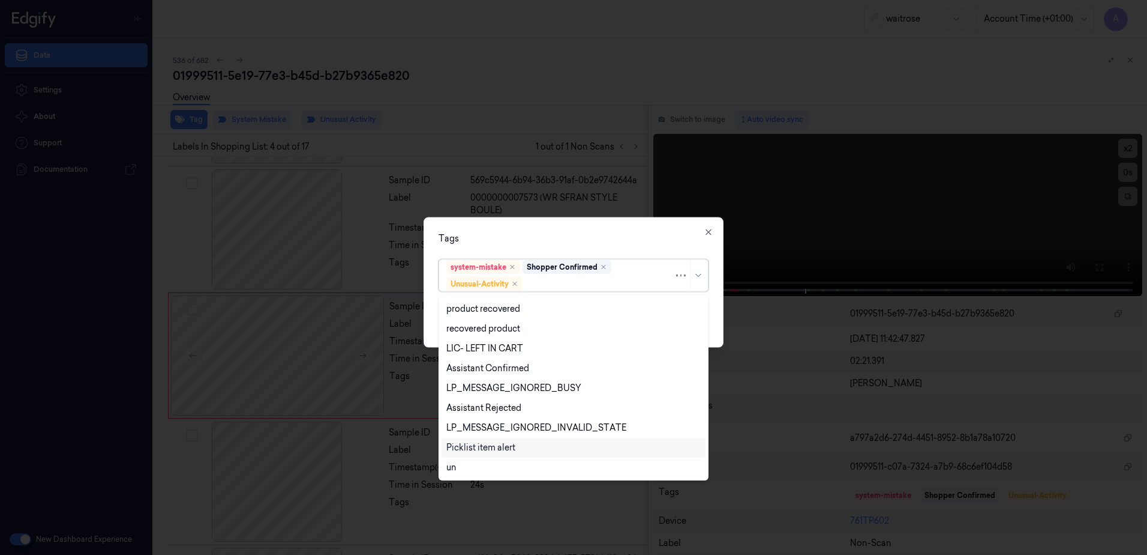
click at [484, 447] on div "Picklist item alert" at bounding box center [480, 447] width 69 height 13
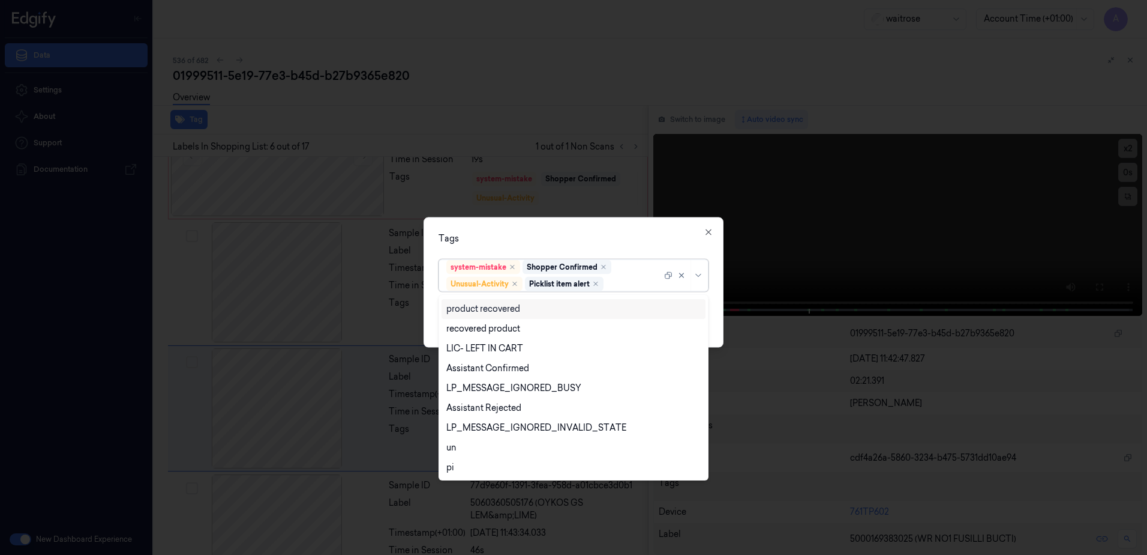
scroll to position [494, 0]
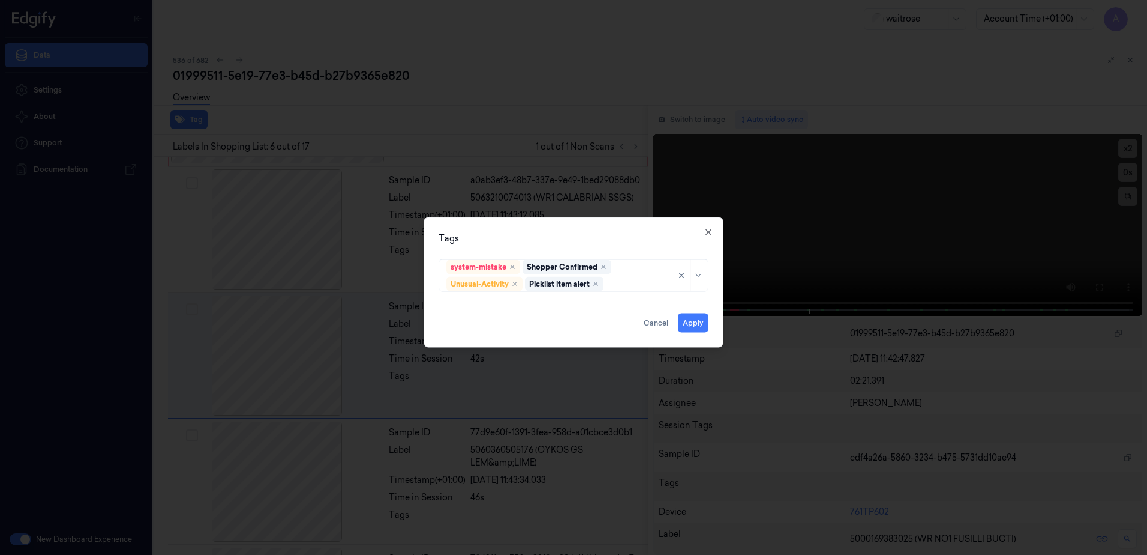
click at [568, 235] on div "Tags" at bounding box center [574, 238] width 270 height 13
click at [690, 321] on button "Apply" at bounding box center [693, 322] width 31 height 19
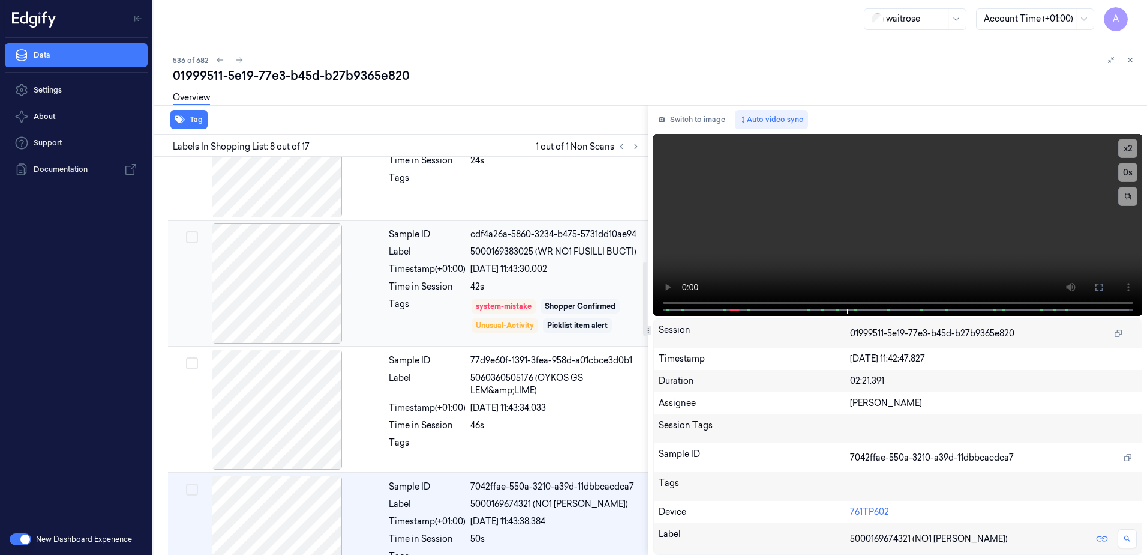
click at [437, 319] on div "Tags" at bounding box center [427, 316] width 77 height 36
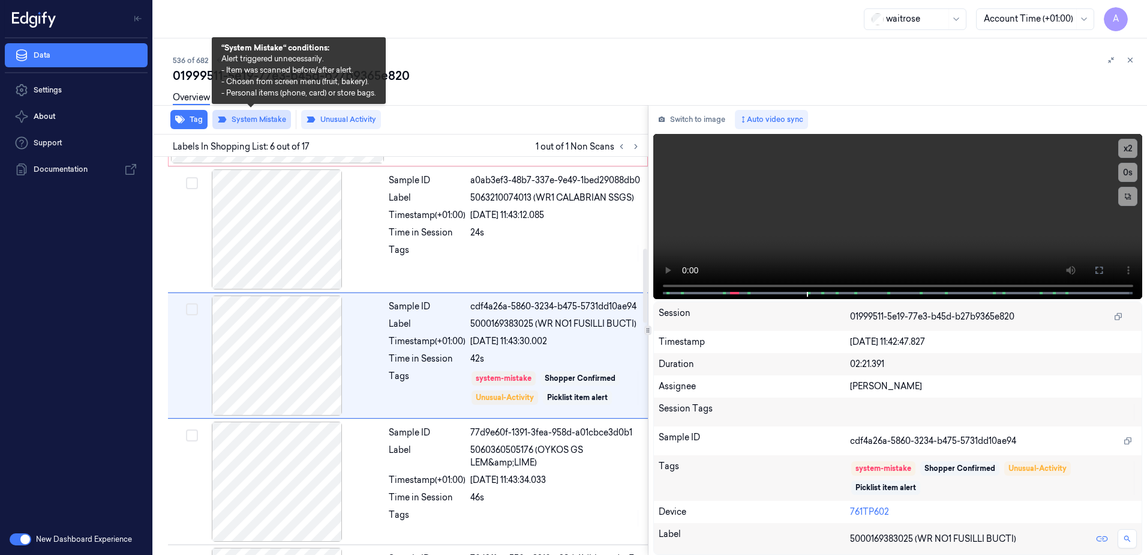
click at [265, 121] on button "System Mistake" at bounding box center [251, 119] width 79 height 19
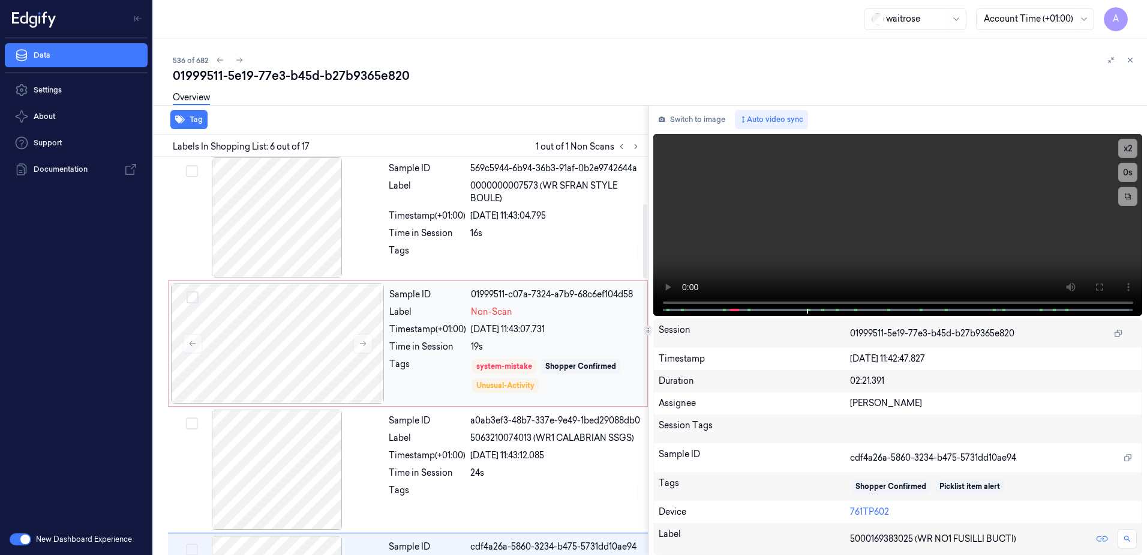
click at [431, 367] on div "Tags" at bounding box center [427, 376] width 77 height 36
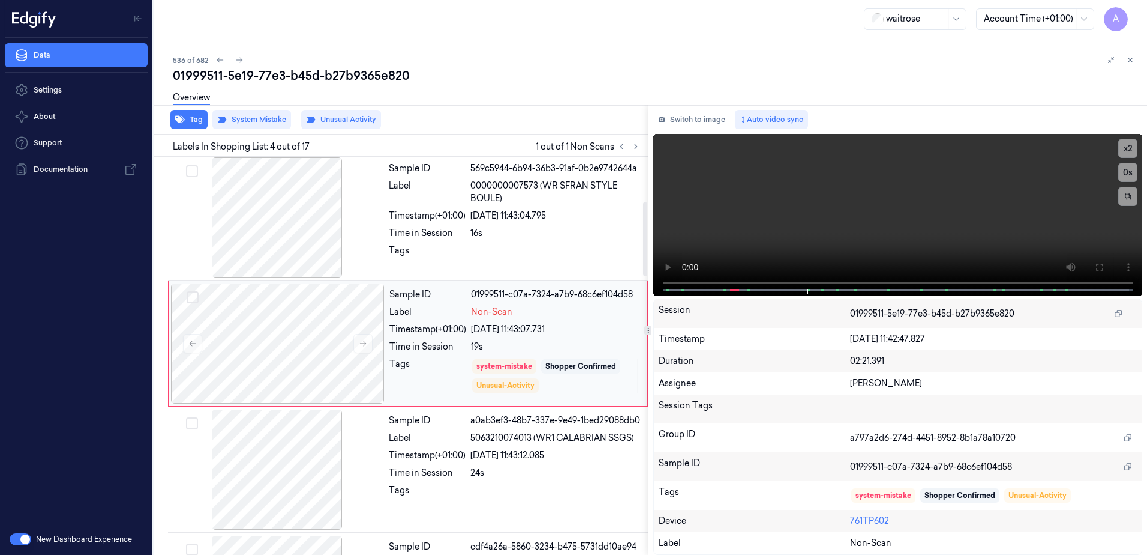
scroll to position [242, 0]
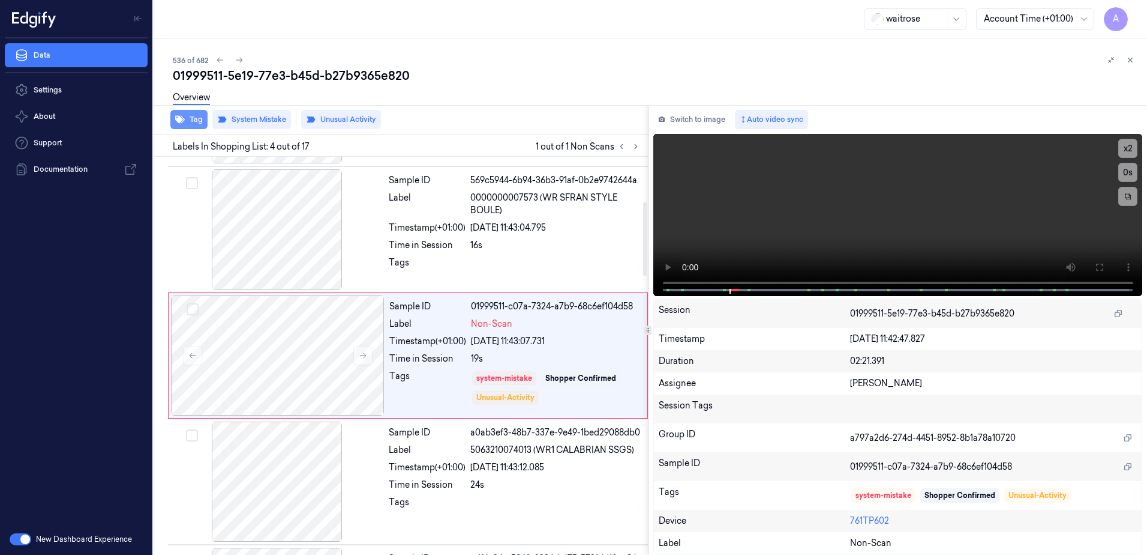
click at [191, 118] on button "Tag" at bounding box center [188, 119] width 37 height 19
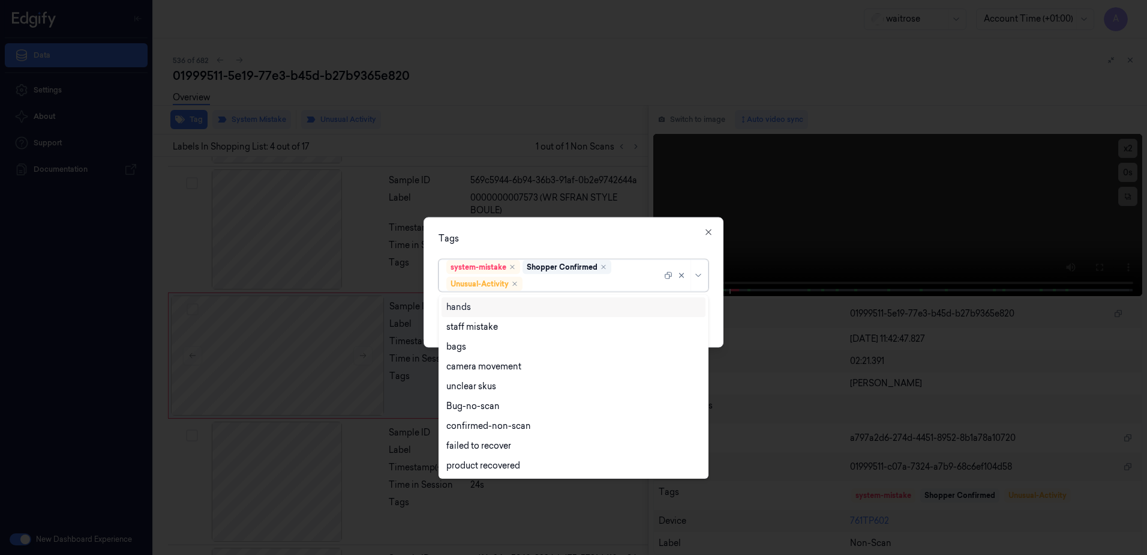
click at [554, 287] on div at bounding box center [593, 283] width 137 height 13
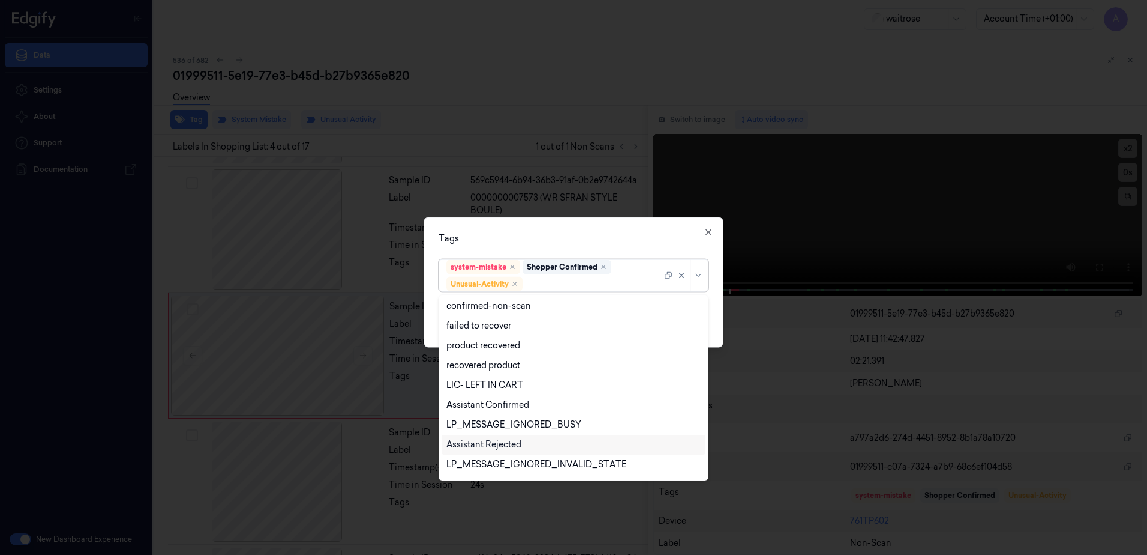
scroll to position [157, 0]
click at [490, 448] on div "Picklist item alert" at bounding box center [480, 447] width 69 height 13
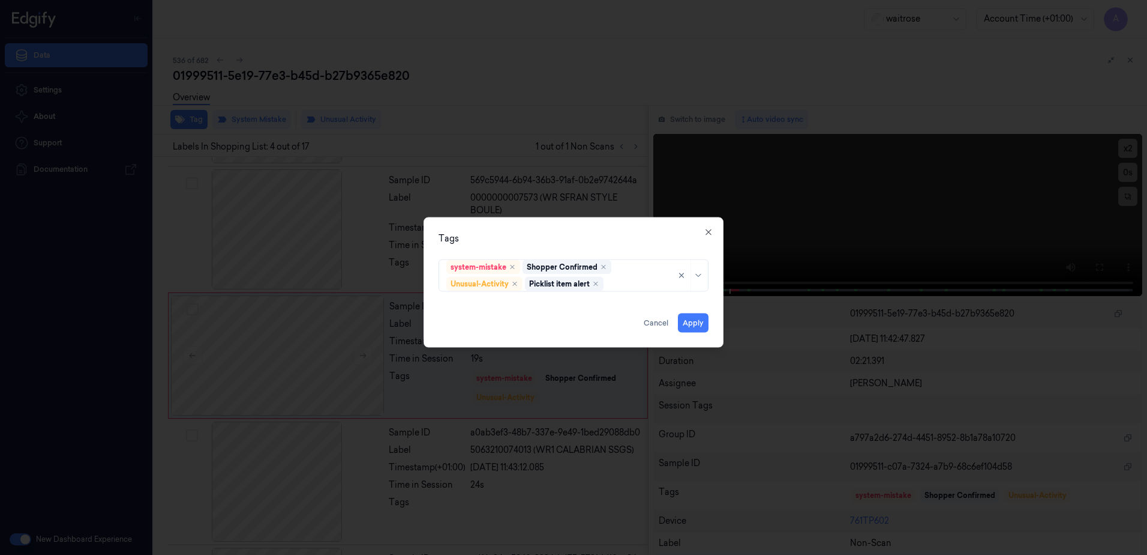
click at [555, 235] on div "Tags" at bounding box center [574, 238] width 270 height 13
click at [695, 327] on button "Apply" at bounding box center [693, 322] width 31 height 19
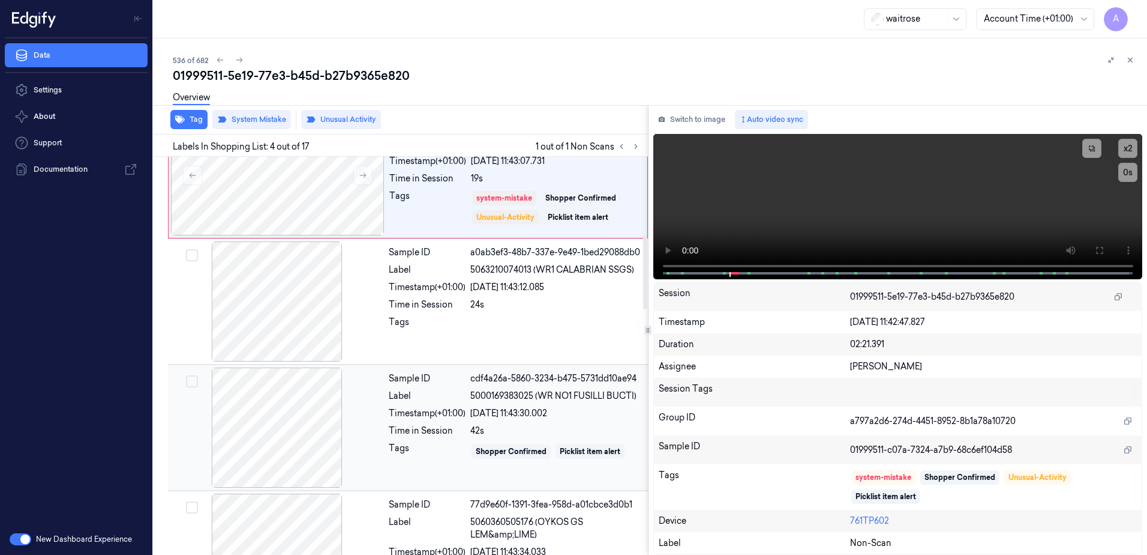
scroll to position [302, 0]
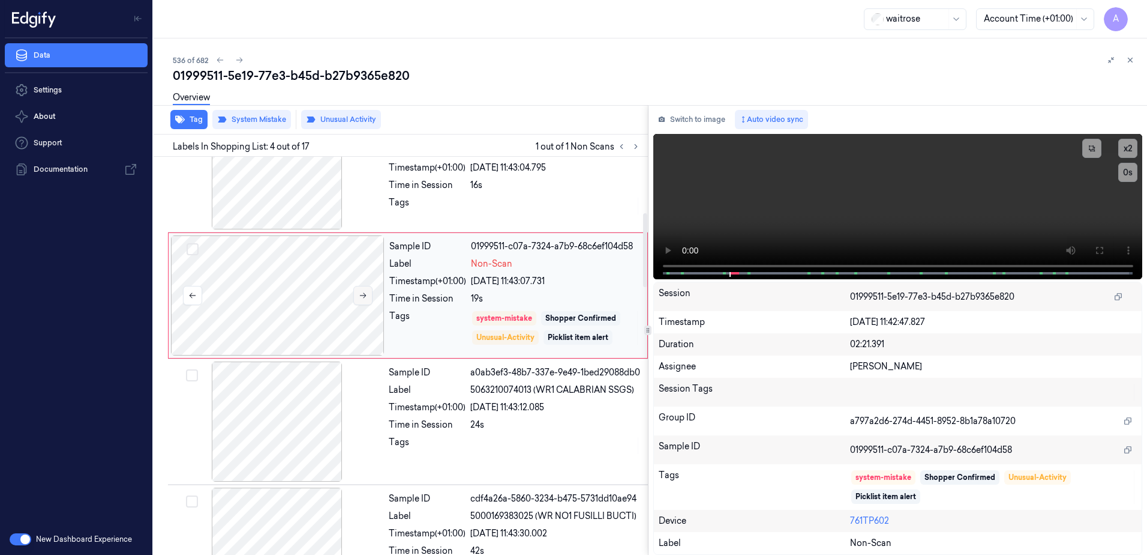
click at [365, 294] on icon at bounding box center [363, 295] width 7 height 5
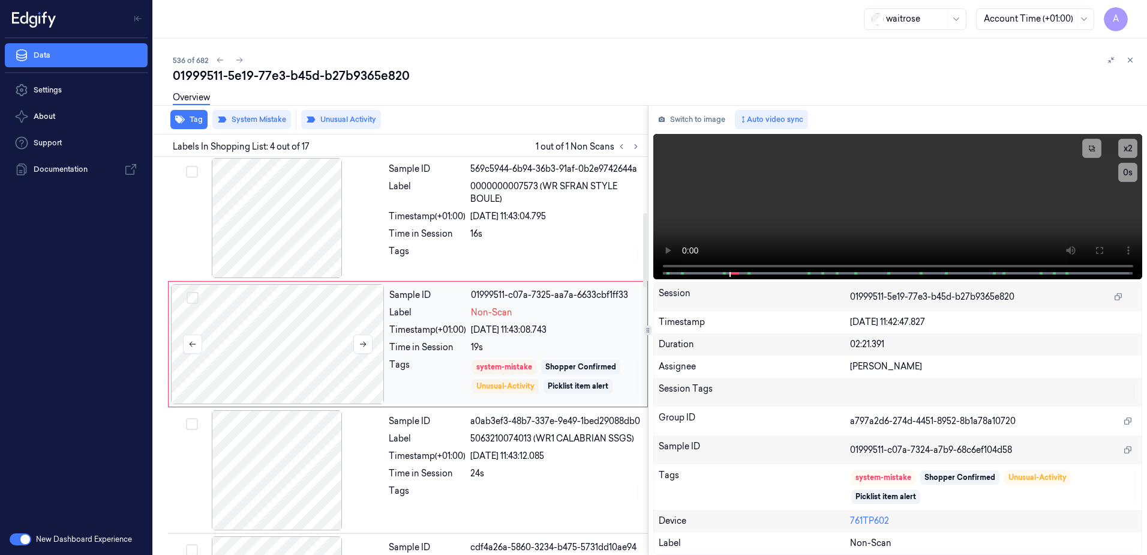
scroll to position [242, 0]
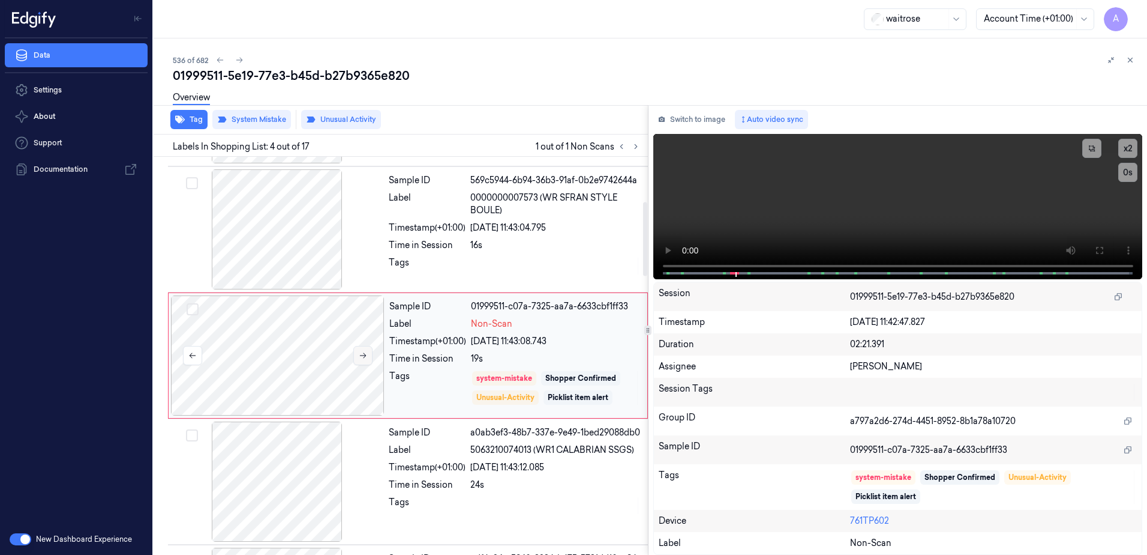
click at [362, 359] on button at bounding box center [362, 355] width 19 height 19
click at [1127, 63] on icon at bounding box center [1130, 60] width 8 height 8
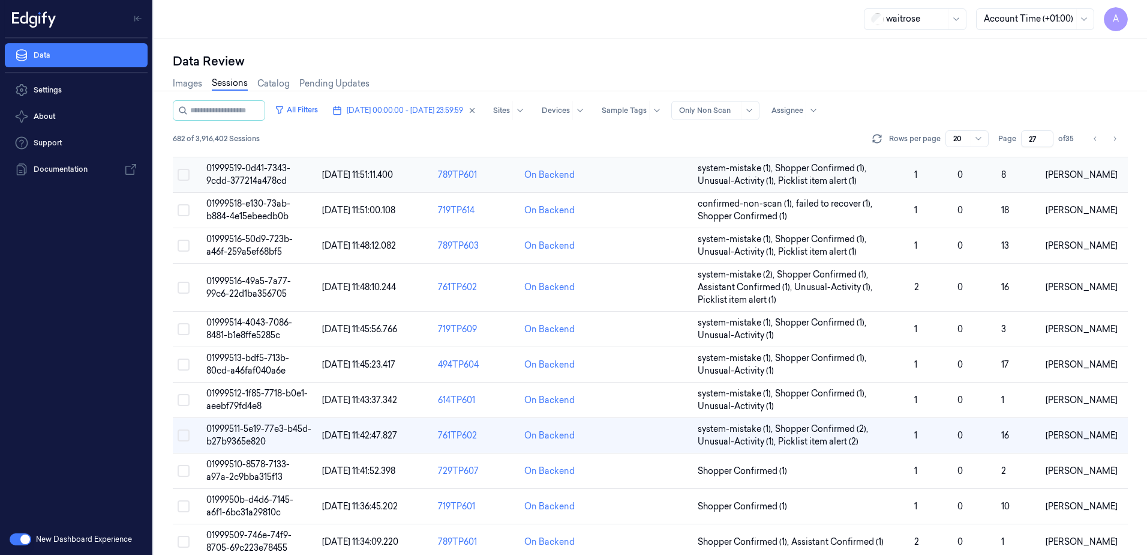
scroll to position [353, 0]
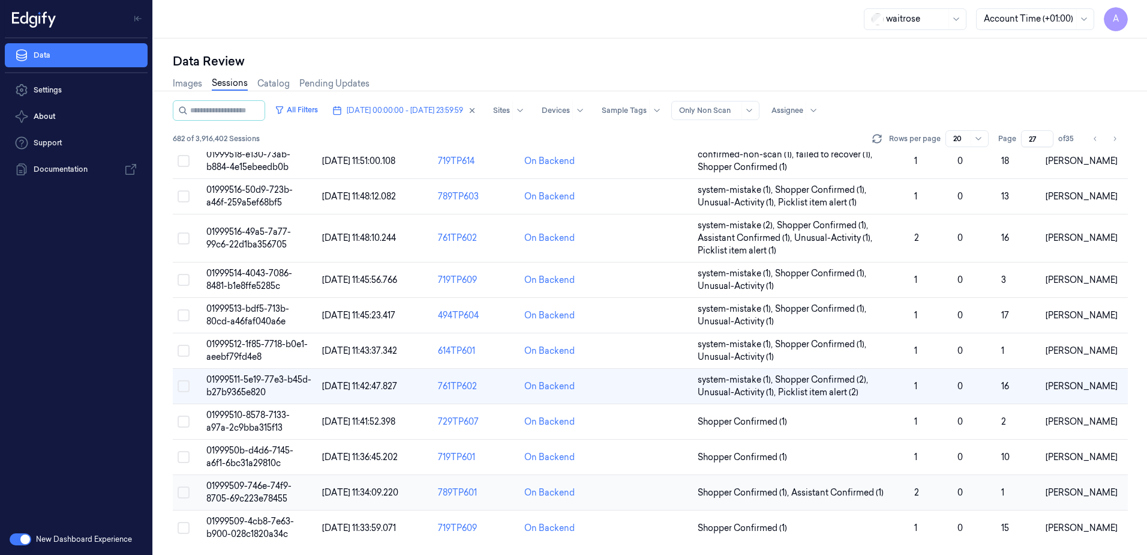
click at [236, 491] on td "01999509-746e-74f9-8705-69c223e78455" at bounding box center [260, 492] width 116 height 35
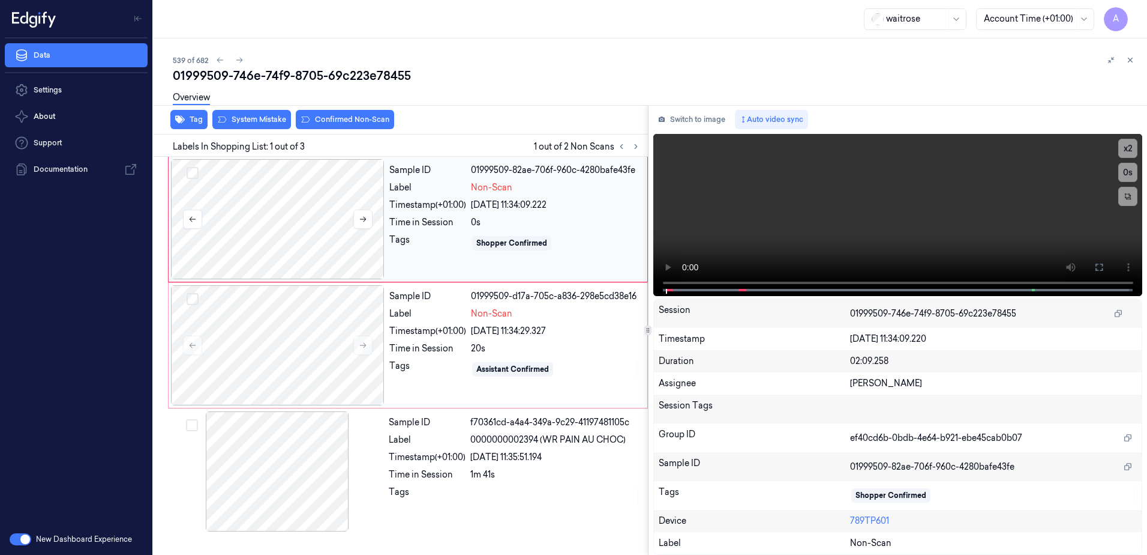
click at [362, 217] on icon at bounding box center [363, 219] width 8 height 8
click at [364, 218] on icon at bounding box center [363, 219] width 8 height 8
click at [361, 339] on button at bounding box center [362, 344] width 19 height 19
click at [364, 347] on icon at bounding box center [363, 345] width 7 height 5
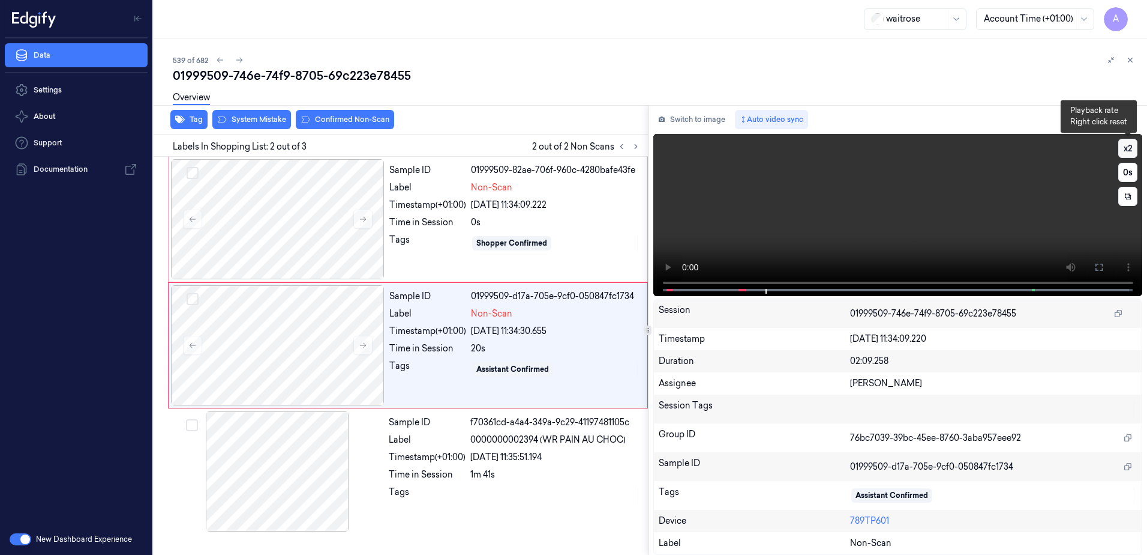
click at [1132, 141] on button "x 2" at bounding box center [1128, 148] width 19 height 19
click at [825, 238] on video at bounding box center [899, 215] width 490 height 162
click at [922, 241] on video at bounding box center [899, 215] width 490 height 162
click at [561, 254] on div "Sample ID 01999509-82ae-706f-960c-4280bafe43fe Label Non-Scan Timestamp (+01:00…" at bounding box center [515, 219] width 260 height 120
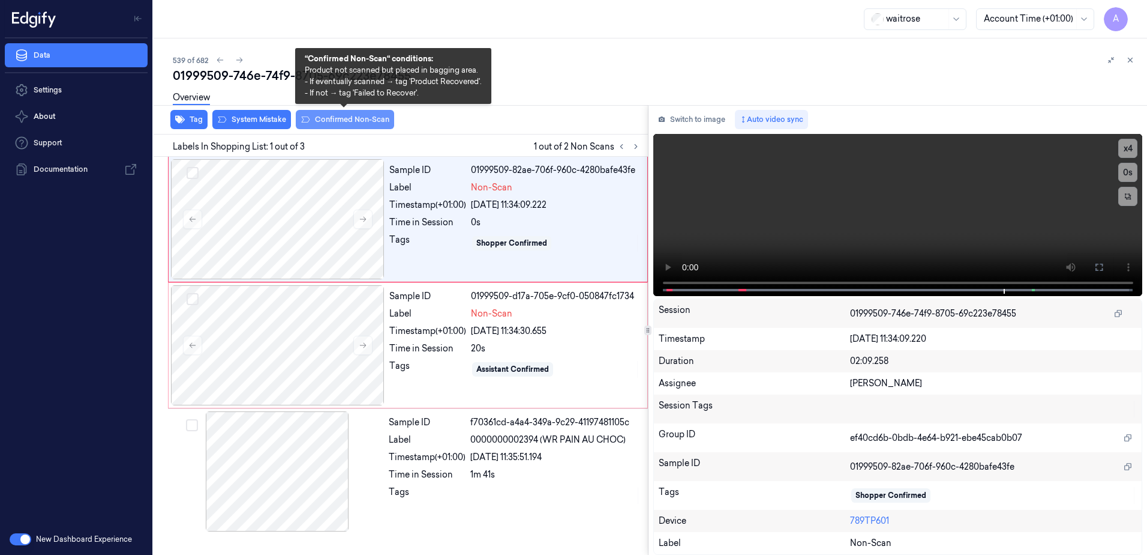
click at [329, 124] on button "Confirmed Non-Scan" at bounding box center [345, 119] width 98 height 19
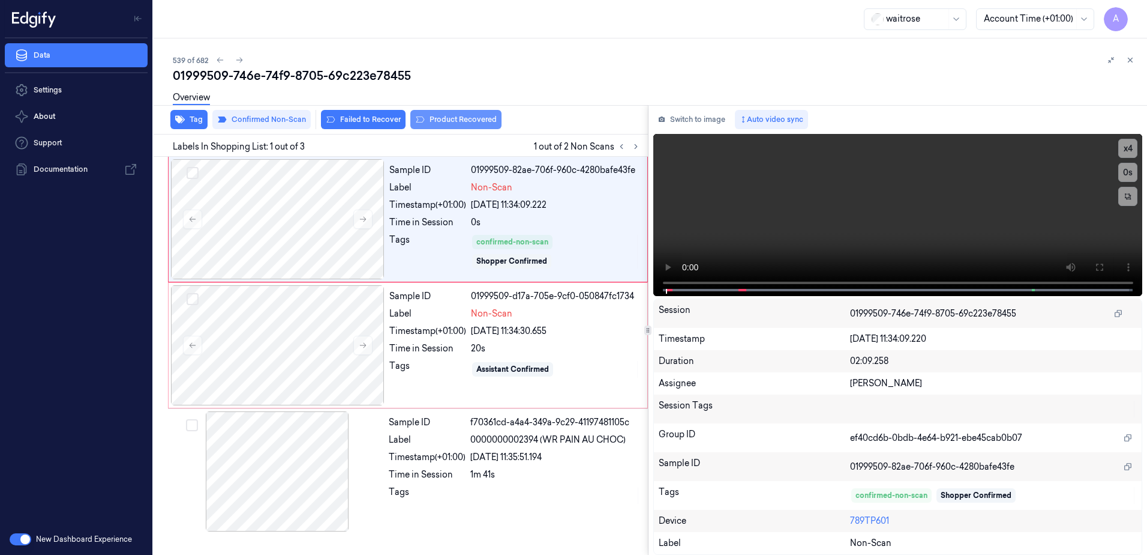
click at [440, 125] on button "Product Recovered" at bounding box center [455, 119] width 91 height 19
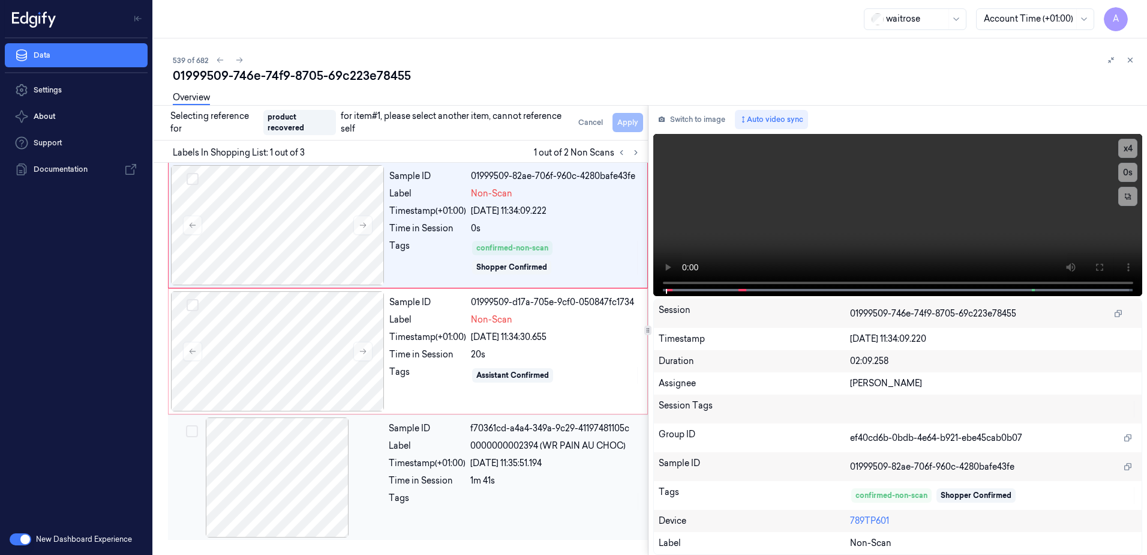
click at [542, 489] on div "Sample ID f70361cd-a4a4-349a-9c29-41197481105c Label 0000000002394 (WR PAIN AU …" at bounding box center [515, 477] width 262 height 120
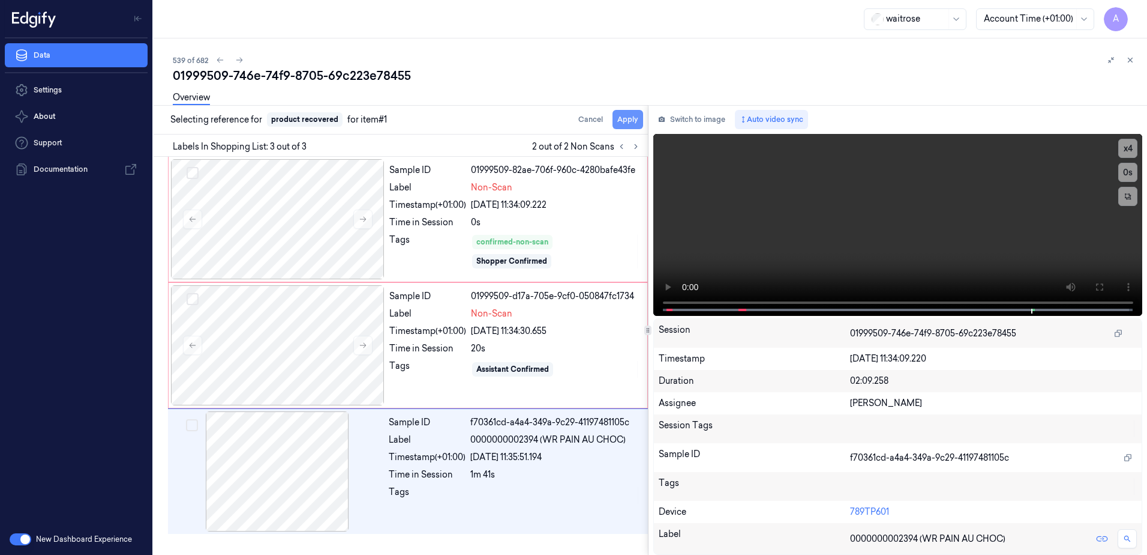
click at [625, 118] on button "Apply" at bounding box center [628, 119] width 31 height 19
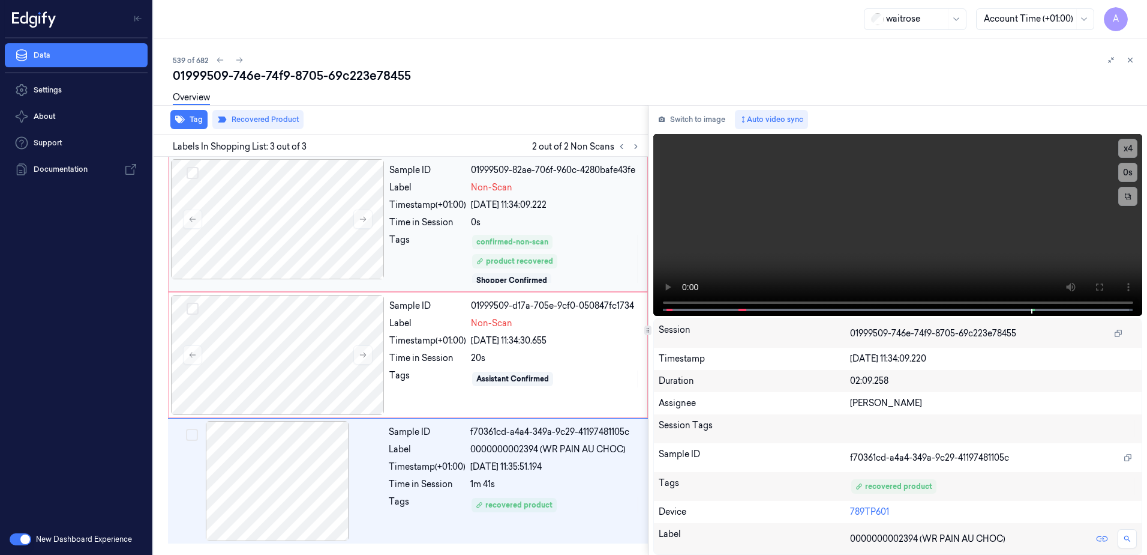
click at [430, 279] on div "Tags" at bounding box center [427, 258] width 77 height 50
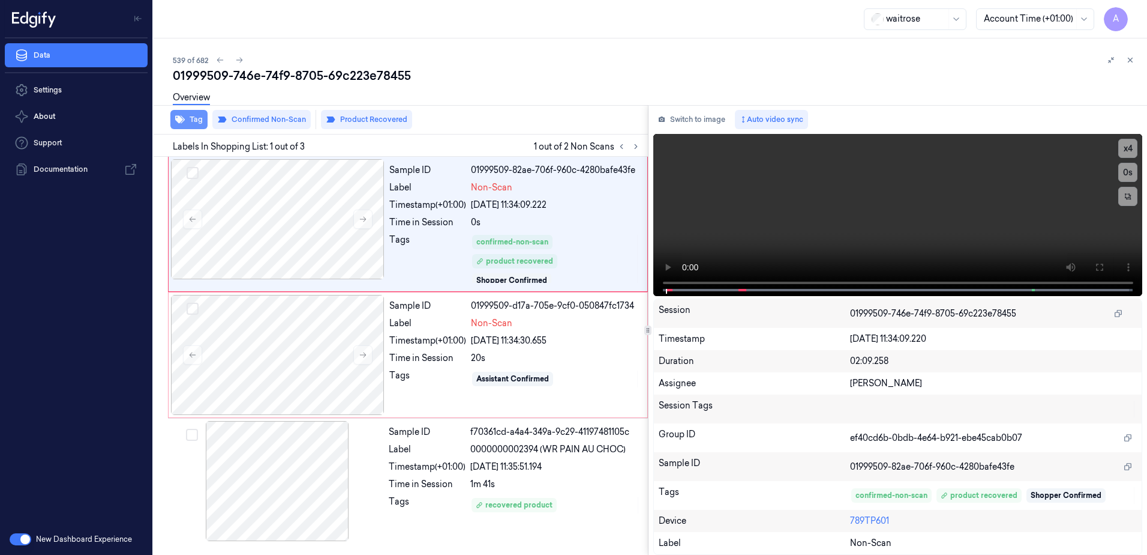
click at [194, 122] on button "Tag" at bounding box center [188, 119] width 37 height 19
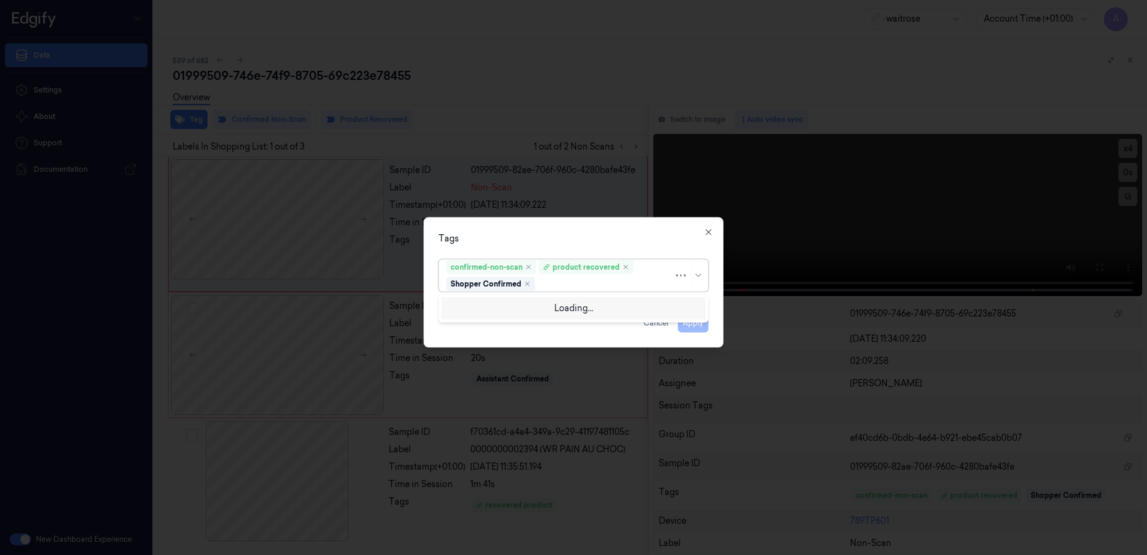
click at [576, 286] on div at bounding box center [606, 283] width 136 height 13
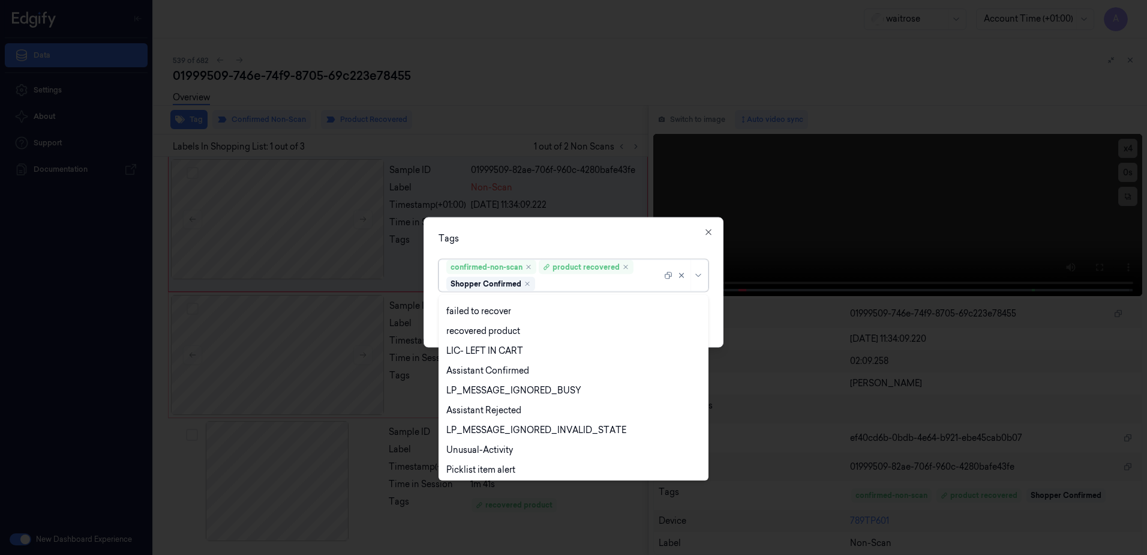
scroll to position [157, 0]
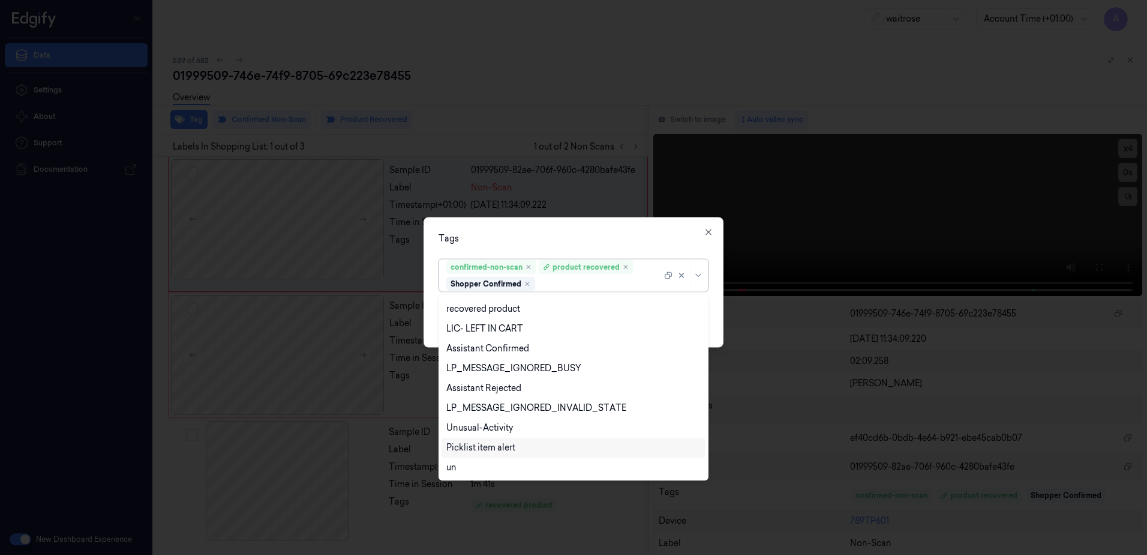
click at [507, 445] on div "Picklist item alert" at bounding box center [480, 447] width 69 height 13
click at [570, 238] on div "Tags" at bounding box center [574, 238] width 270 height 13
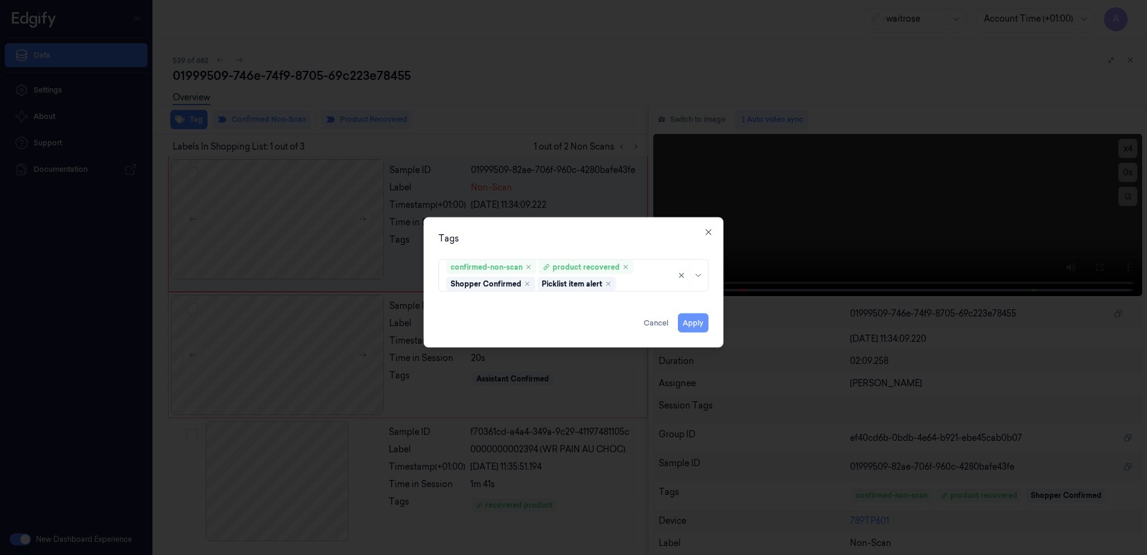
click at [685, 326] on button "Apply" at bounding box center [693, 322] width 31 height 19
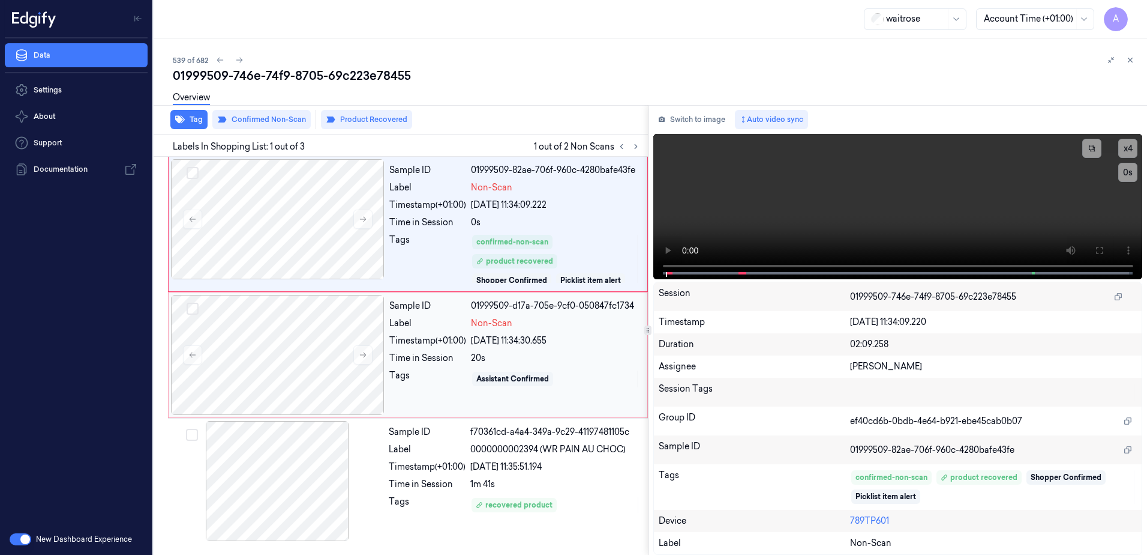
click at [606, 369] on div "Assistant Confirmed" at bounding box center [555, 378] width 169 height 19
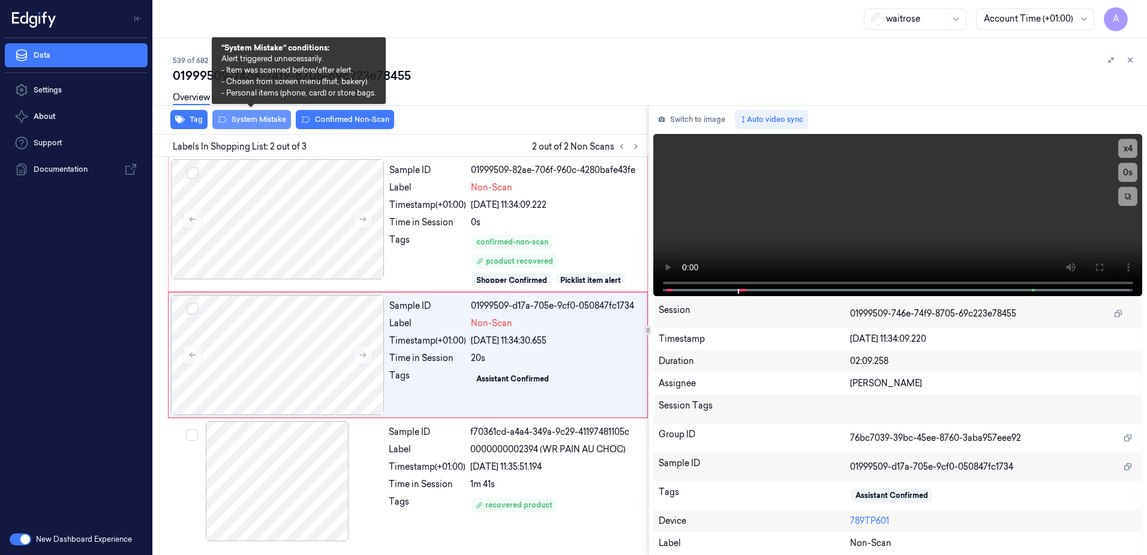
click at [256, 123] on button "System Mistake" at bounding box center [251, 119] width 79 height 19
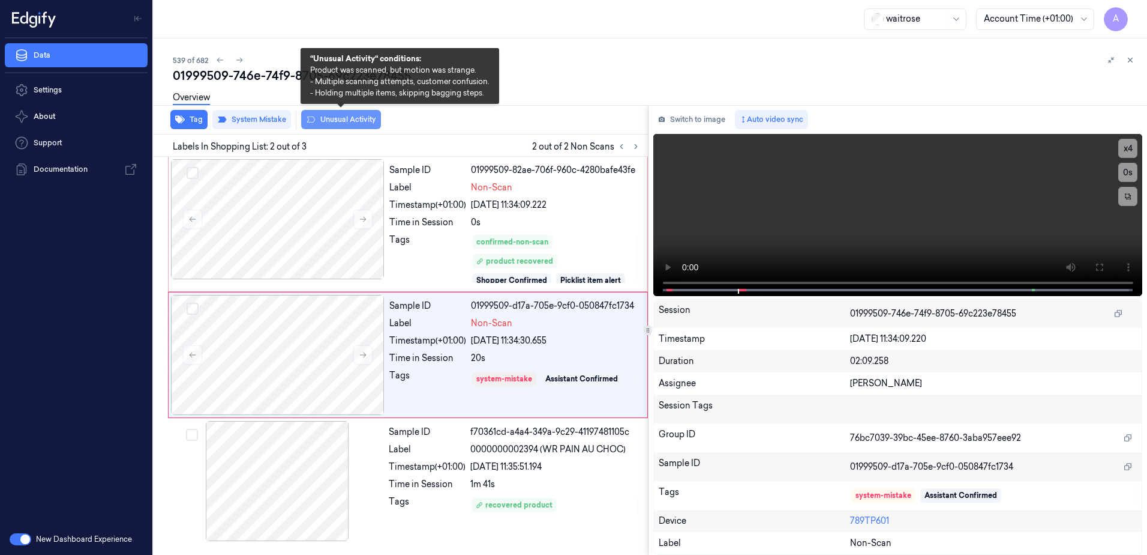
click at [335, 124] on button "Unusual Activity" at bounding box center [341, 119] width 80 height 19
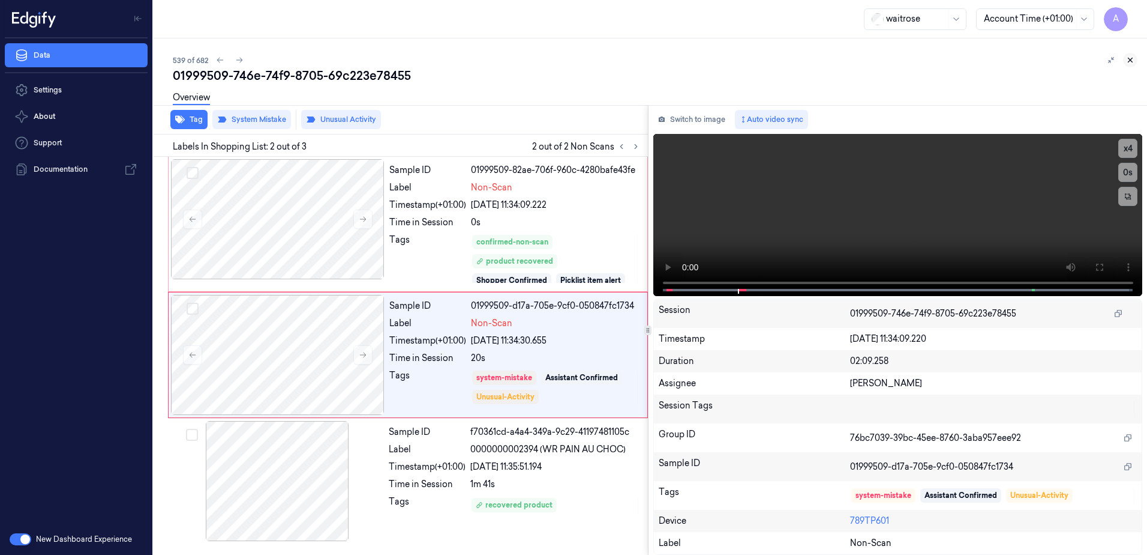
click at [1133, 62] on icon at bounding box center [1130, 60] width 8 height 8
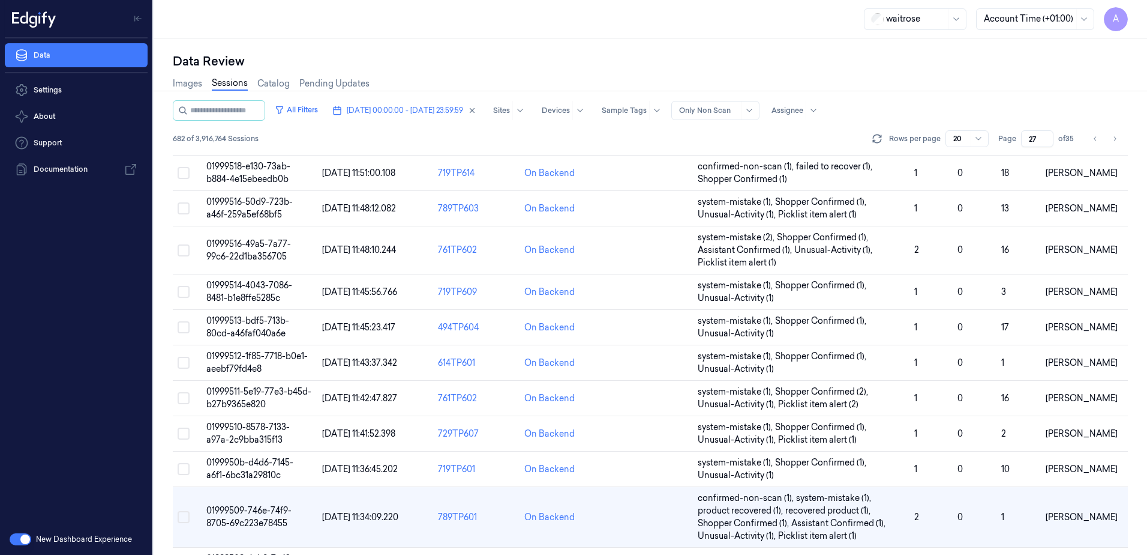
scroll to position [379, 0]
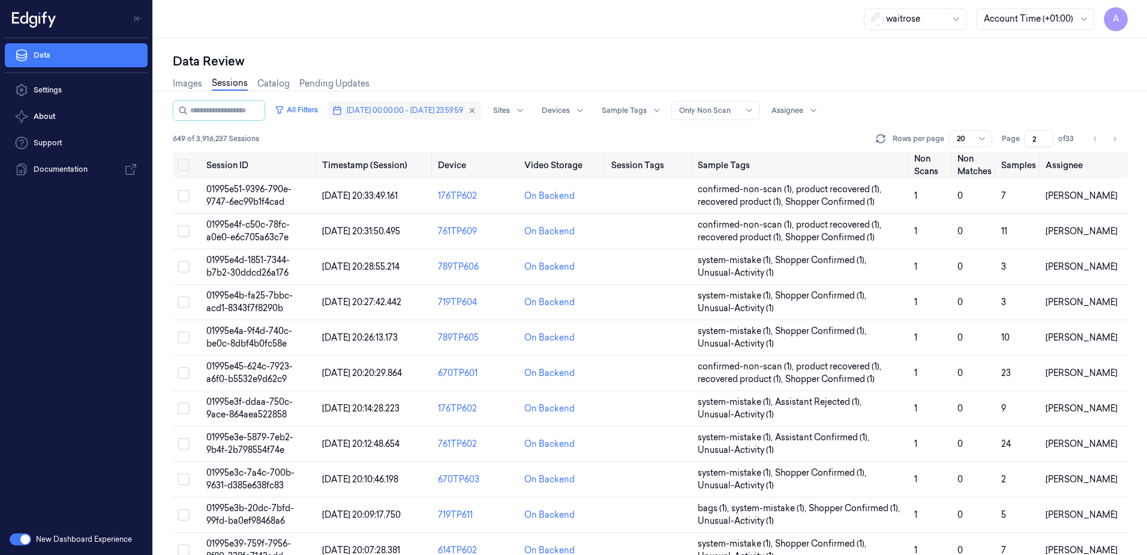
click at [383, 112] on span "[DATE] 00:00:00 - [DATE] 23:59:59" at bounding box center [405, 110] width 116 height 11
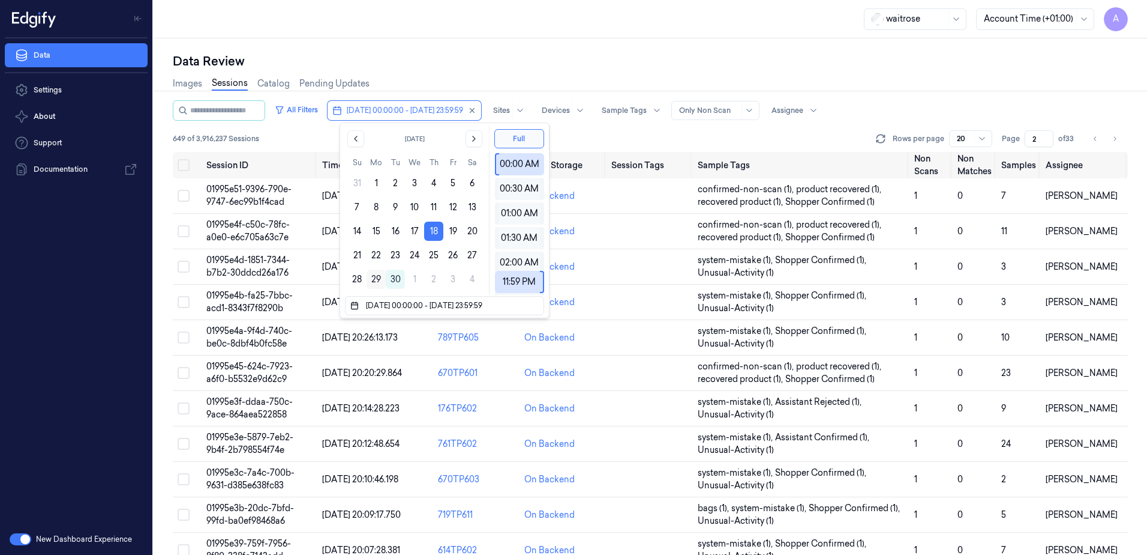
click at [379, 280] on button "29" at bounding box center [376, 278] width 19 height 19
type input "[DATE] 00:00:00 - [DATE] 23:59:59"
click at [491, 47] on div "Data Review Images Sessions Catalog Pending Updates All Filters 29/09/2025 00:0…" at bounding box center [651, 296] width 994 height 516
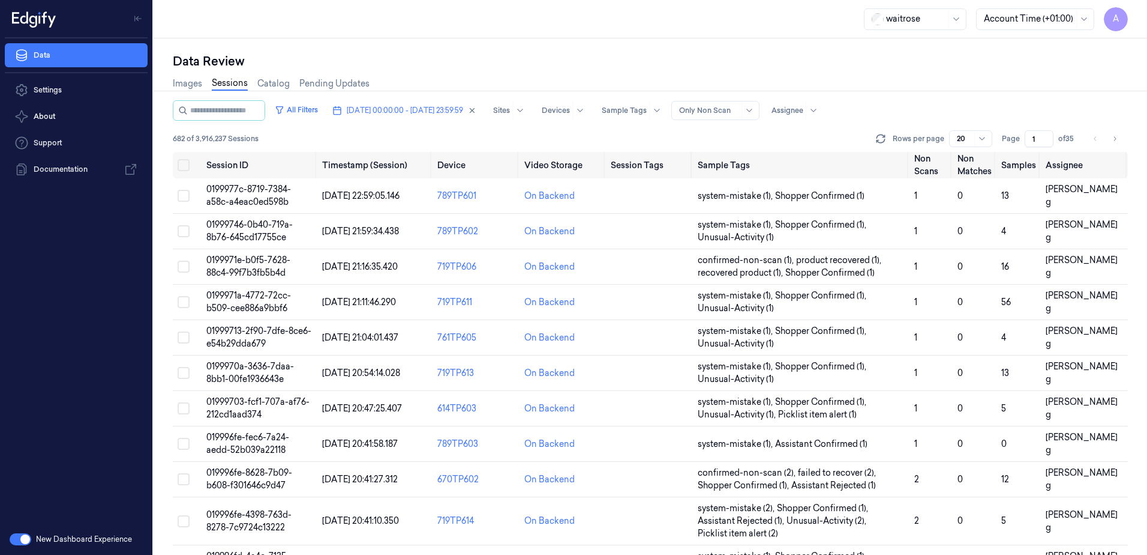
drag, startPoint x: 1036, startPoint y: 137, endPoint x: 1028, endPoint y: 142, distance: 10.0
click at [1028, 142] on input "1" at bounding box center [1039, 138] width 29 height 17
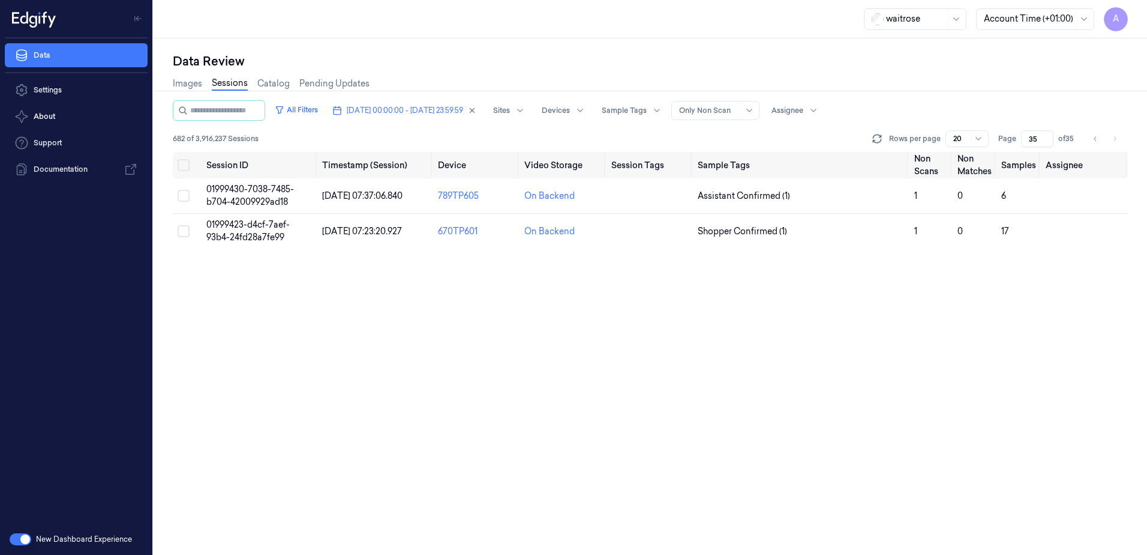
drag, startPoint x: 1039, startPoint y: 139, endPoint x: 1029, endPoint y: 140, distance: 10.3
click at [1029, 140] on input "35" at bounding box center [1037, 138] width 32 height 17
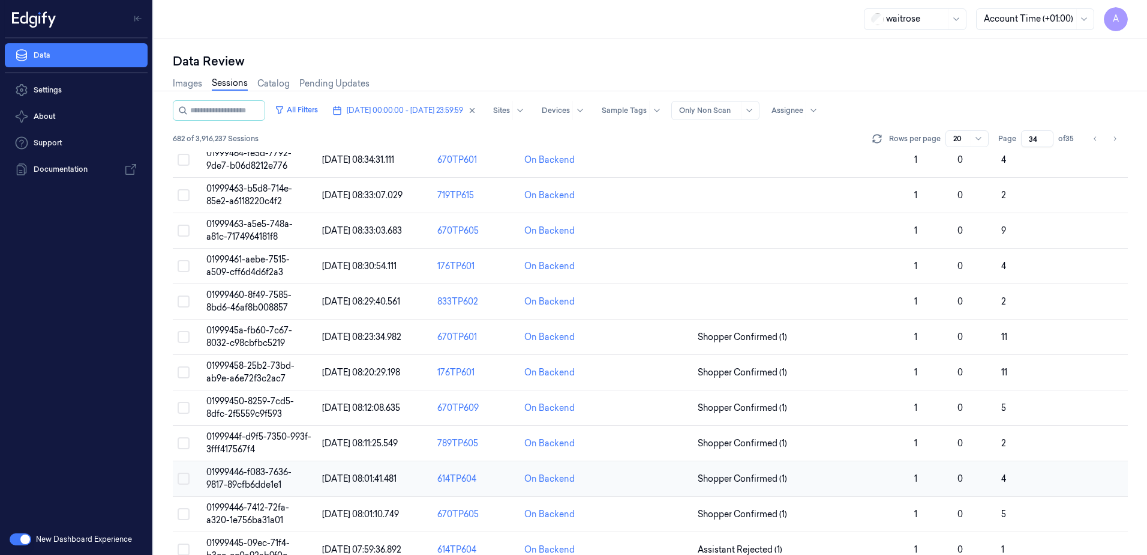
scroll to position [341, 0]
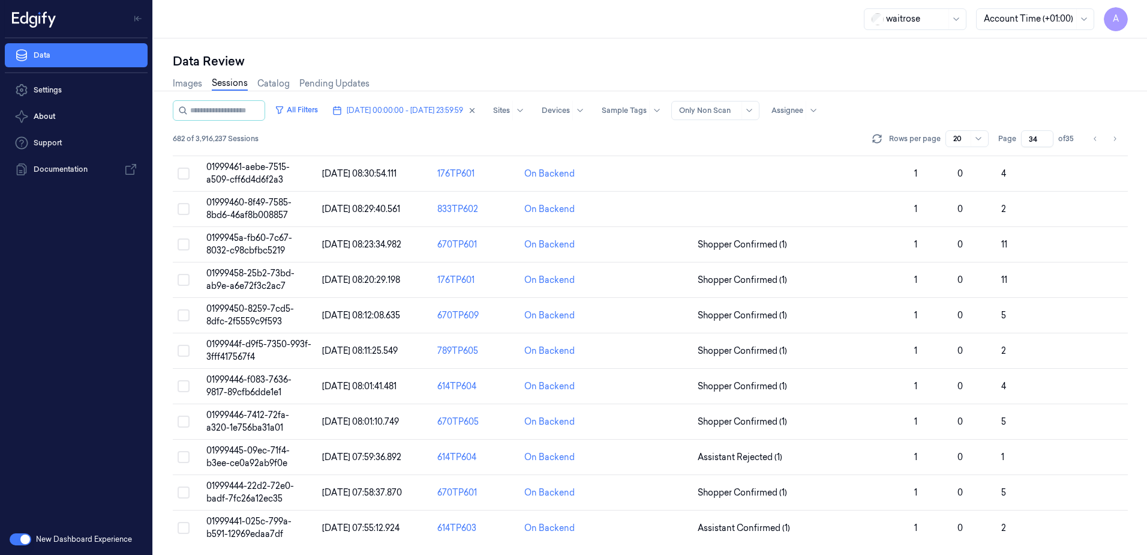
type input "34"
